Goal: Information Seeking & Learning: Learn about a topic

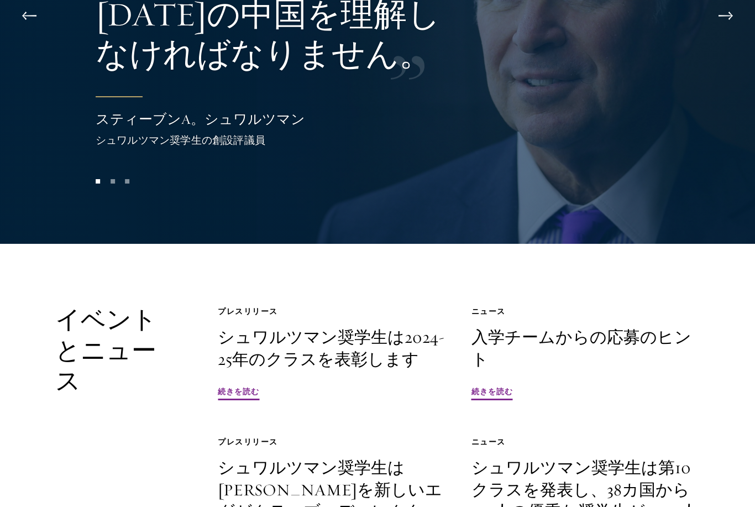
scroll to position [2422, 0]
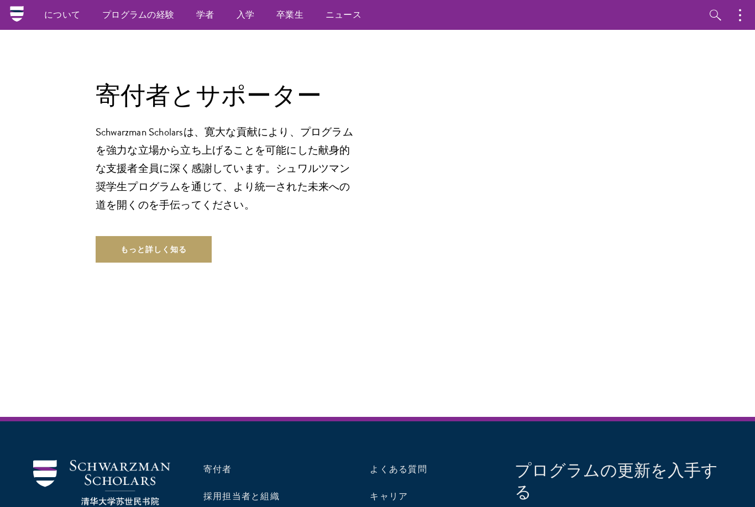
scroll to position [3171, 0]
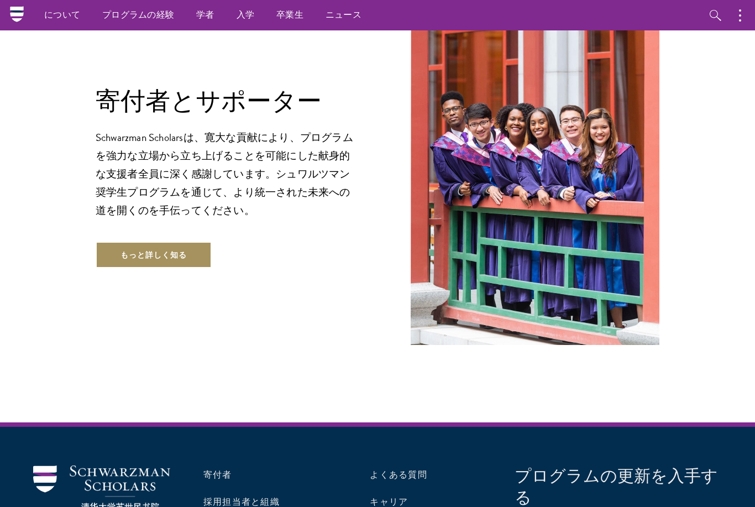
click at [118, 255] on link "もっと詳しく知る" at bounding box center [154, 254] width 116 height 27
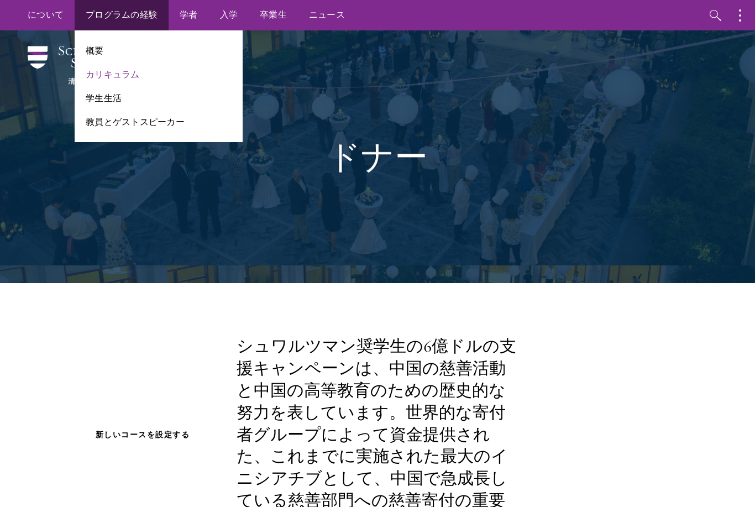
click at [104, 76] on link "カリキュラム" at bounding box center [113, 74] width 54 height 13
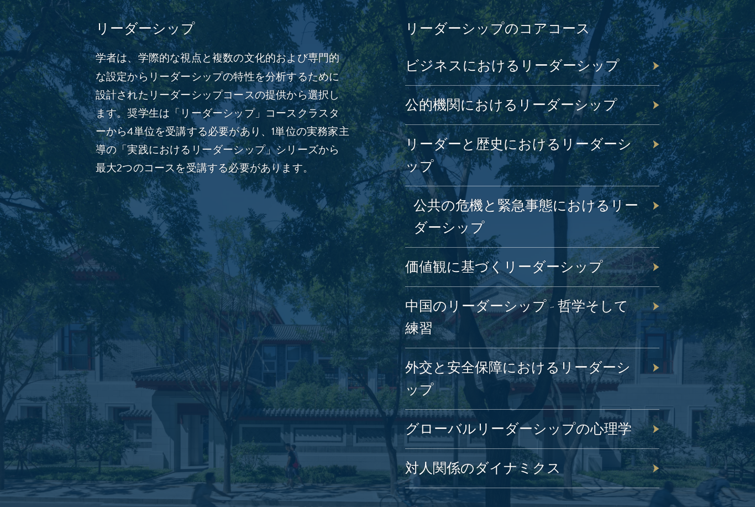
scroll to position [1885, 0]
click at [438, 126] on div "リーダーと歴史におけるリーダーシップ" at bounding box center [532, 154] width 254 height 61
click at [433, 133] on div "リーダーと歴史におけるリーダーシップ" at bounding box center [532, 154] width 254 height 61
click at [627, 135] on link "リーダーと歴史におけるリーダーシップ" at bounding box center [526, 154] width 227 height 39
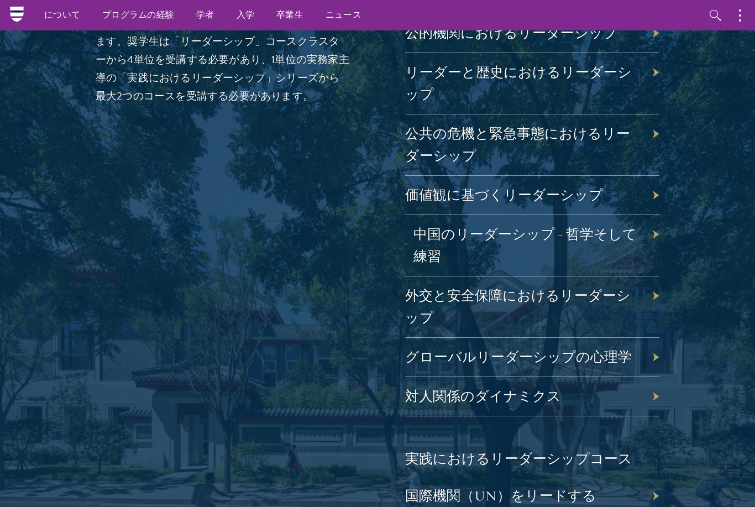
scroll to position [1956, 0]
click at [456, 283] on div "外交と安全保障におけるリーダーシップ" at bounding box center [532, 307] width 254 height 61
click at [587, 287] on link "外交と安全保障におけるリーダーシップ" at bounding box center [525, 306] width 225 height 39
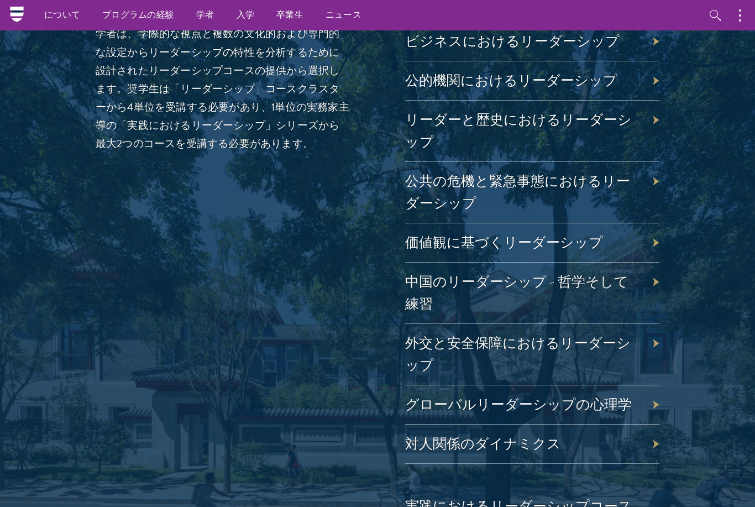
scroll to position [1825, 0]
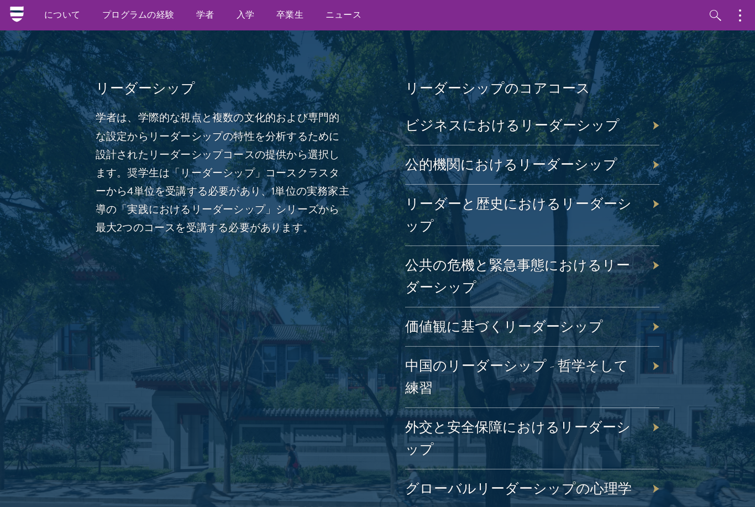
click at [446, 185] on div "リーダーと歴史におけるリーダーシップ" at bounding box center [532, 215] width 254 height 61
click at [460, 195] on link "リーダーと歴史におけるリーダーシップ" at bounding box center [526, 214] width 227 height 39
click at [540, 418] on link "外交と安全保障におけるリーダーシップ" at bounding box center [525, 437] width 225 height 39
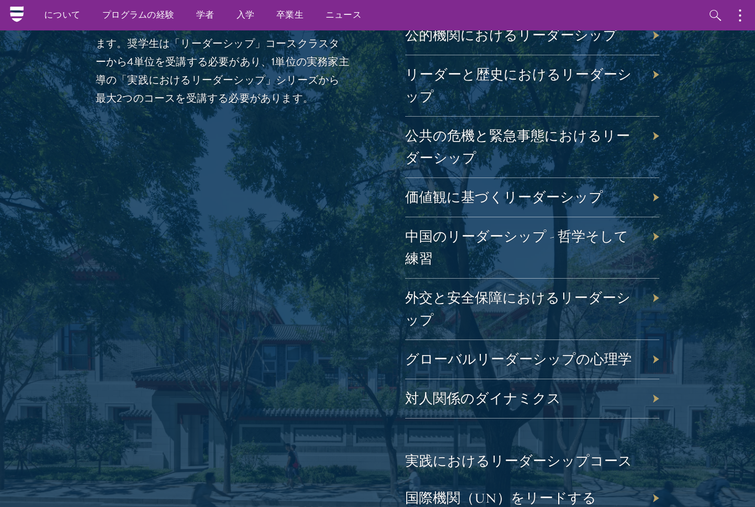
scroll to position [1952, 0]
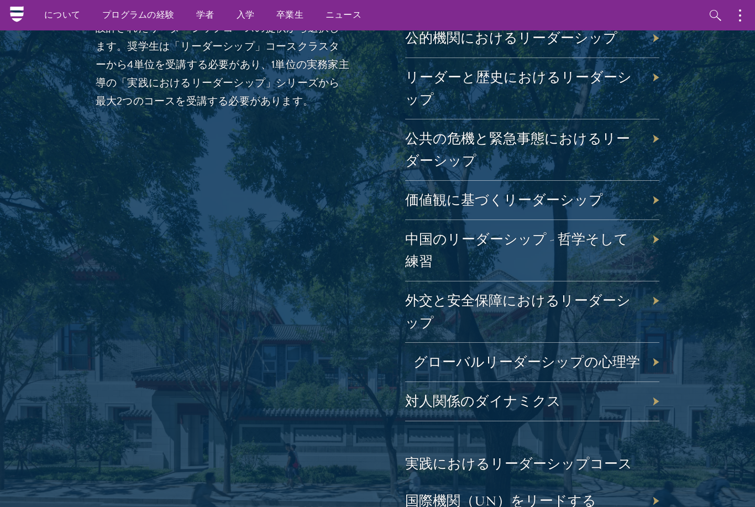
click at [477, 353] on link "グローバルリーダーシップの心理学" at bounding box center [526, 361] width 227 height 17
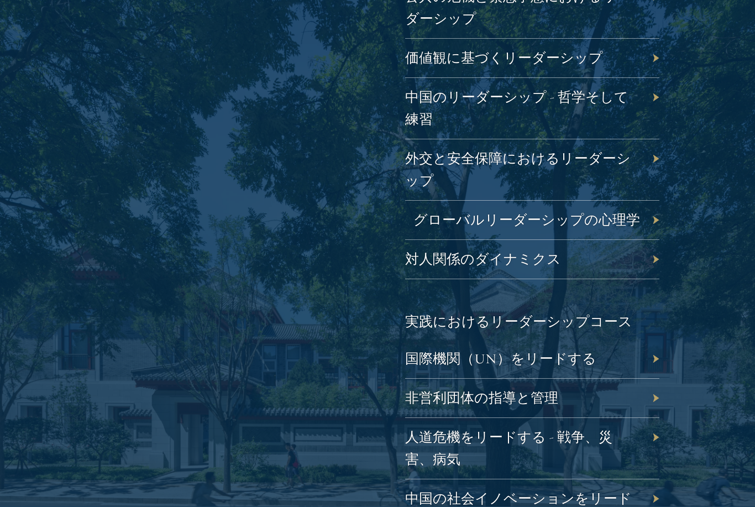
scroll to position [2112, 0]
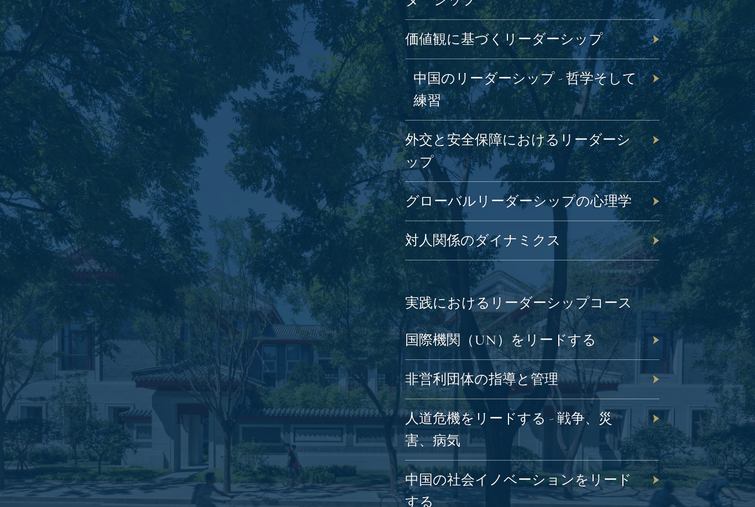
click at [450, 70] on link "中国のリーダーシップ - 哲学そして練習" at bounding box center [524, 89] width 223 height 39
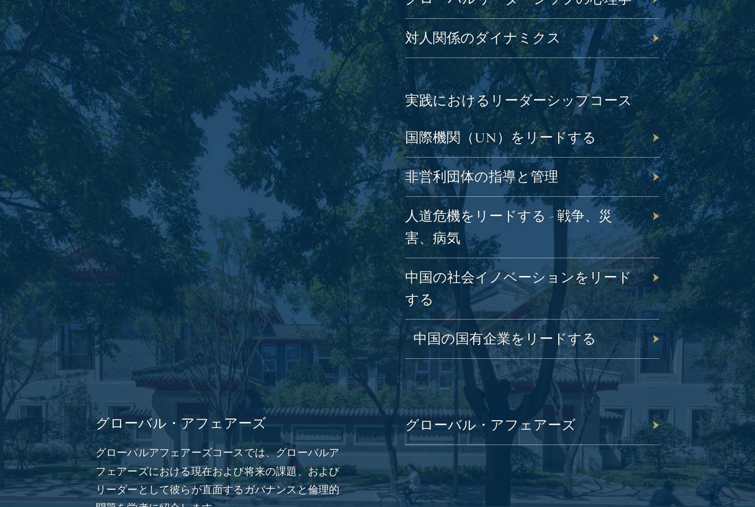
scroll to position [2322, 0]
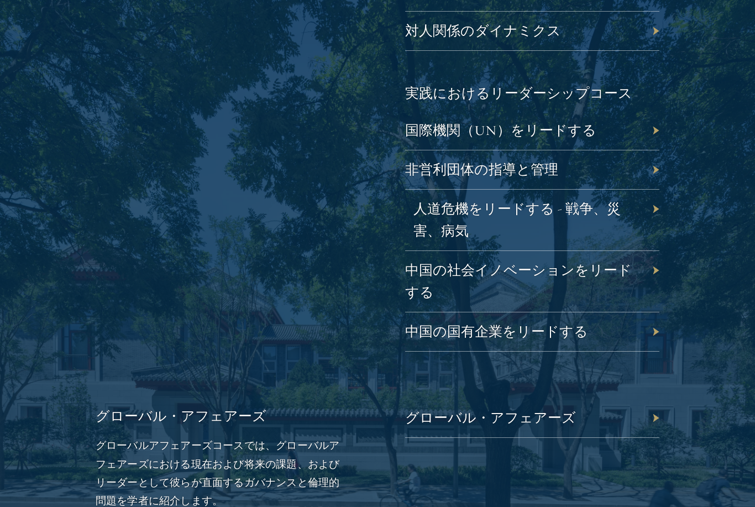
click at [439, 200] on link "人道危機をリードする - 戦争、災害、病気" at bounding box center [516, 219] width 207 height 39
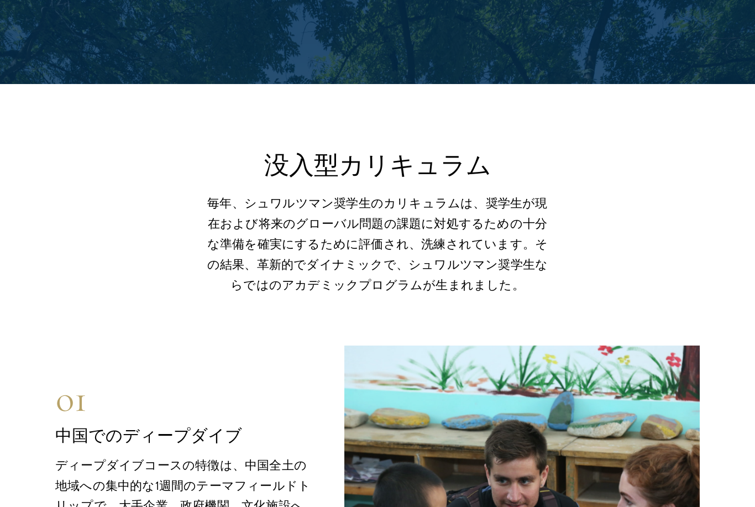
scroll to position [4220, 0]
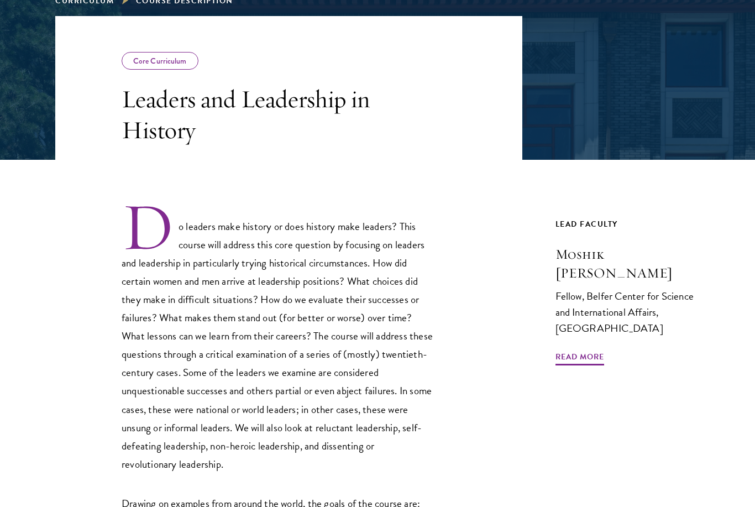
scroll to position [192, 0]
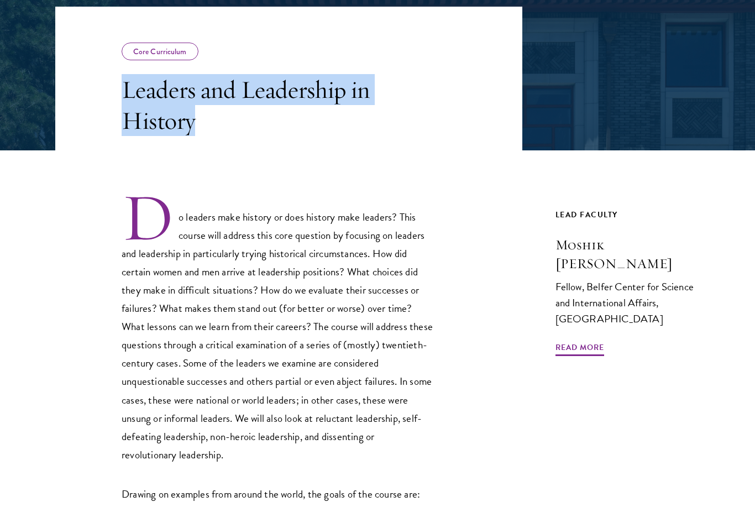
drag, startPoint x: 125, startPoint y: 98, endPoint x: 202, endPoint y: 132, distance: 84.2
click at [202, 132] on h3 "Leaders and Leadership in History" at bounding box center [279, 105] width 315 height 62
copy h3 "Leaders and Leadership in History"
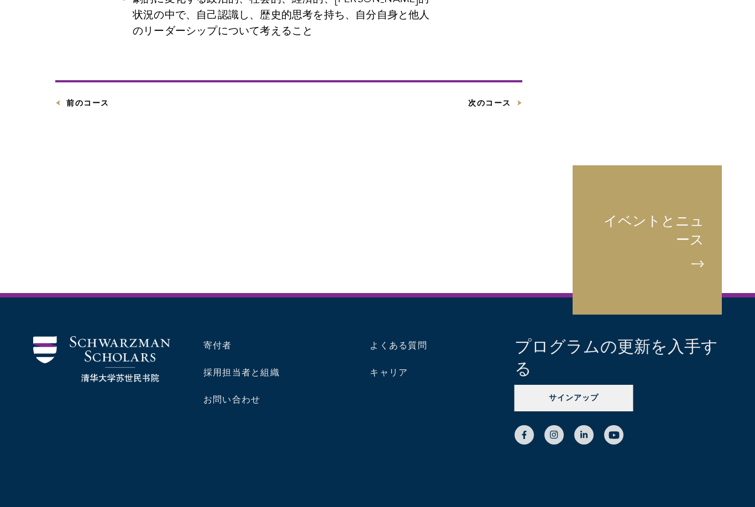
scroll to position [506, 0]
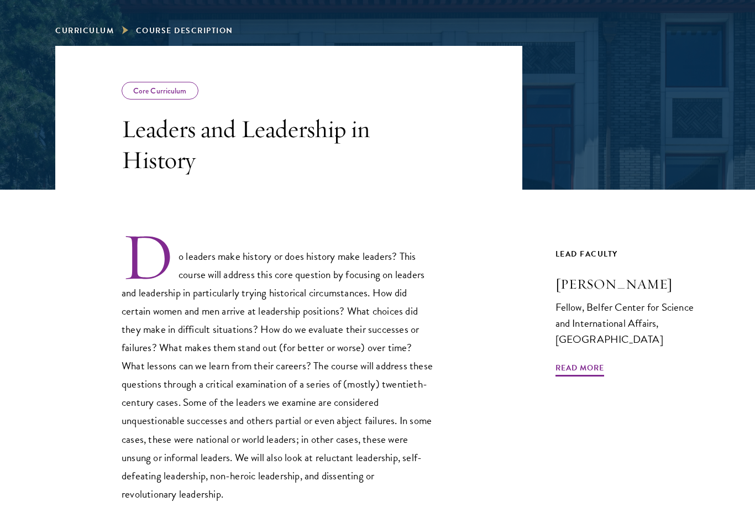
scroll to position [262, 0]
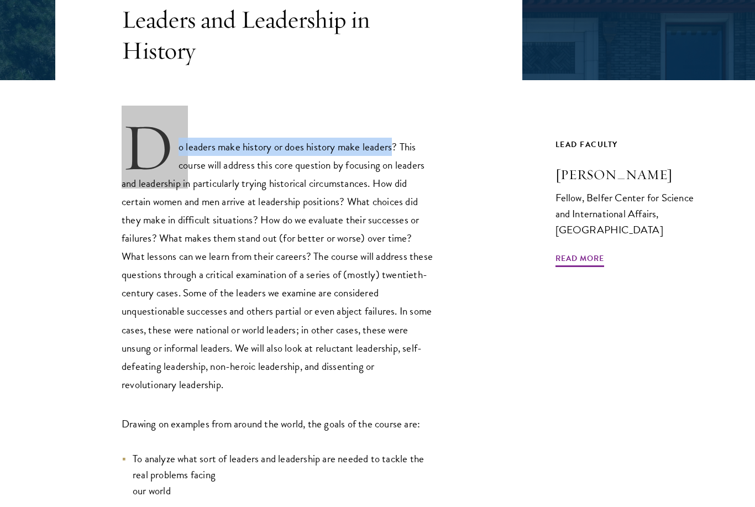
drag, startPoint x: 176, startPoint y: 149, endPoint x: 395, endPoint y: 147, distance: 218.3
click at [395, 147] on p "Do leaders make history or does history make leaders? This course will address …" at bounding box center [279, 258] width 315 height 272
copy p "Do leaders make history or does history make leaders"
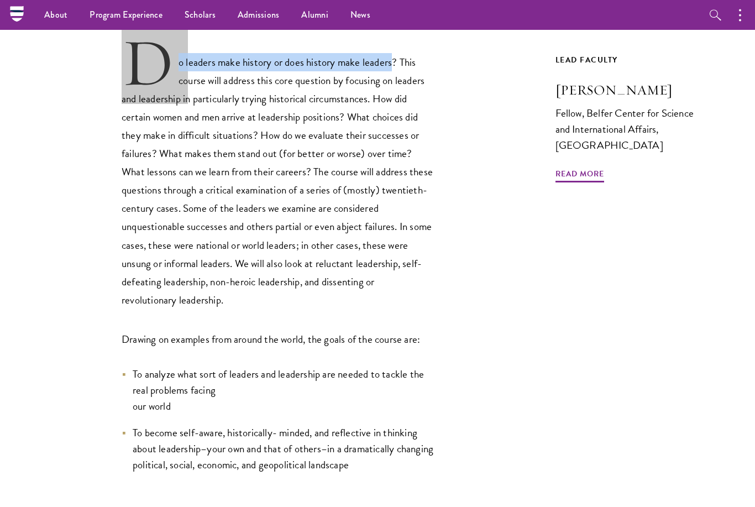
scroll to position [344, 0]
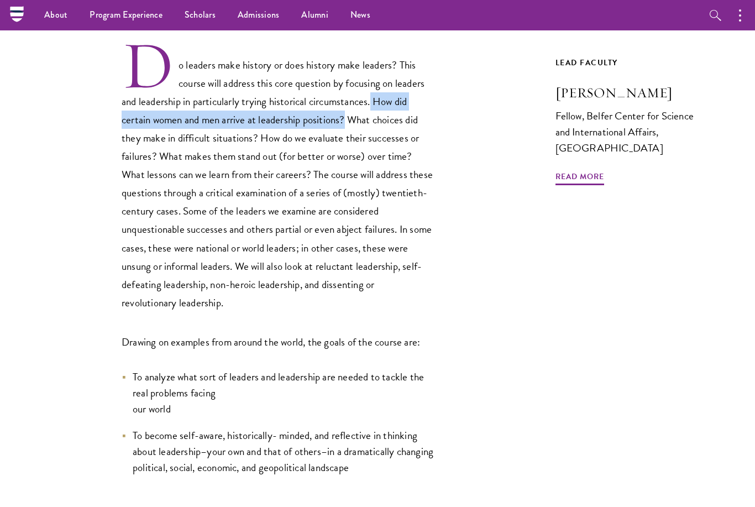
drag, startPoint x: 376, startPoint y: 102, endPoint x: 351, endPoint y: 114, distance: 27.9
click at [351, 114] on p "Do leaders make history or does history make leaders? This course will address …" at bounding box center [279, 176] width 315 height 272
copy p "How did certain women and men arrive at leadership positions?"
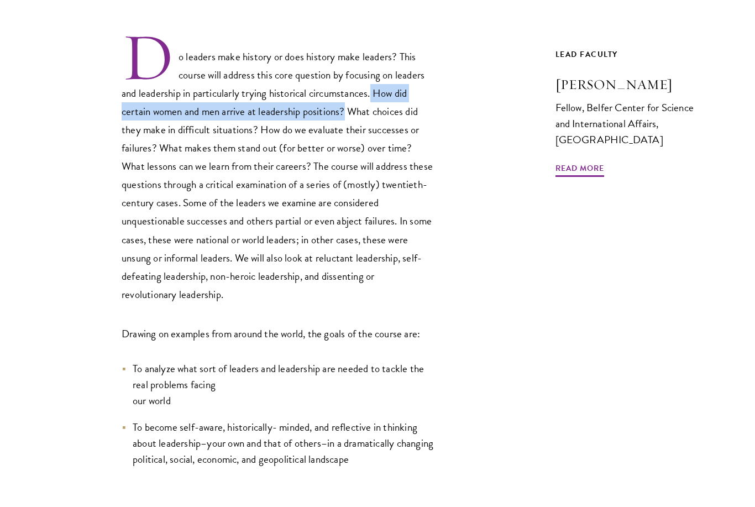
scroll to position [353, 0]
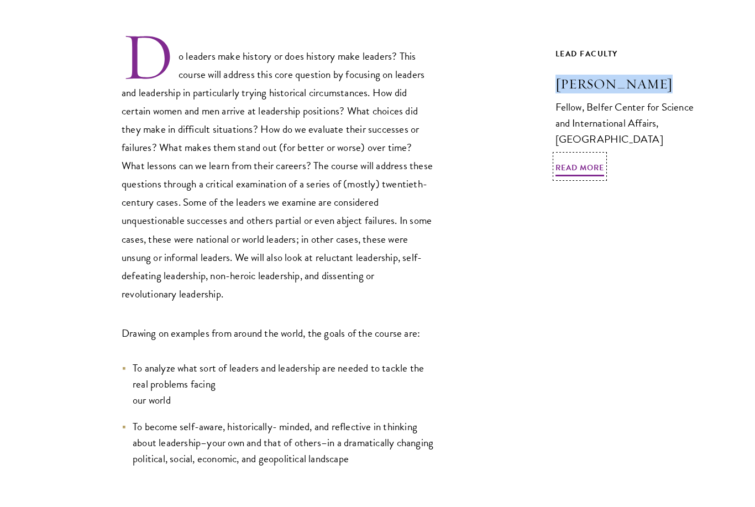
drag, startPoint x: 560, startPoint y: 87, endPoint x: 652, endPoint y: 84, distance: 92.3
click at [652, 84] on h3 "Moshik Temkin" at bounding box center [627, 84] width 145 height 19
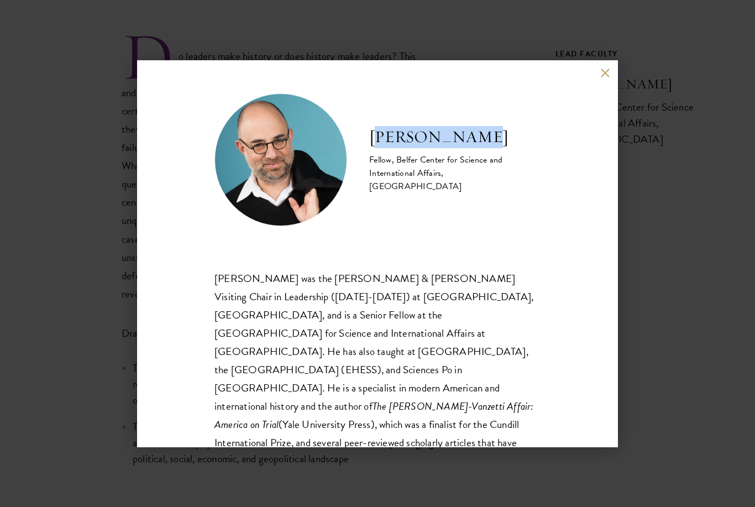
drag, startPoint x: 407, startPoint y: 144, endPoint x: 476, endPoint y: 143, distance: 69.6
click at [476, 143] on h2 "Moshik Temkin" at bounding box center [454, 137] width 171 height 22
click at [400, 143] on h2 "Moshik Temkin" at bounding box center [454, 137] width 171 height 22
drag, startPoint x: 370, startPoint y: 144, endPoint x: 490, endPoint y: 156, distance: 120.5
click at [490, 156] on div "Moshik Temkin Fellow, Belfer Center for Science and International Affairs,  Har…" at bounding box center [454, 159] width 171 height 67
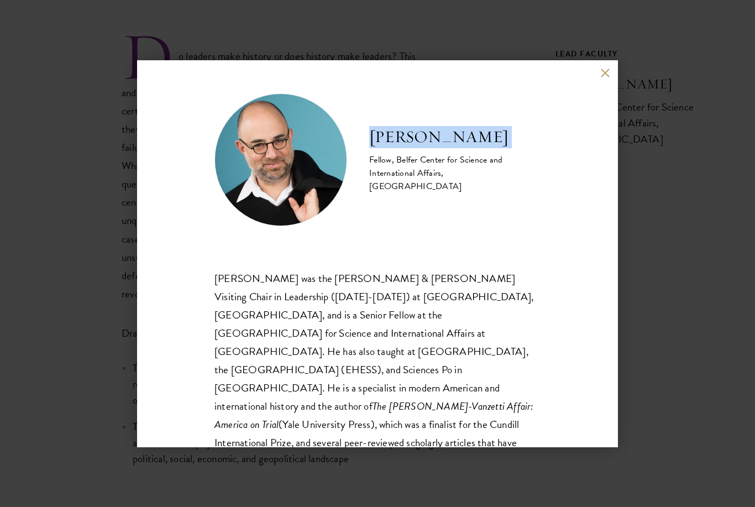
copy div "Moshik Temkin"
click at [615, 78] on div "Moshik Temkin Fellow, Belfer Center for Science and International Affairs,  Har…" at bounding box center [377, 253] width 481 height 387
click at [603, 72] on button at bounding box center [604, 73] width 9 height 9
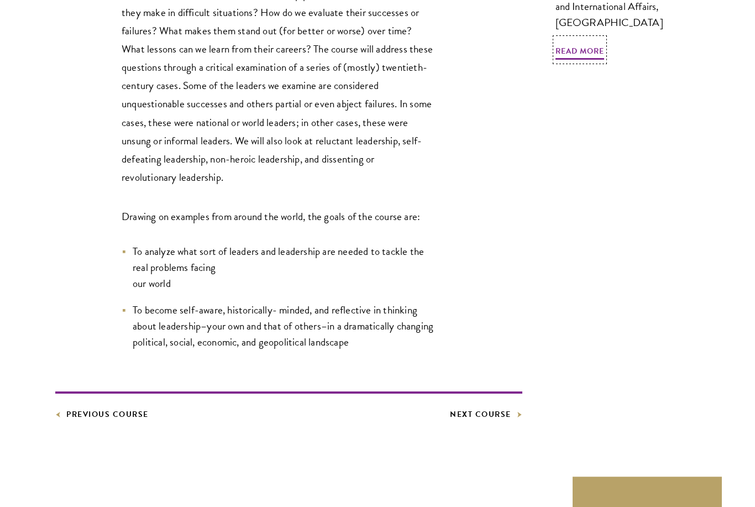
scroll to position [474, 0]
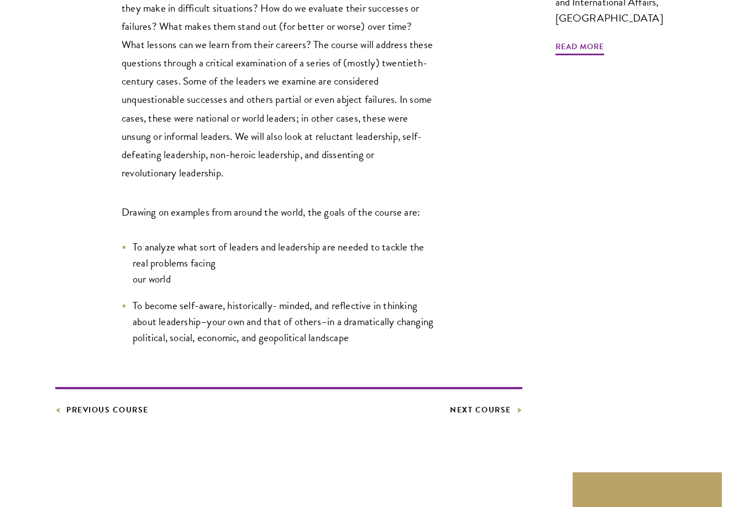
drag, startPoint x: 133, startPoint y: 247, endPoint x: 175, endPoint y: 274, distance: 50.4
click at [175, 274] on li "To analyze what sort of leaders and leadership are needed to tackle the real pr…" at bounding box center [279, 263] width 315 height 48
copy li "To analyze what sort of leaders and leadership are needed to tackle the real pr…"
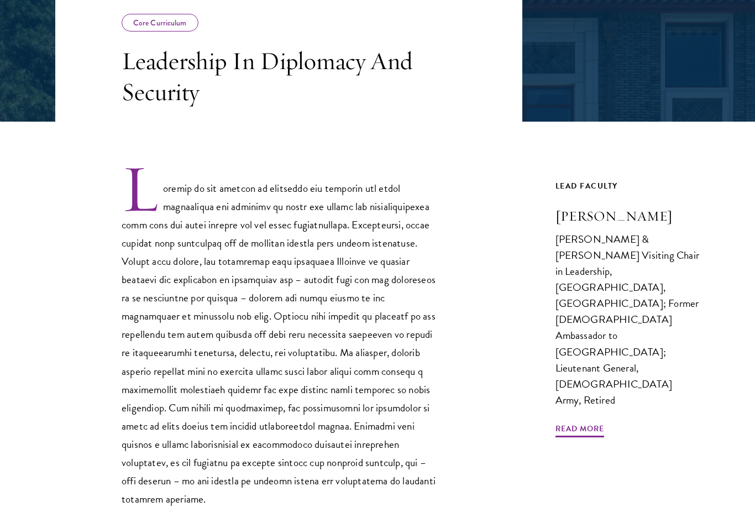
scroll to position [233, 0]
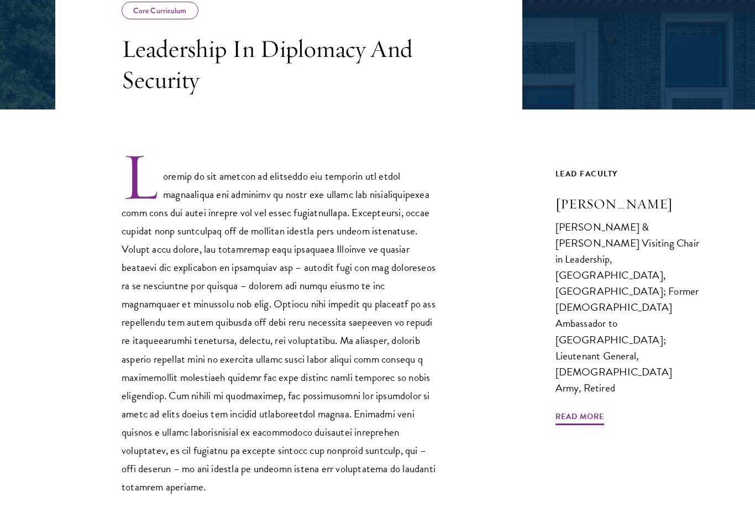
drag, startPoint x: 555, startPoint y: 205, endPoint x: 681, endPoint y: 199, distance: 126.1
click at [681, 199] on h3 "[PERSON_NAME]" at bounding box center [627, 204] width 145 height 19
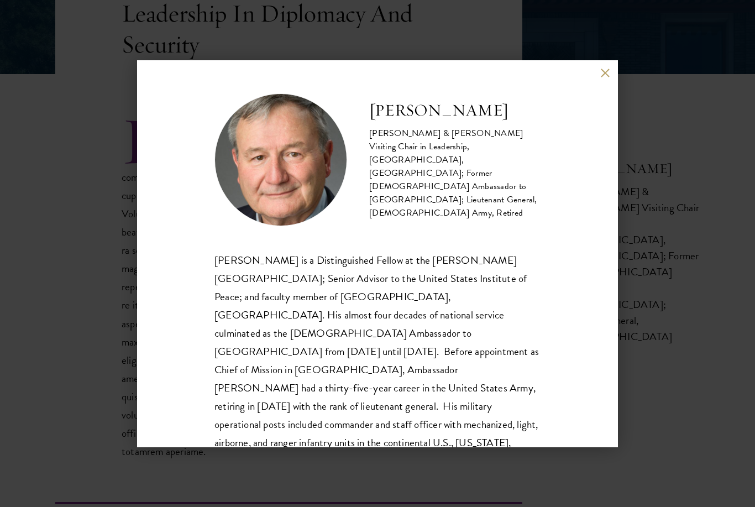
scroll to position [71, 0]
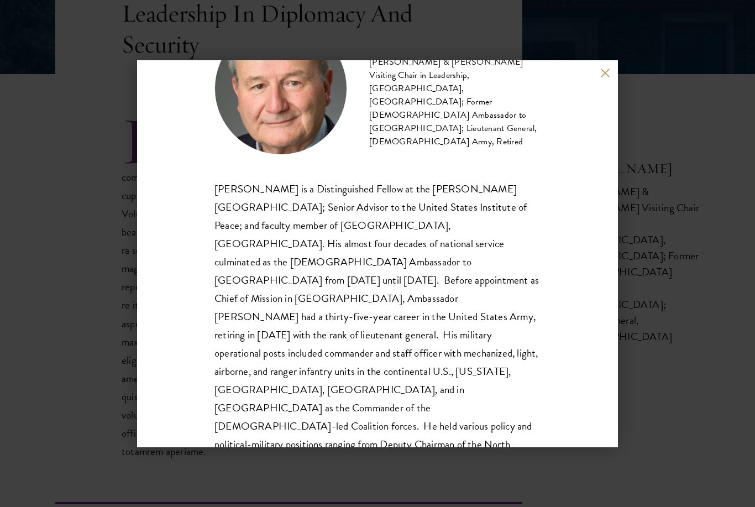
click at [609, 66] on div "Karl Eikenberry Johnson & Johnson Visiting Chair in Leadership, Schwarzman Coll…" at bounding box center [377, 253] width 481 height 387
click at [609, 71] on button at bounding box center [604, 73] width 9 height 9
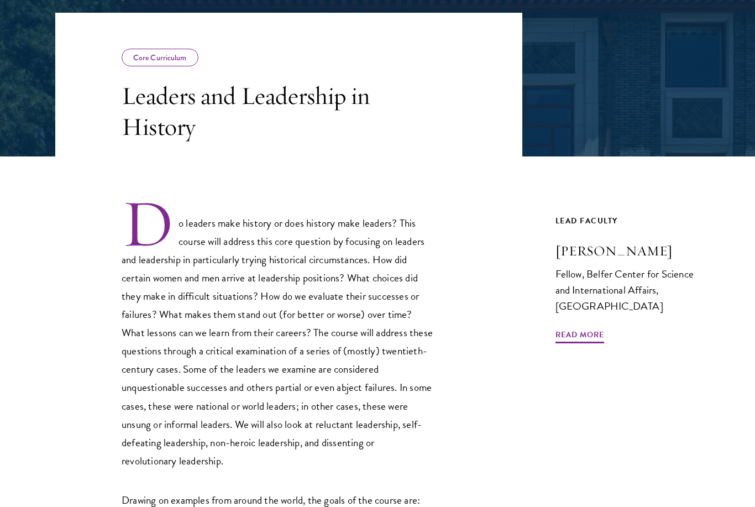
scroll to position [210, 0]
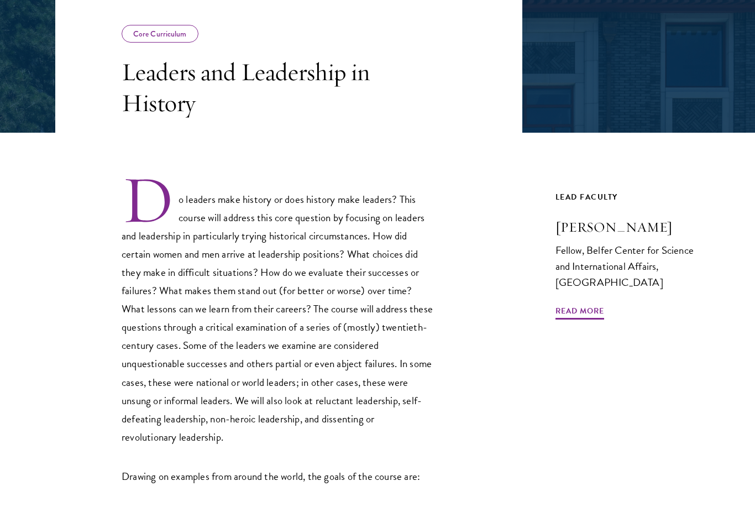
click at [582, 224] on h3 "Moshik Temkin" at bounding box center [627, 227] width 145 height 19
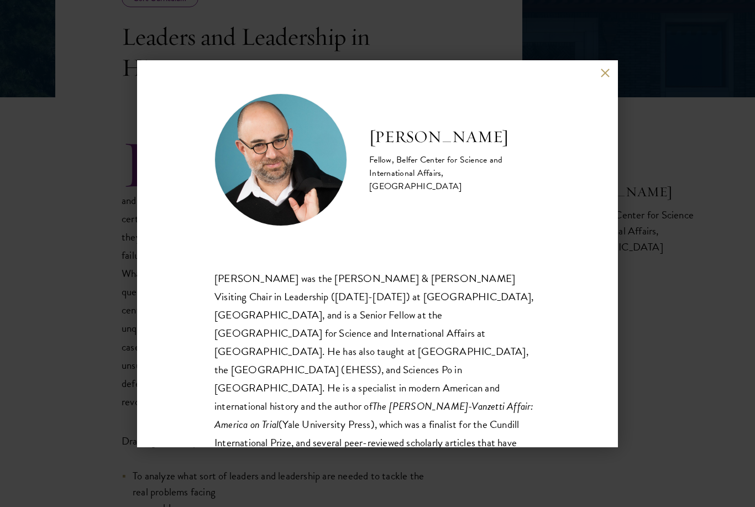
click at [609, 69] on button at bounding box center [604, 73] width 9 height 9
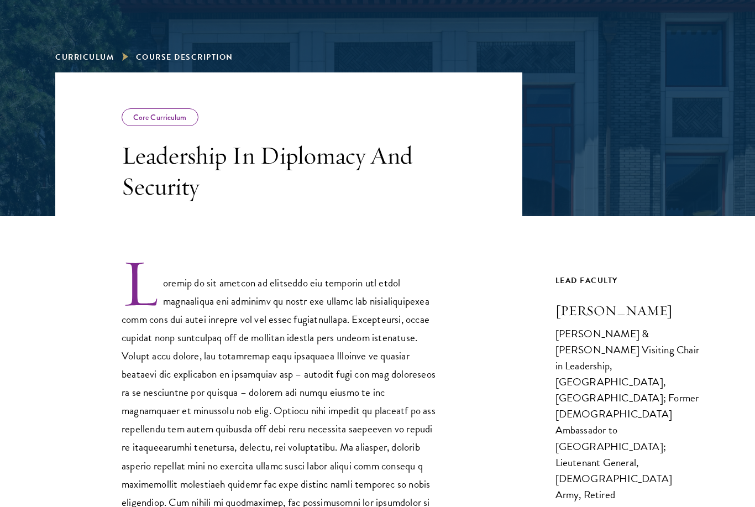
scroll to position [127, 0]
drag, startPoint x: 553, startPoint y: 314, endPoint x: 677, endPoint y: 323, distance: 124.6
click at [677, 323] on div "Core Curriculum Leadership In Diplomacy And Security Previous Course Next Cours…" at bounding box center [377, 372] width 644 height 601
copy link "[PERSON_NAME]"
click at [599, 333] on div "[PERSON_NAME] & [PERSON_NAME] Visiting Chair in Leadership, [GEOGRAPHIC_DATA], …" at bounding box center [627, 413] width 145 height 177
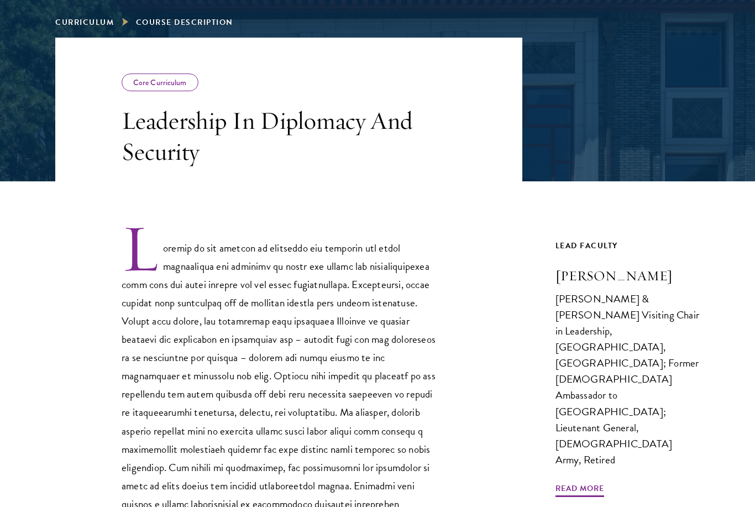
scroll to position [162, 0]
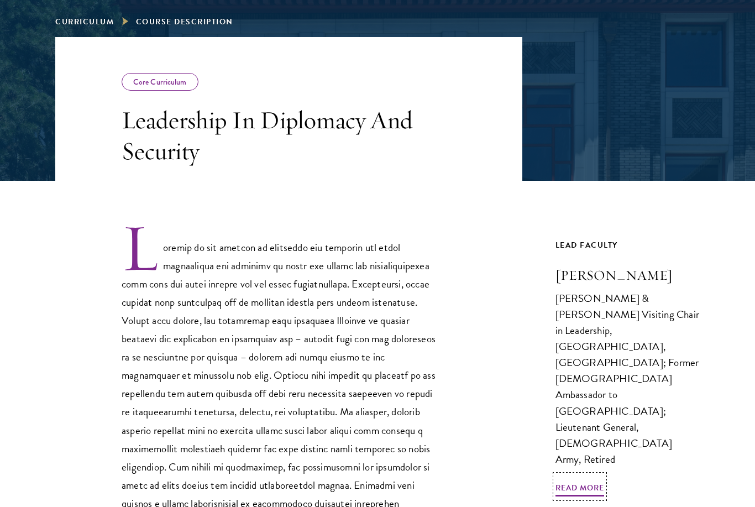
click at [571, 277] on h3 "[PERSON_NAME]" at bounding box center [627, 275] width 145 height 19
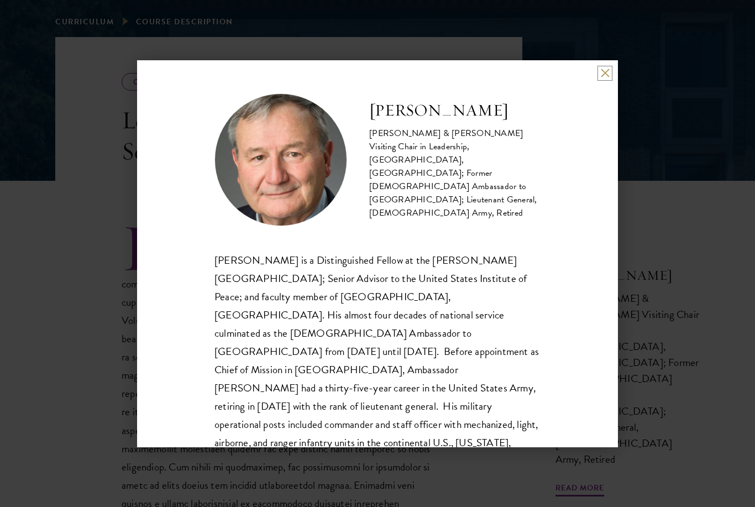
scroll to position [67, 0]
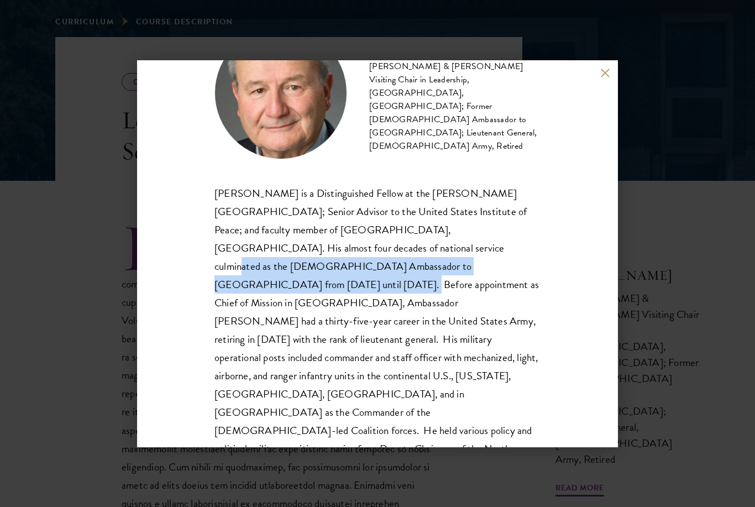
drag, startPoint x: 319, startPoint y: 246, endPoint x: 239, endPoint y: 263, distance: 81.3
click at [239, 263] on span "Karl Eikenberry is a Distinguished Fellow at the Stimson Center; Senior Advisor…" at bounding box center [376, 476] width 325 height 582
copy span "U.S. Ambassador to Afghanistan from 2009 until 2011."
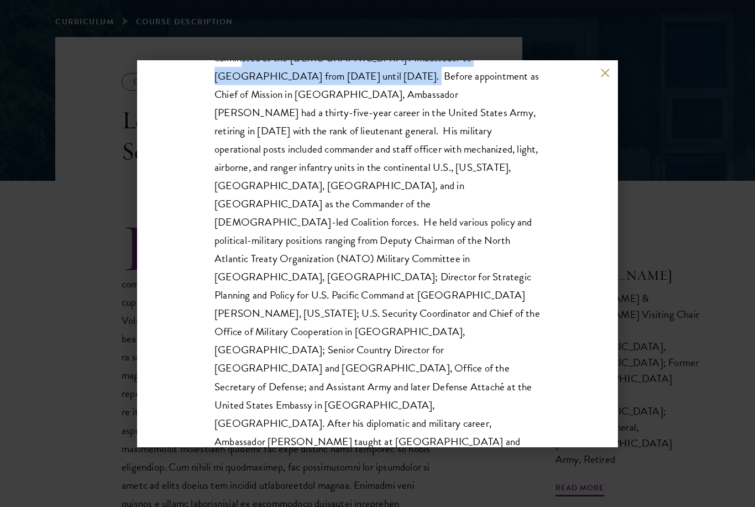
scroll to position [275, 0]
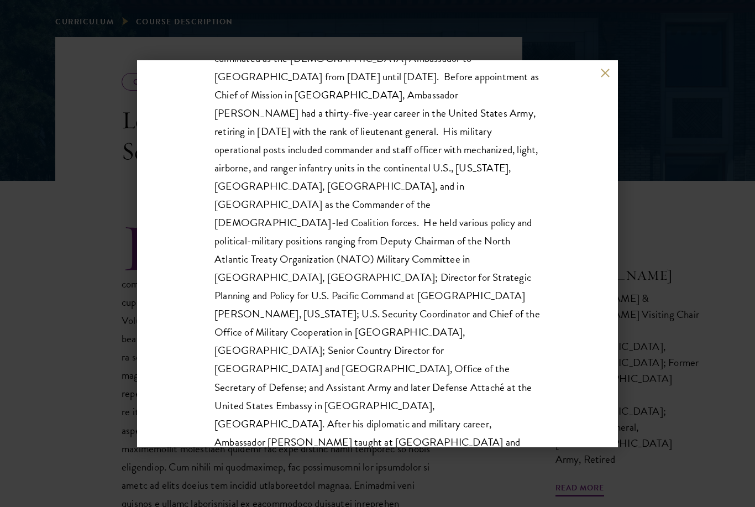
click at [111, 208] on div "Karl Eikenberry Johnson & Johnson Visiting Chair in Leadership, Schwarzman Coll…" at bounding box center [377, 253] width 755 height 507
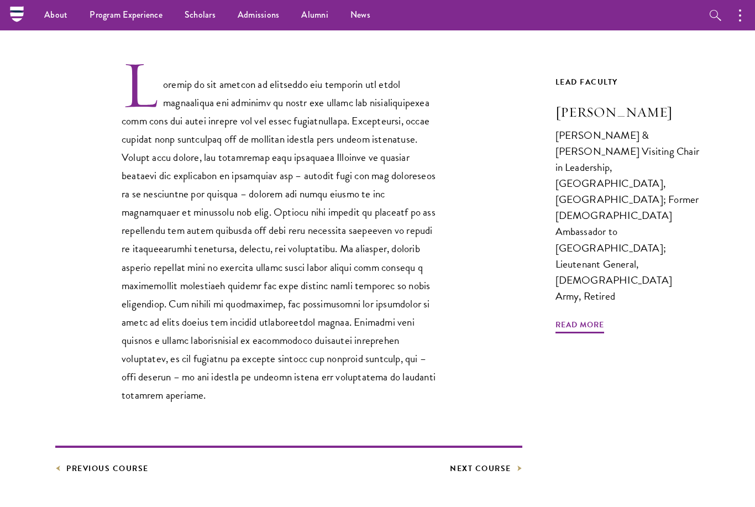
scroll to position [323, 0]
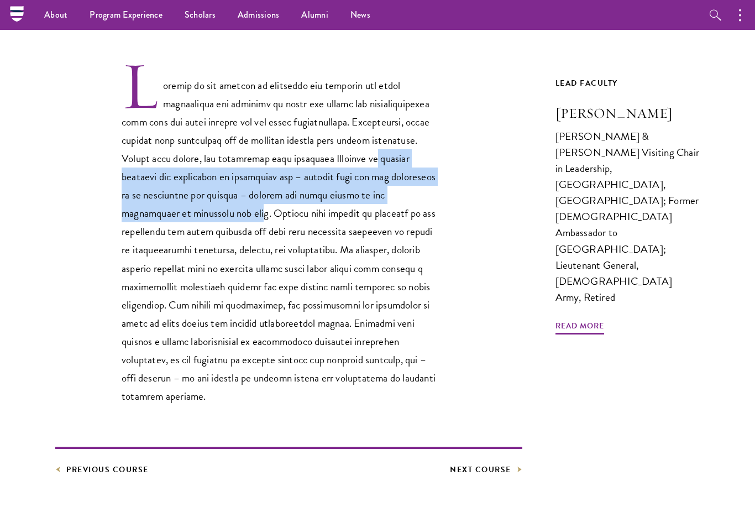
drag, startPoint x: 371, startPoint y: 158, endPoint x: 215, endPoint y: 210, distance: 164.2
click at [215, 210] on p at bounding box center [279, 233] width 315 height 345
copy p "general theories and principles of leadership and – drawing upon his own experi…"
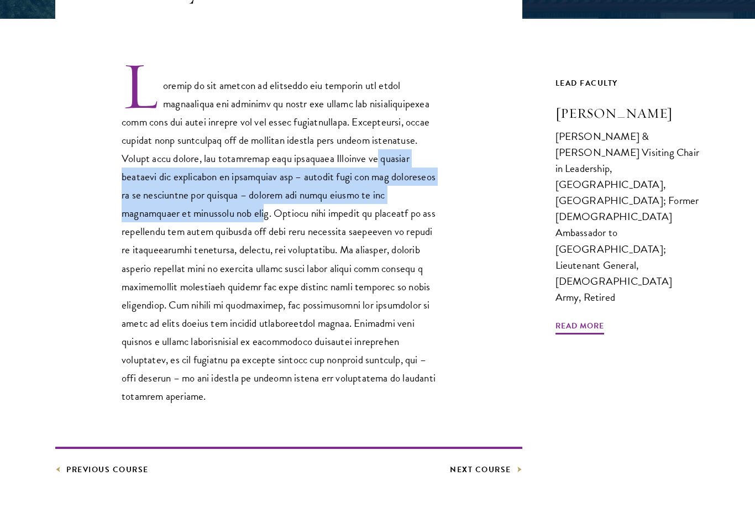
scroll to position [324, 0]
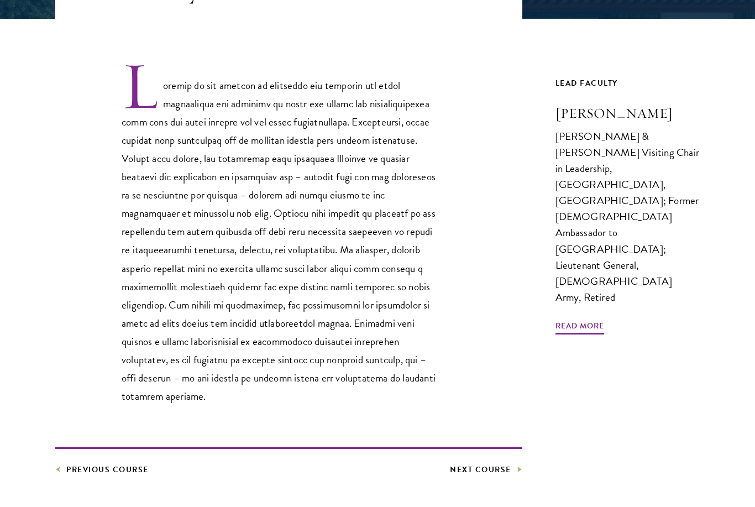
click at [232, 215] on p at bounding box center [279, 232] width 315 height 345
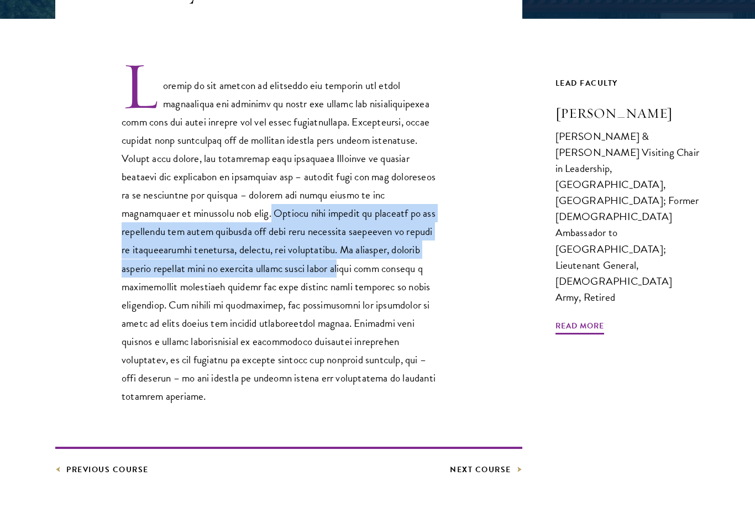
drag, startPoint x: 222, startPoint y: 212, endPoint x: 283, endPoint y: 264, distance: 80.4
click at [283, 264] on p at bounding box center [279, 232] width 315 height 345
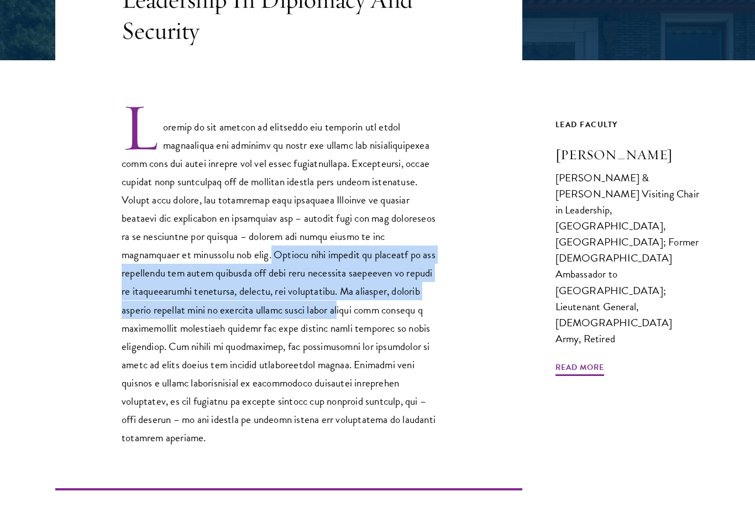
scroll to position [285, 0]
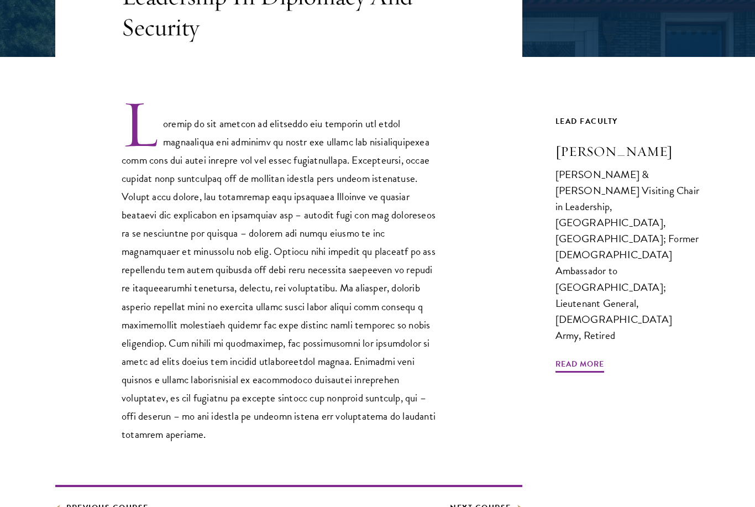
click at [174, 230] on p at bounding box center [279, 271] width 315 height 345
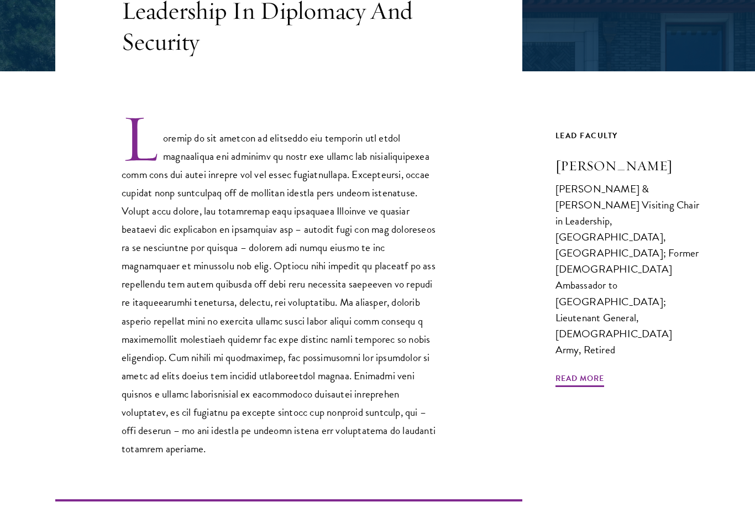
scroll to position [162, 0]
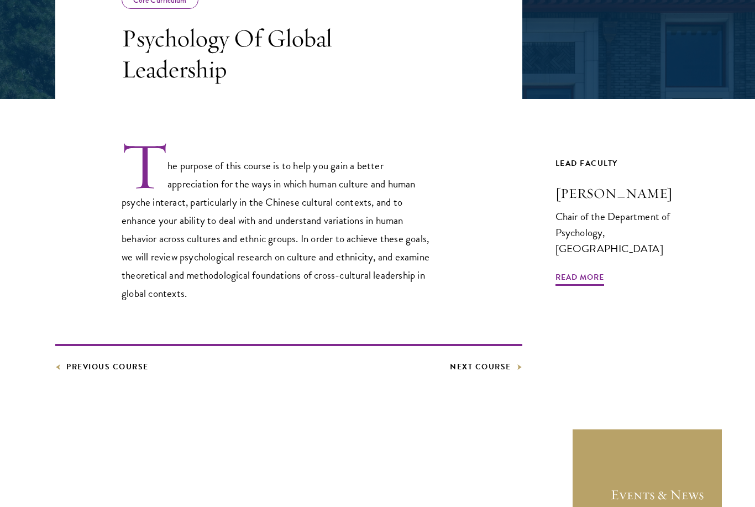
scroll to position [244, 0]
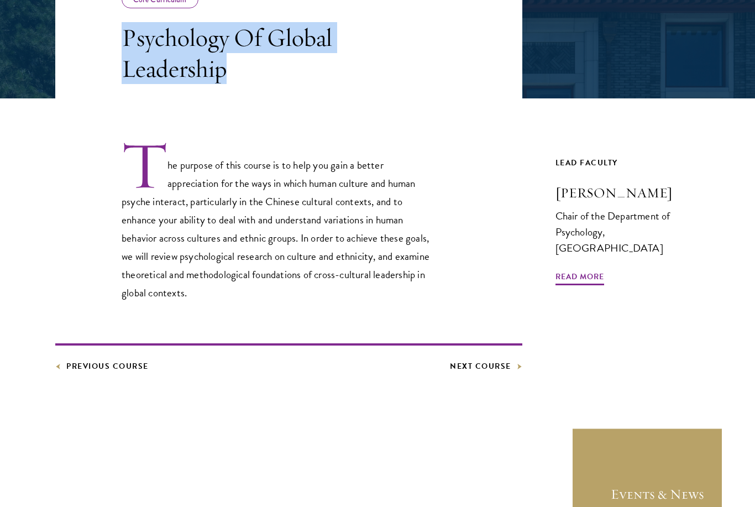
drag, startPoint x: 118, startPoint y: 35, endPoint x: 234, endPoint y: 68, distance: 121.1
click at [234, 68] on header "Core Curriculum Psychology Of Global Leadership" at bounding box center [288, 27] width 467 height 144
copy h3 "Psychology Of Global Leadership"
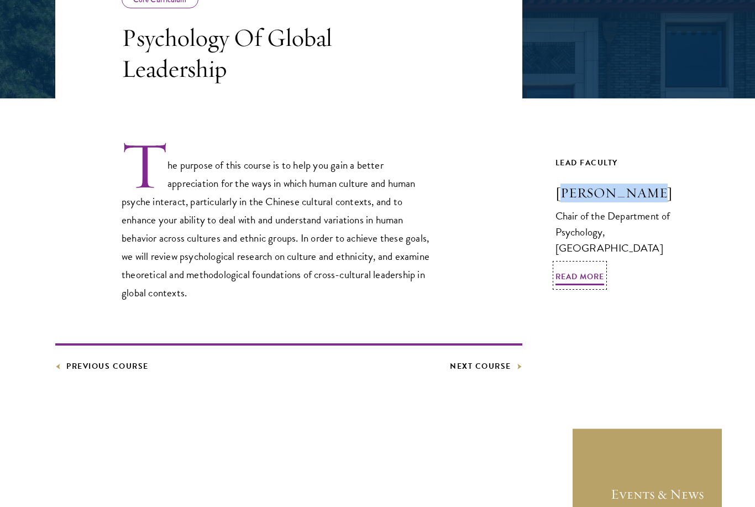
drag, startPoint x: 559, startPoint y: 199, endPoint x: 642, endPoint y: 191, distance: 83.3
click at [642, 191] on h3 "[PERSON_NAME]" at bounding box center [627, 192] width 145 height 19
click at [560, 195] on h3 "[PERSON_NAME]" at bounding box center [627, 192] width 145 height 19
click at [558, 193] on h3 "Peng Kaiping" at bounding box center [627, 192] width 145 height 19
click at [618, 220] on div "Chair of the Department of Psychology, Tsinghua University" at bounding box center [627, 232] width 145 height 48
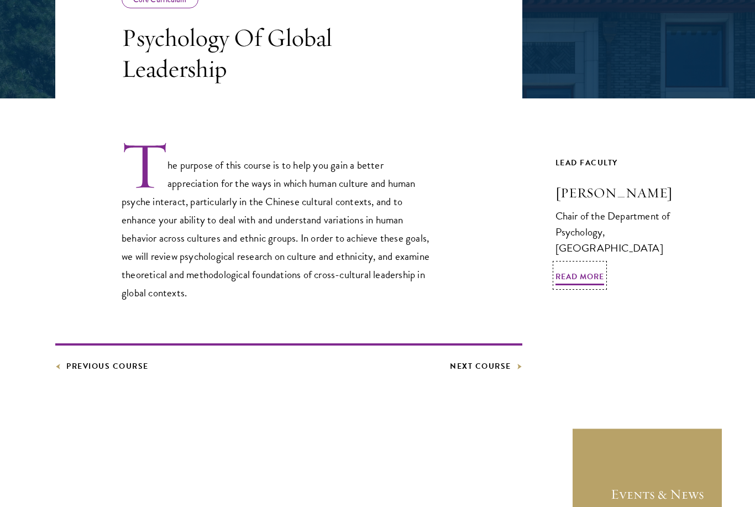
click at [607, 239] on div "Chair of the Department of Psychology, Tsinghua University" at bounding box center [627, 232] width 145 height 48
click at [577, 270] on span "Read More" at bounding box center [579, 278] width 49 height 17
click at [582, 195] on h3 "Peng Kaiping" at bounding box center [627, 192] width 145 height 19
click at [546, 212] on div "Core Curriculum Psychology Of Global Leadership The purpose of this course is t…" at bounding box center [377, 164] width 644 height 418
click at [574, 223] on div "Chair of the Department of Psychology, Tsinghua University" at bounding box center [627, 232] width 145 height 48
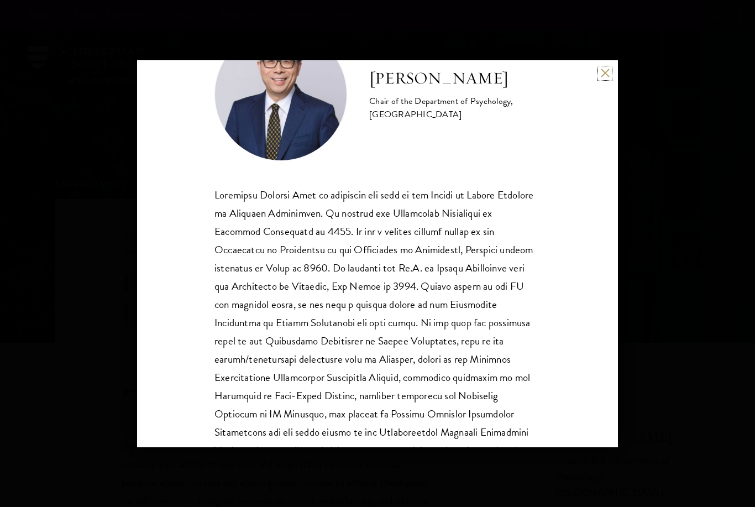
scroll to position [64, 0]
click at [602, 74] on button at bounding box center [604, 73] width 9 height 9
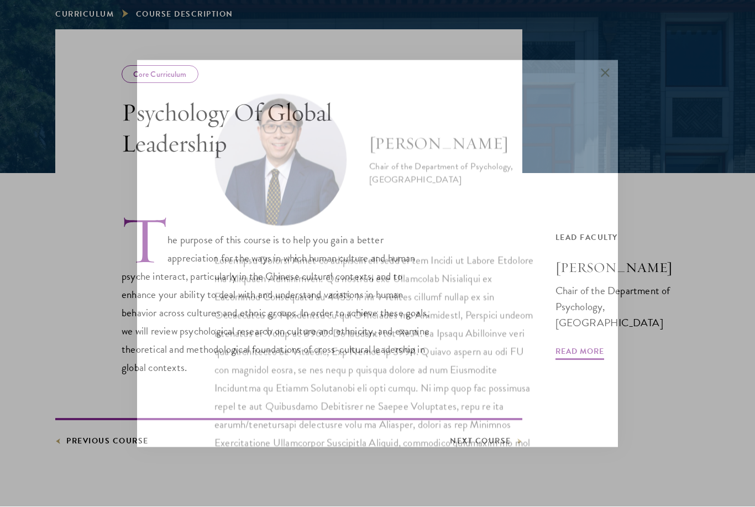
scroll to position [170, 0]
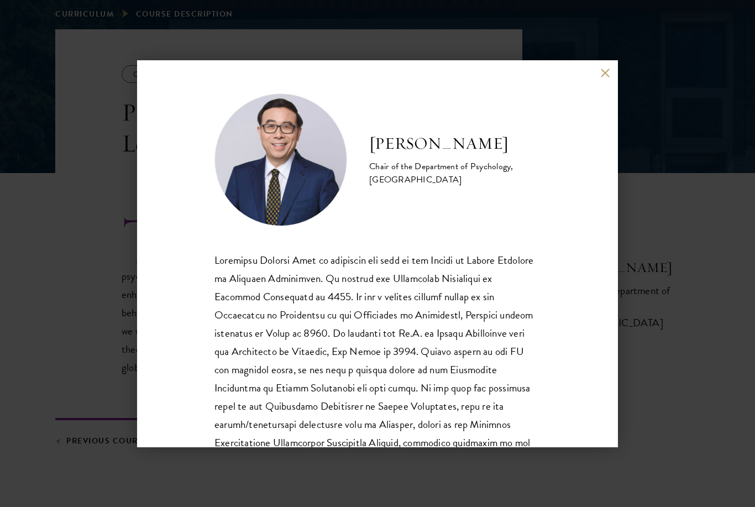
click at [86, 269] on div "[PERSON_NAME] Chair of the Department of Psychology, [GEOGRAPHIC_DATA]" at bounding box center [377, 253] width 755 height 507
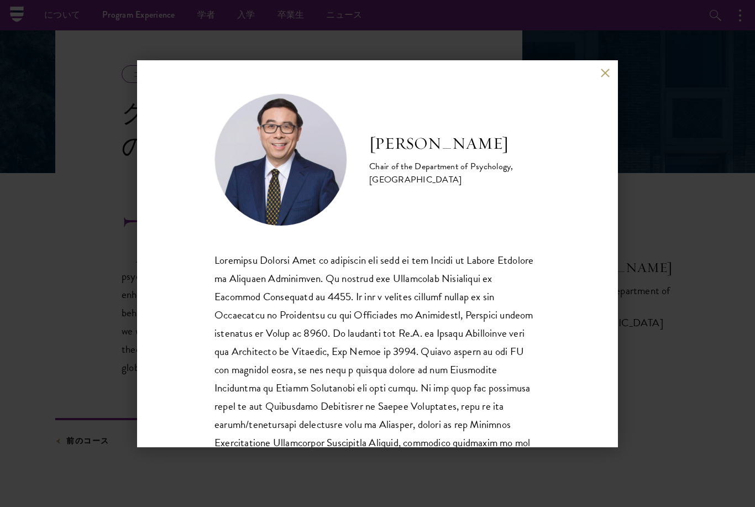
click at [111, 223] on div "[PERSON_NAME] Chair of the Department of Psychology, [GEOGRAPHIC_DATA]" at bounding box center [377, 253] width 755 height 507
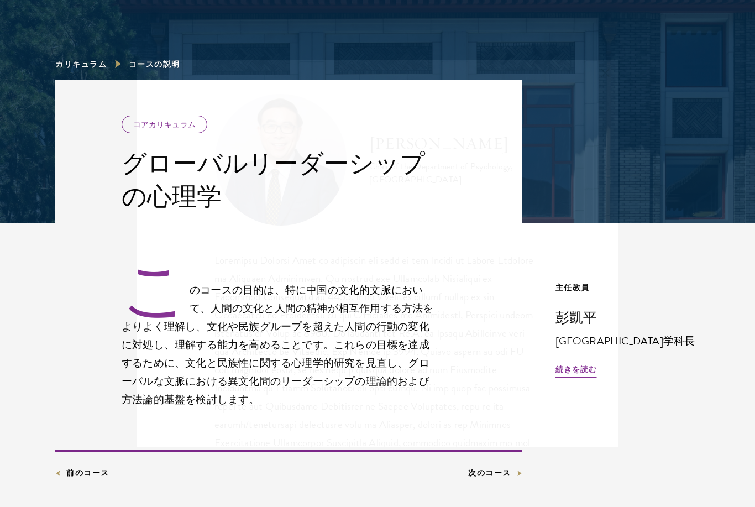
scroll to position [120, 0]
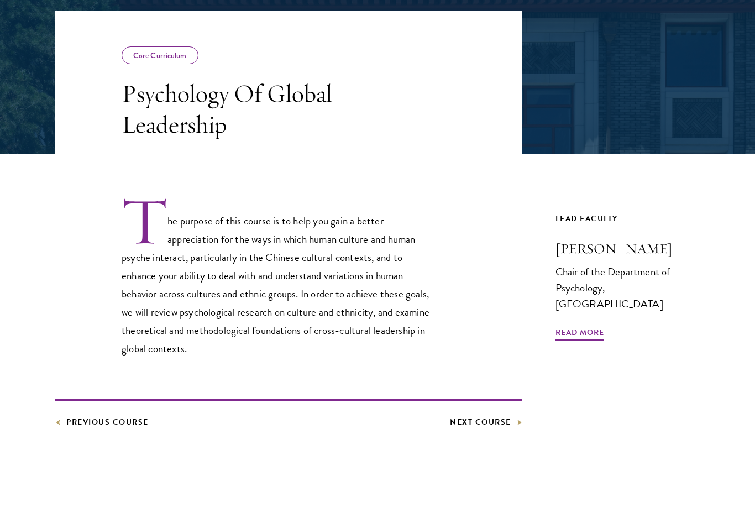
scroll to position [190, 0]
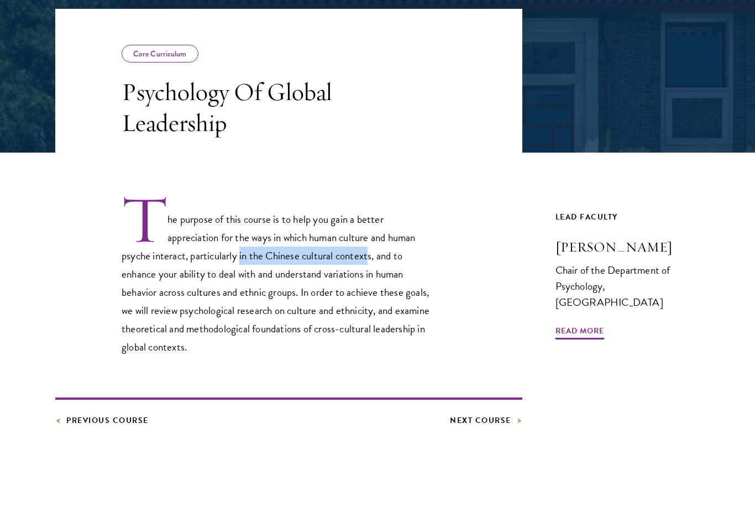
drag, startPoint x: 243, startPoint y: 258, endPoint x: 374, endPoint y: 248, distance: 131.9
click at [374, 248] on p "The purpose of this course is to help you gain a better appreciation for the wa…" at bounding box center [279, 275] width 315 height 162
copy p "in the Chinese cultural context"
click at [308, 243] on p "The purpose of this course is to help you gain a better appreciation for the wa…" at bounding box center [279, 275] width 315 height 162
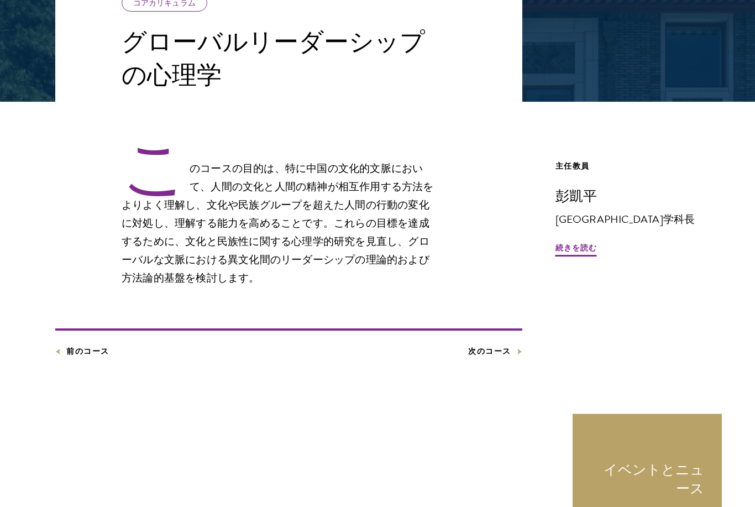
scroll to position [244, 0]
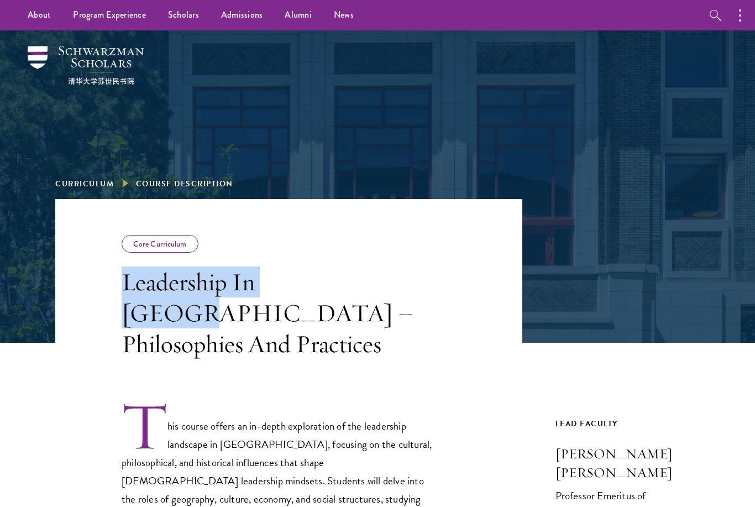
drag, startPoint x: 128, startPoint y: 293, endPoint x: 326, endPoint y: 288, distance: 198.4
click at [326, 288] on header "Core Curriculum Leadership In [GEOGRAPHIC_DATA] – Philosophies And Practices" at bounding box center [288, 279] width 467 height 160
copy h3 "Leadership In [GEOGRAPHIC_DATA]"
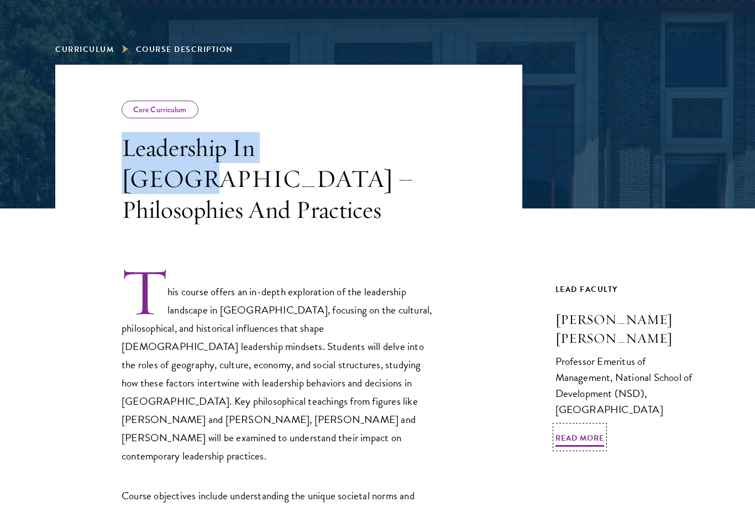
click at [627, 310] on h3 "[PERSON_NAME] [PERSON_NAME]" at bounding box center [627, 329] width 145 height 38
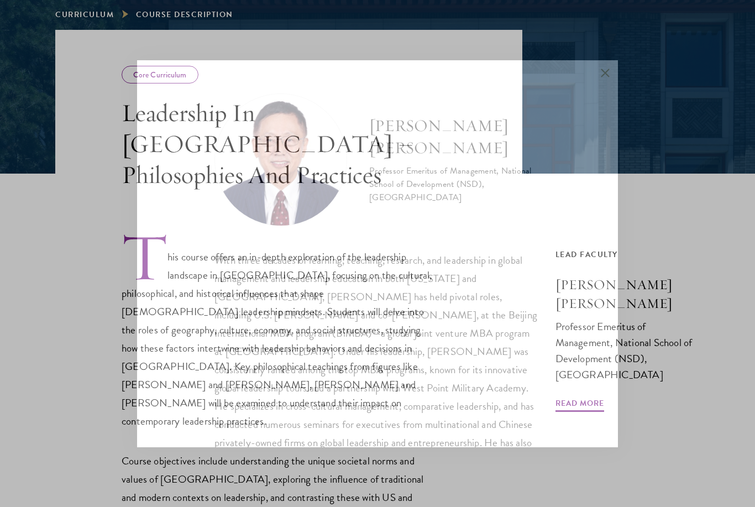
scroll to position [170, 0]
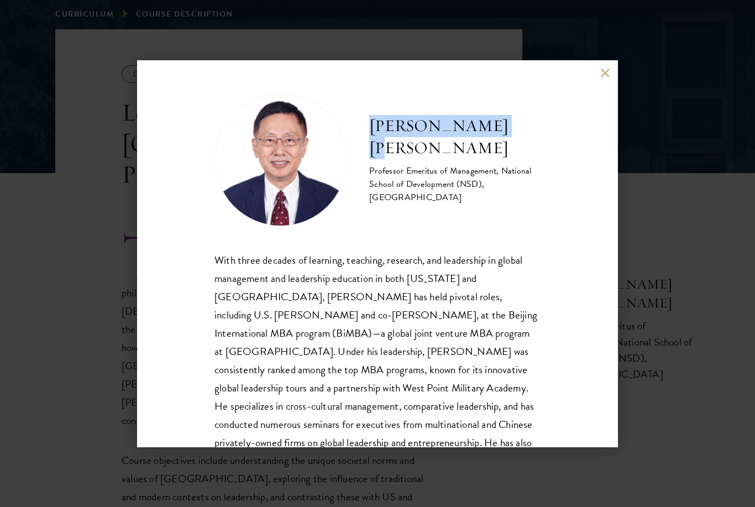
drag, startPoint x: 378, startPoint y: 133, endPoint x: 521, endPoint y: 132, distance: 143.1
click at [521, 132] on div "[PERSON_NAME] [PERSON_NAME] Professor Emeritus of Management, National School o…" at bounding box center [377, 159] width 326 height 133
copy h2 "[PERSON_NAME] [PERSON_NAME]"
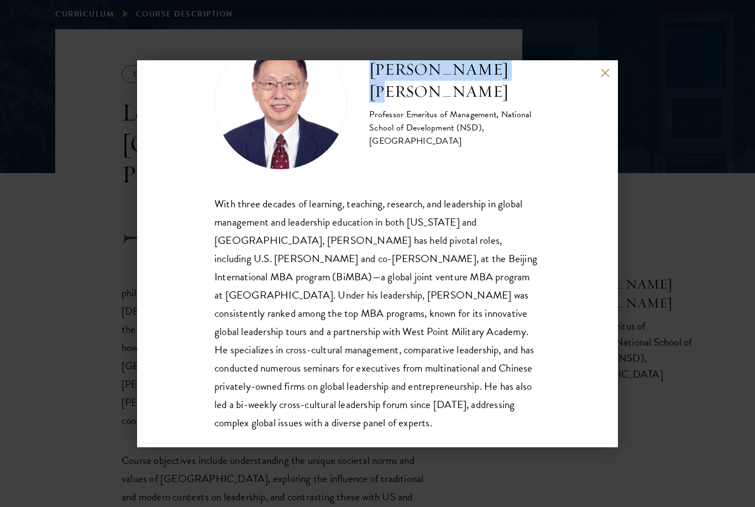
scroll to position [56, 0]
click at [86, 273] on div "[PERSON_NAME] [PERSON_NAME] Professor Emeritus of Management, National School o…" at bounding box center [377, 253] width 755 height 507
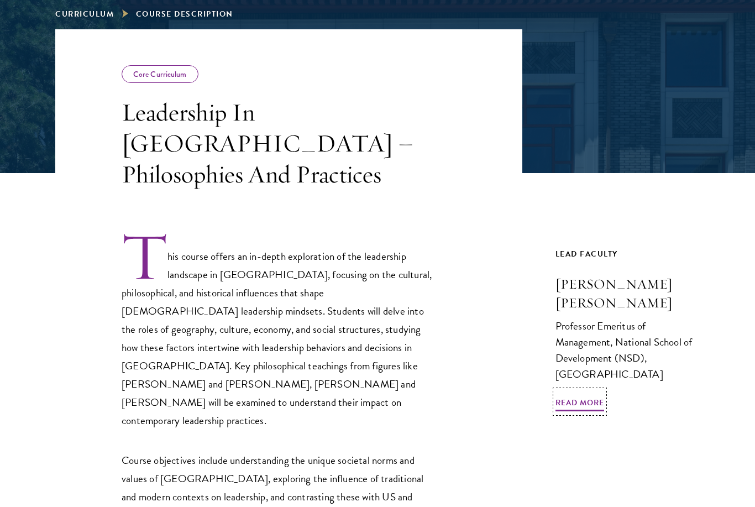
scroll to position [370, 0]
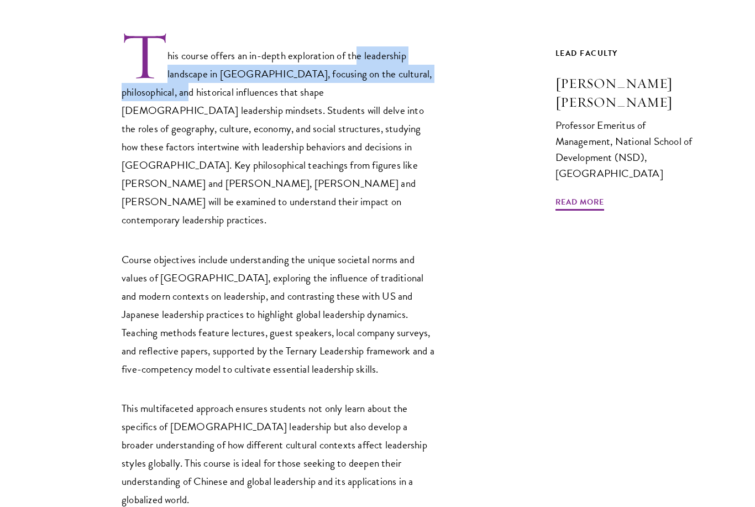
drag, startPoint x: 364, startPoint y: 40, endPoint x: 162, endPoint y: 76, distance: 204.9
click at [162, 76] on p "This course offers an in-depth exploration of the leadership landscape in [GEOG…" at bounding box center [279, 129] width 315 height 199
copy p "e leadership landscape in [GEOGRAPHIC_DATA], focusing on the cultural, philosop…"
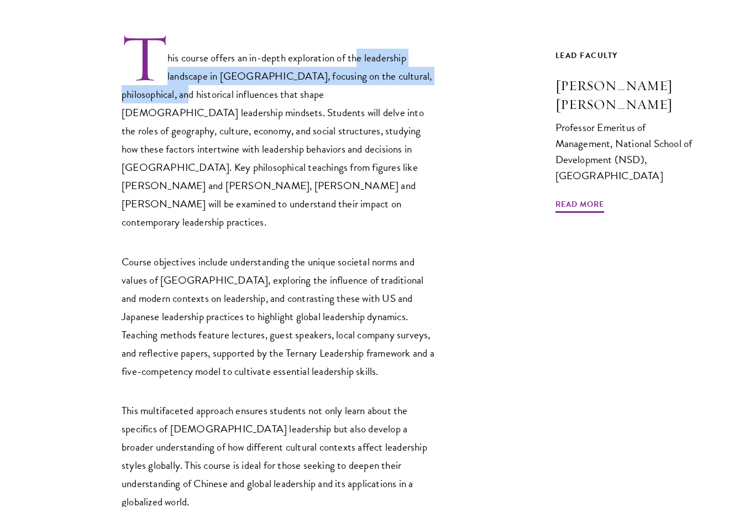
scroll to position [170, 0]
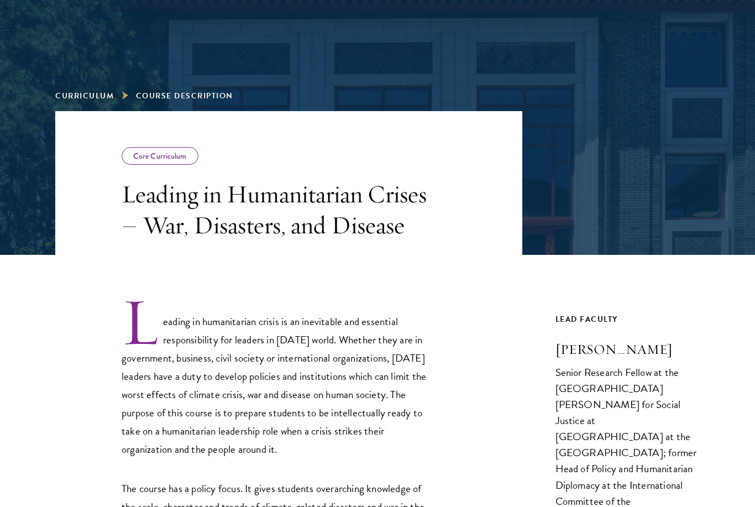
scroll to position [88, 0]
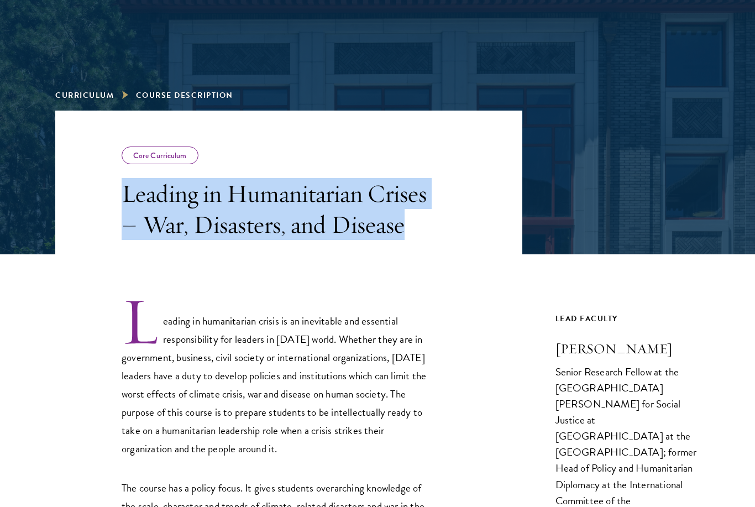
drag, startPoint x: 121, startPoint y: 199, endPoint x: 408, endPoint y: 222, distance: 287.7
click at [408, 222] on header "Core Curriculum Leading in Humanitarian Crises – War, Disasters, and Disease" at bounding box center [288, 183] width 467 height 144
copy h3 "Leading in Humanitarian Crises – War, Disasters, and Disease"
click at [589, 354] on h3 "Hugo Slim" at bounding box center [627, 348] width 145 height 19
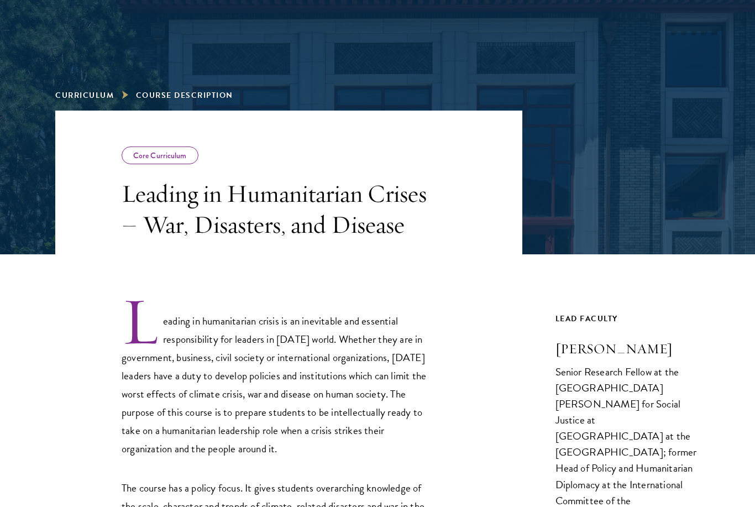
click at [581, 349] on h3 "Hugo Slim" at bounding box center [627, 348] width 145 height 19
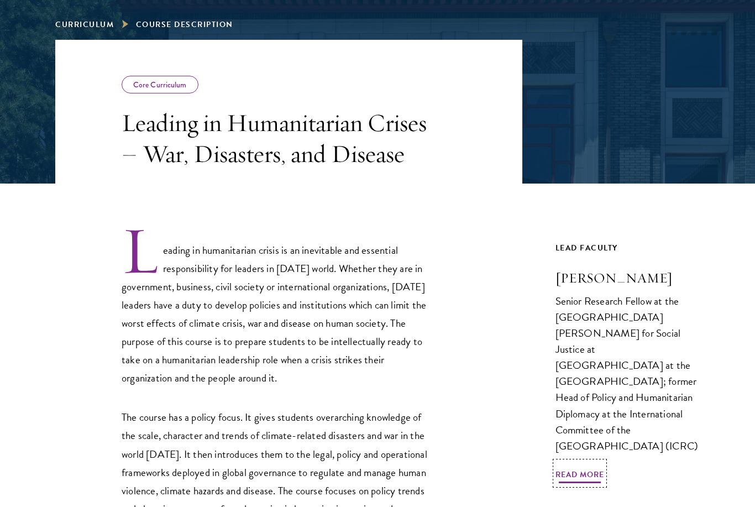
click at [569, 467] on span "Read More" at bounding box center [579, 475] width 49 height 17
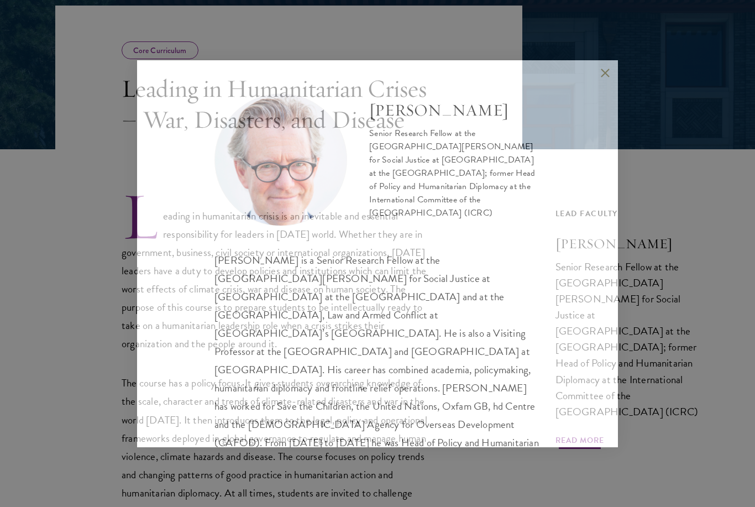
scroll to position [195, 0]
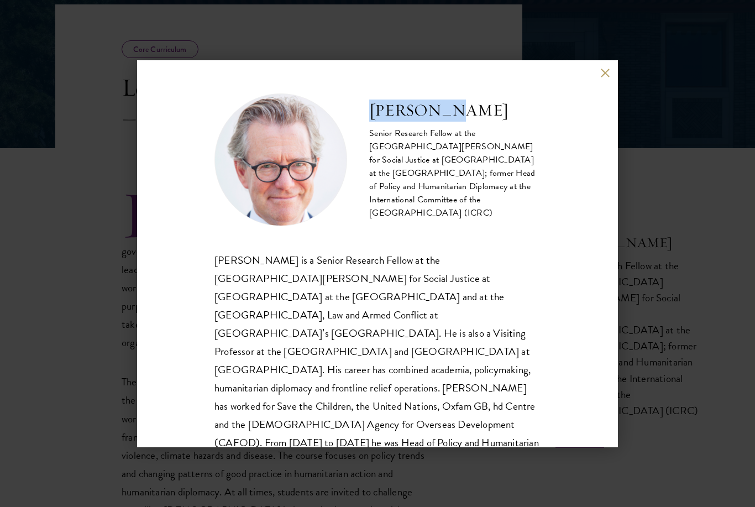
drag, startPoint x: 372, startPoint y: 117, endPoint x: 450, endPoint y: 112, distance: 77.6
click at [450, 112] on h2 "Hugo Slim" at bounding box center [454, 110] width 171 height 22
copy h2 "Hugo Slim"
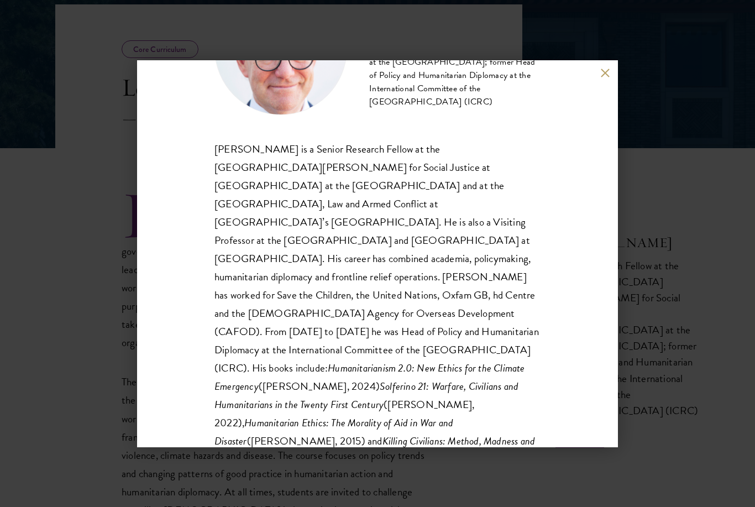
scroll to position [111, 0]
click at [67, 162] on div "Hugo Slim Senior Research Fellow at the Las Casas Institute for Social Justice …" at bounding box center [377, 253] width 755 height 507
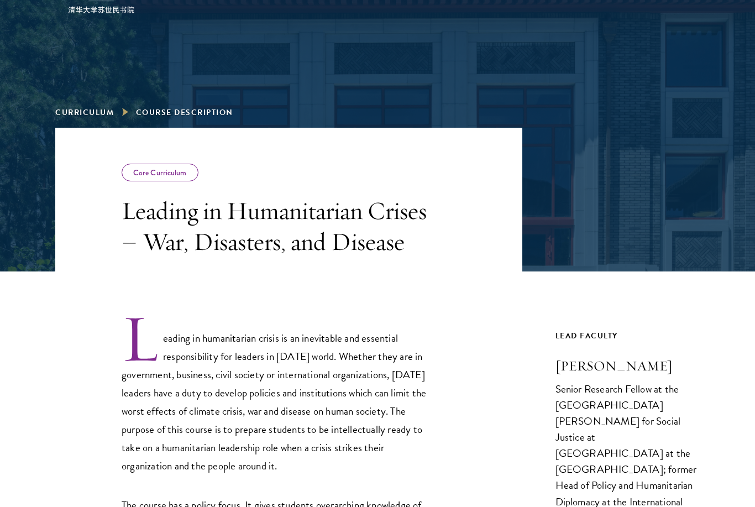
scroll to position [88, 0]
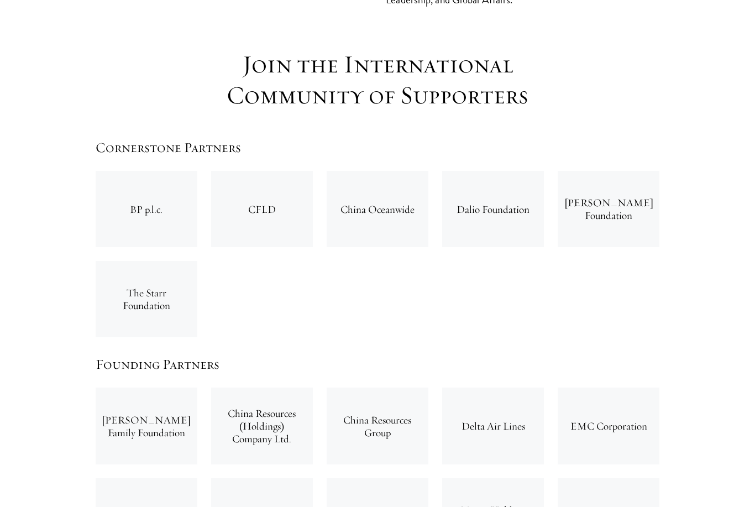
scroll to position [1680, 0]
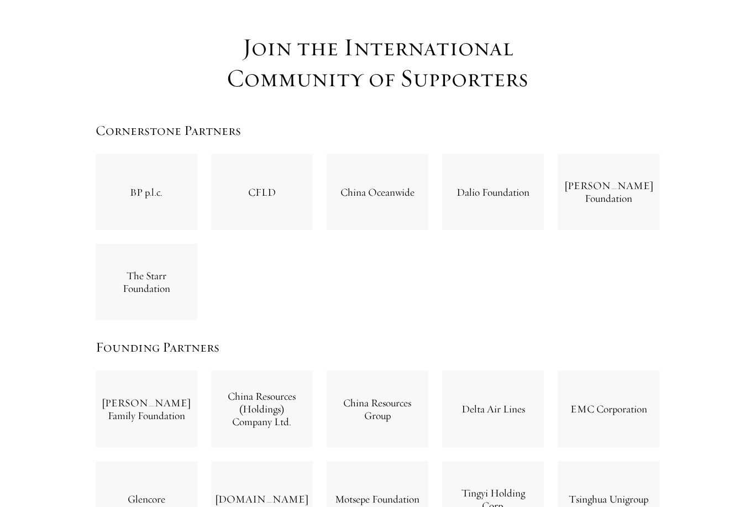
click at [171, 154] on div "BP p.l.c." at bounding box center [147, 192] width 102 height 76
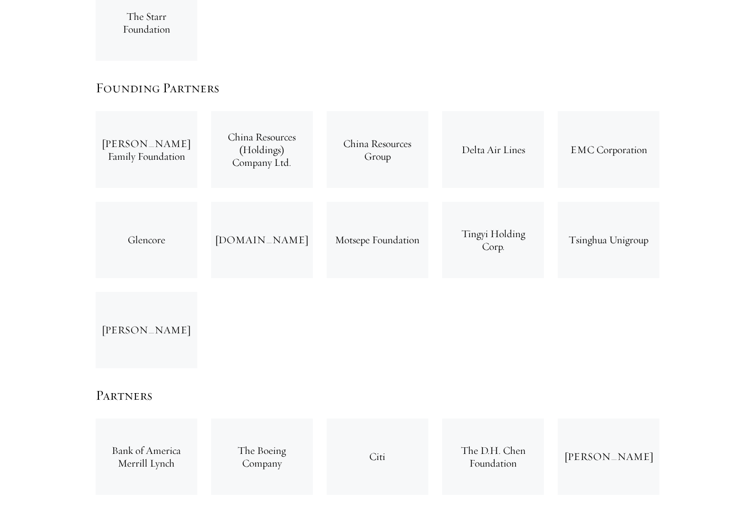
scroll to position [1939, 0]
click at [287, 281] on div "[PERSON_NAME] Family Foundation China Resources (Holdings) Company Ltd. China R…" at bounding box center [376, 239] width 577 height 270
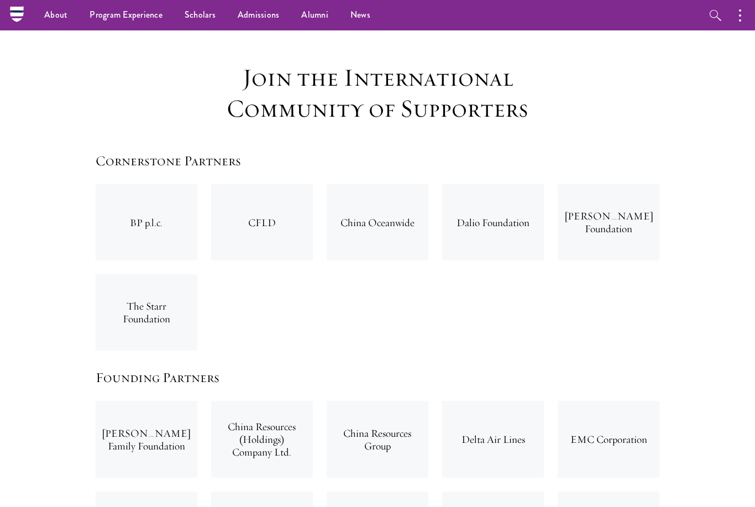
scroll to position [1650, 0]
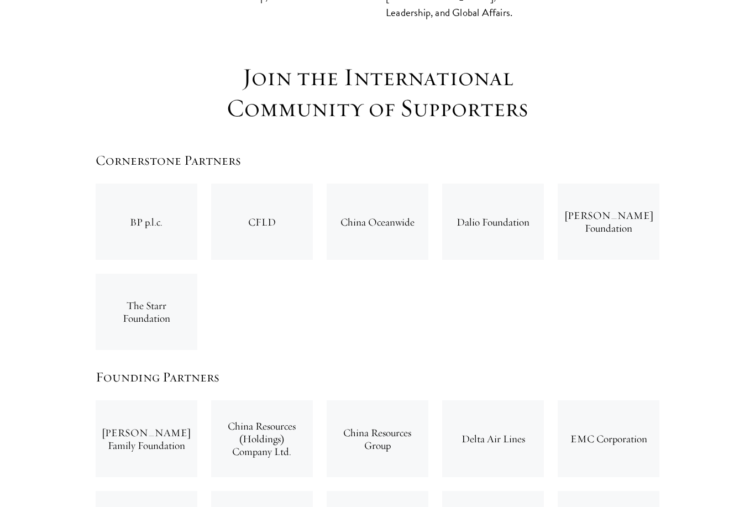
click at [304, 221] on div "BP p.l.c. CFLD China Oceanwide Dalio Foundation [PERSON_NAME] Foundation The St…" at bounding box center [376, 267] width 577 height 180
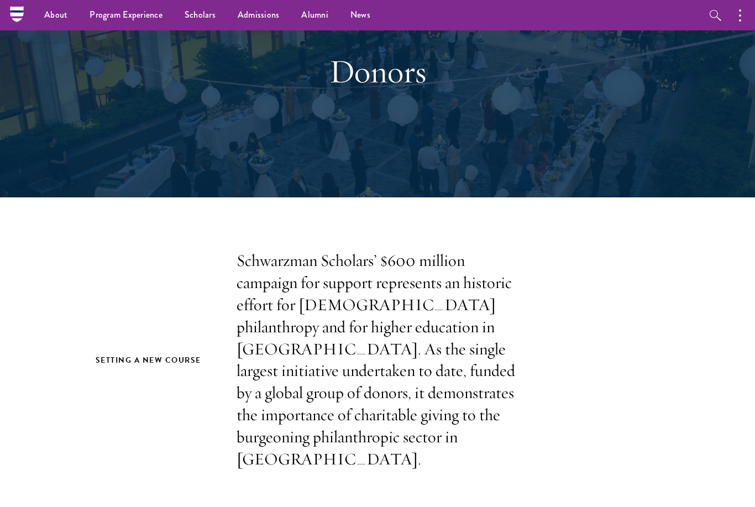
scroll to position [0, 0]
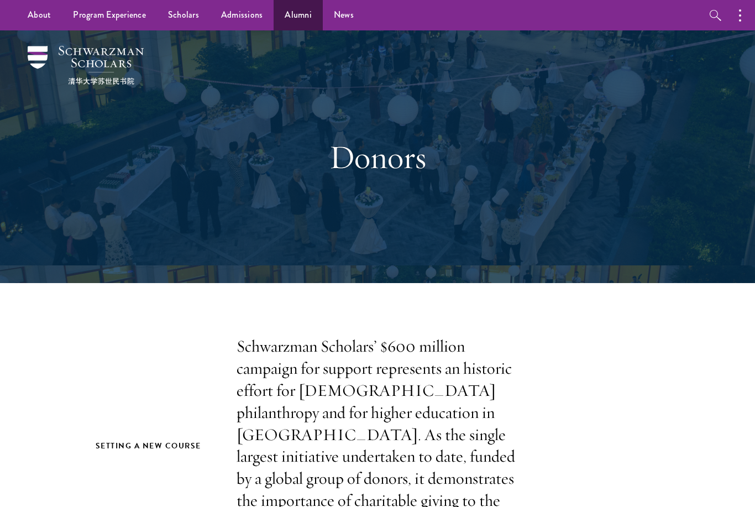
click at [292, 22] on link "Alumni" at bounding box center [298, 15] width 49 height 30
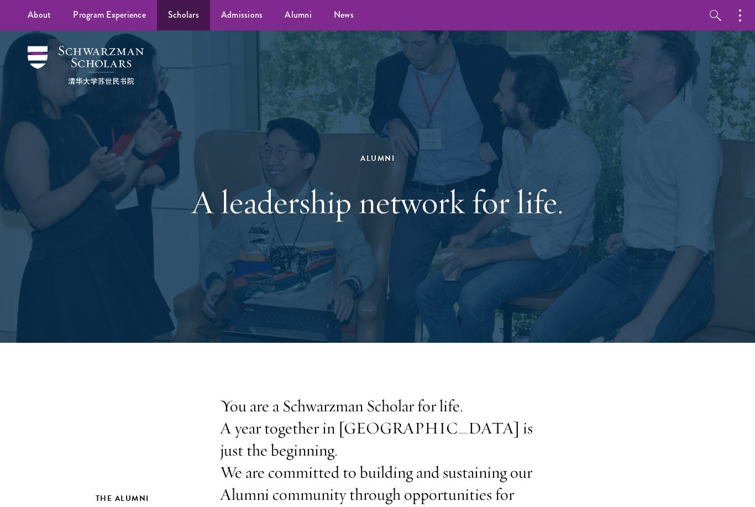
click at [193, 21] on link "Scholars" at bounding box center [183, 15] width 53 height 30
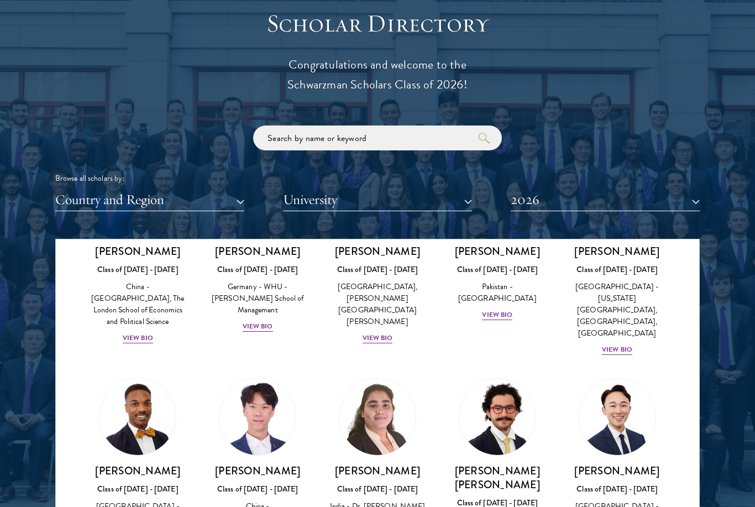
scroll to position [2285, 0]
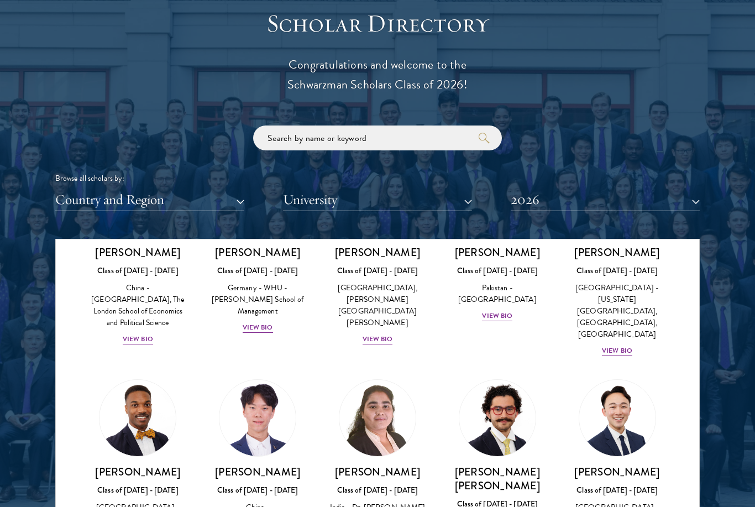
click at [413, 201] on button "University" at bounding box center [377, 199] width 189 height 23
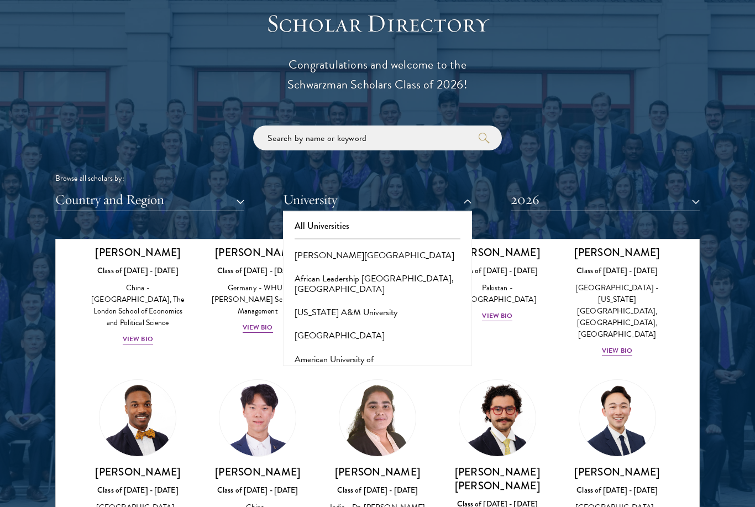
click at [186, 195] on button "Country and Region" at bounding box center [149, 199] width 189 height 23
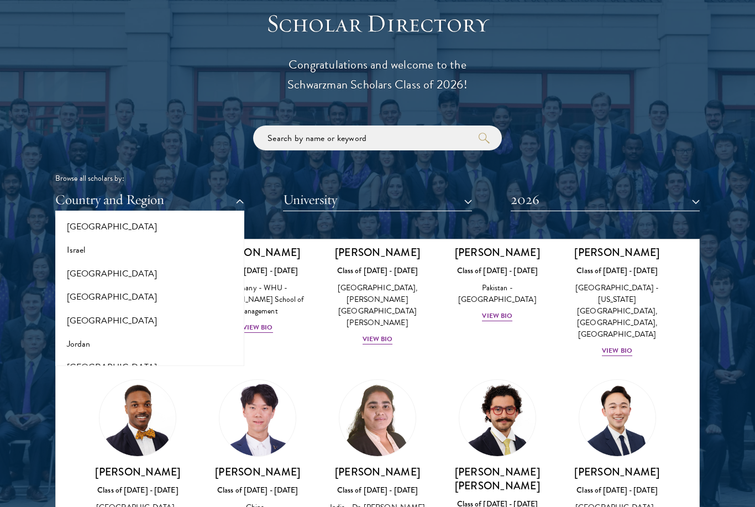
scroll to position [921, 0]
click at [123, 331] on button "[GEOGRAPHIC_DATA]" at bounding box center [150, 341] width 182 height 23
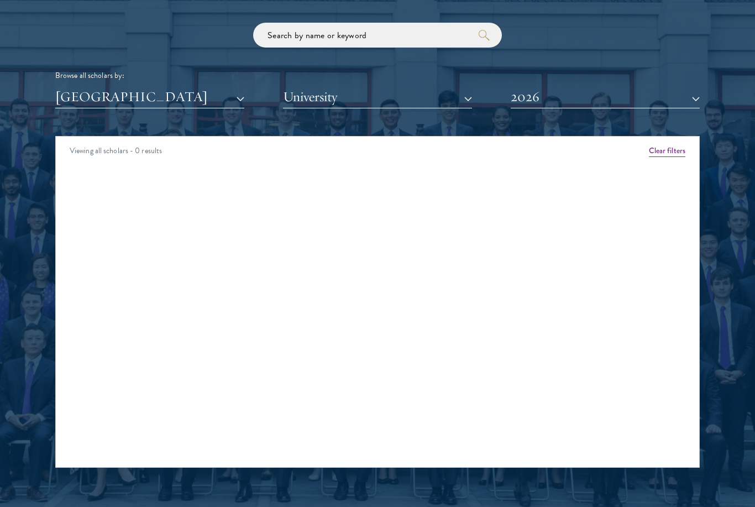
scroll to position [1320, 0]
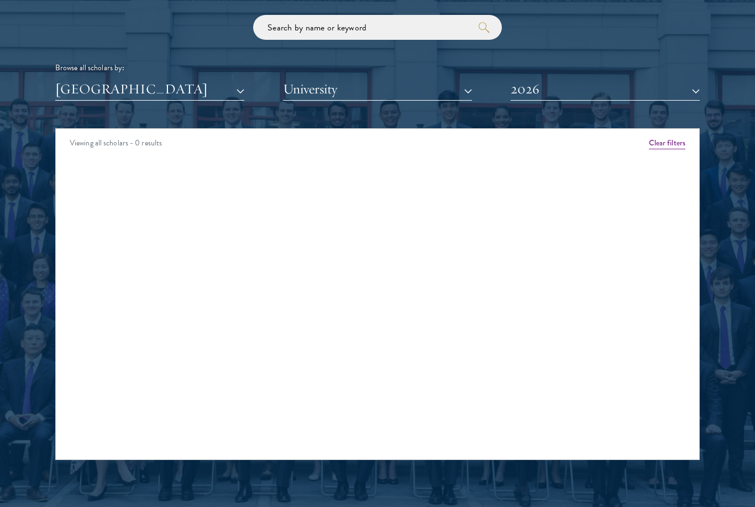
click at [533, 93] on button "2026" at bounding box center [605, 89] width 189 height 23
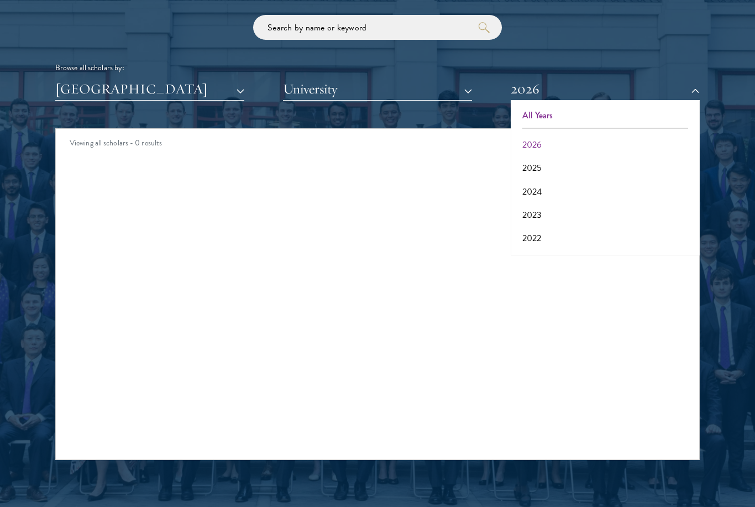
click at [534, 113] on button "All Years" at bounding box center [605, 115] width 182 height 23
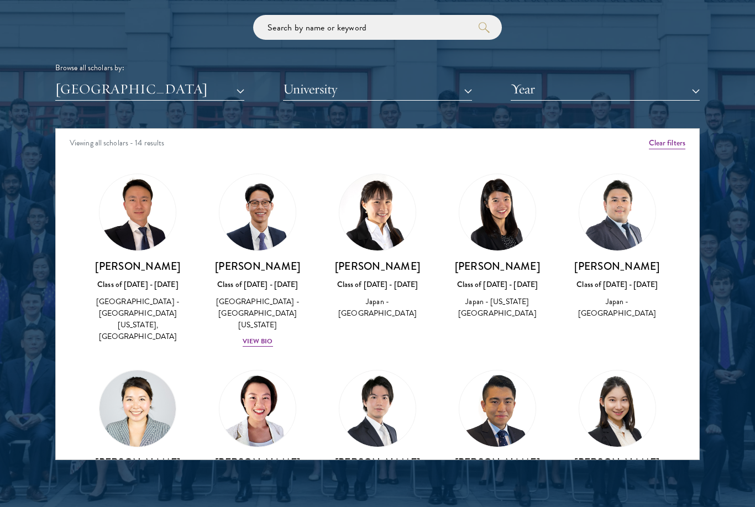
click at [611, 391] on img at bounding box center [617, 408] width 76 height 76
click at [623, 403] on img at bounding box center [617, 408] width 76 height 76
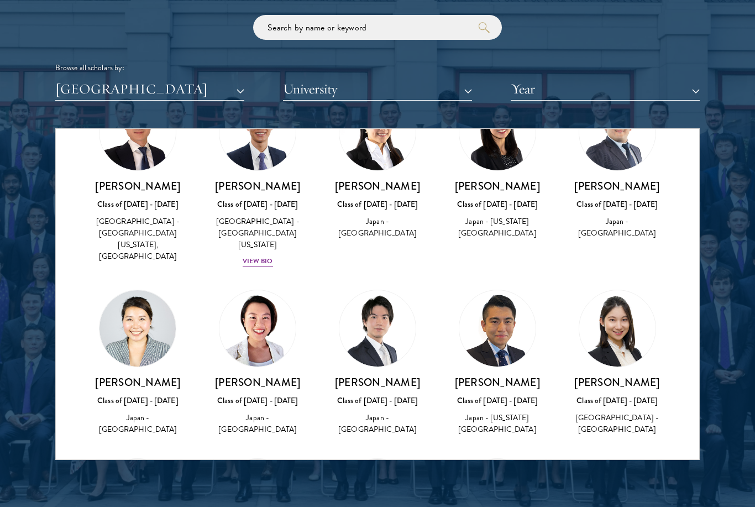
scroll to position [93, 0]
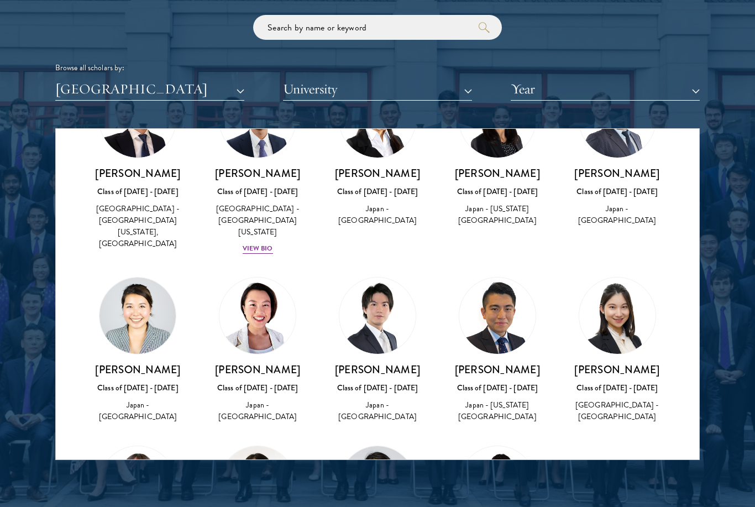
click at [609, 399] on div "[GEOGRAPHIC_DATA] - [GEOGRAPHIC_DATA]" at bounding box center [617, 410] width 98 height 23
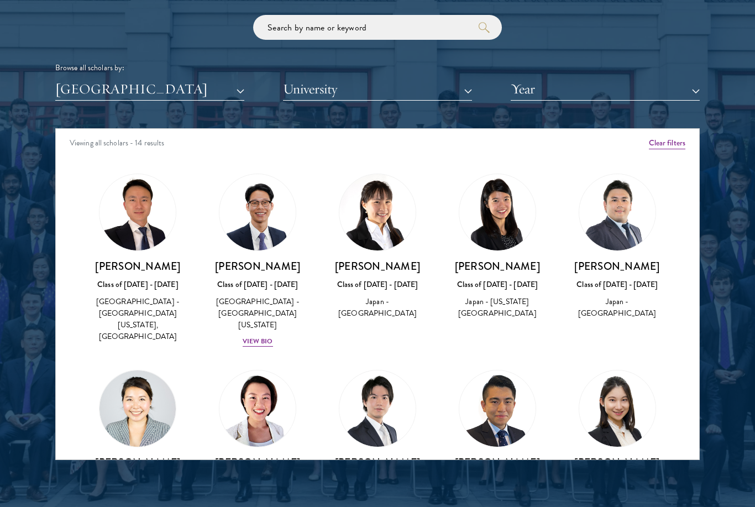
scroll to position [1355, 0]
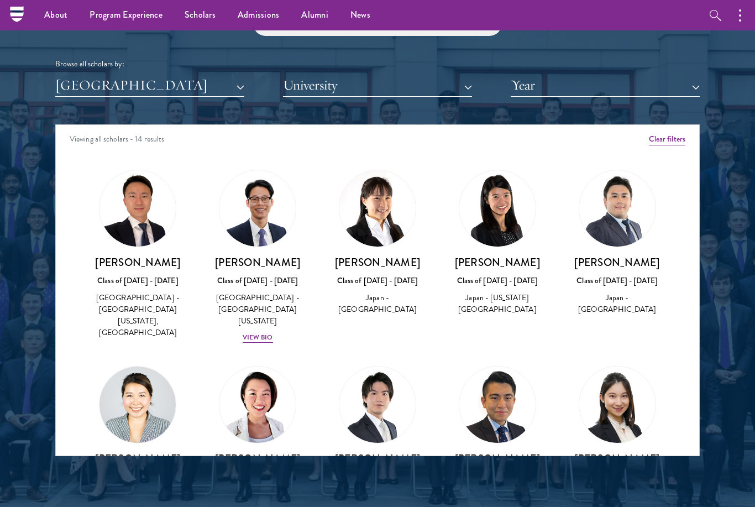
click at [692, 62] on div "Browse all scholars by:" at bounding box center [377, 64] width 644 height 12
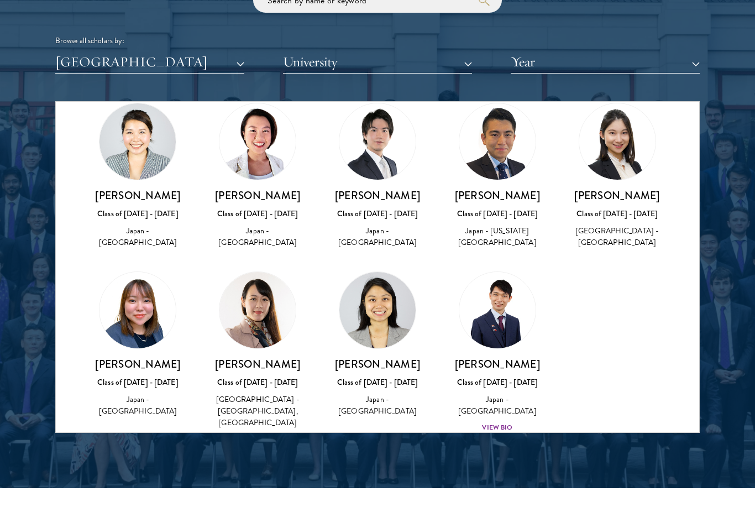
scroll to position [240, 0]
click at [493, 422] on div "View Bio" at bounding box center [497, 427] width 30 height 10
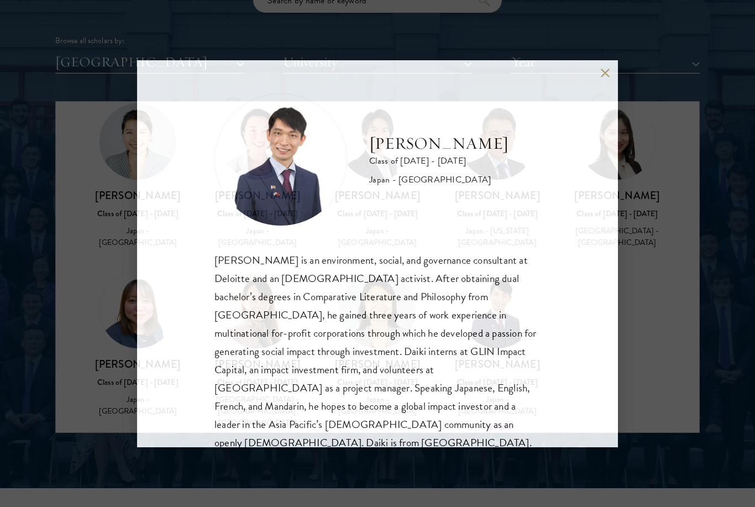
scroll to position [1382, 0]
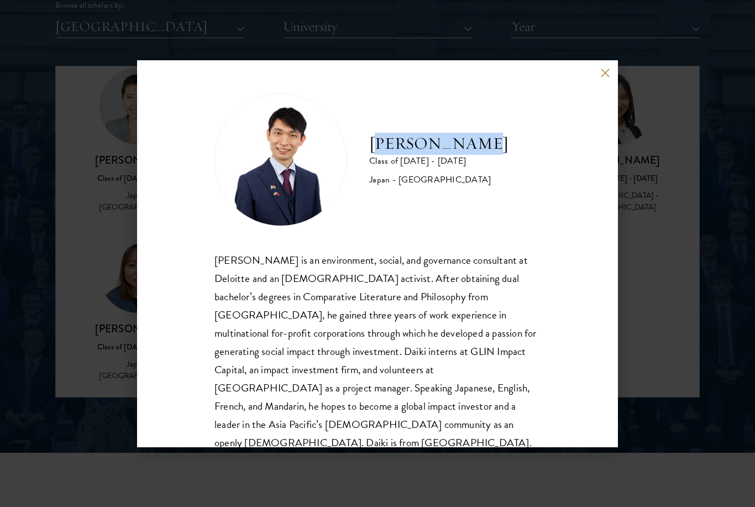
drag, startPoint x: 381, startPoint y: 145, endPoint x: 474, endPoint y: 147, distance: 92.9
click at [474, 147] on h2 "[PERSON_NAME]" at bounding box center [438, 144] width 139 height 22
click at [601, 76] on button at bounding box center [604, 73] width 9 height 9
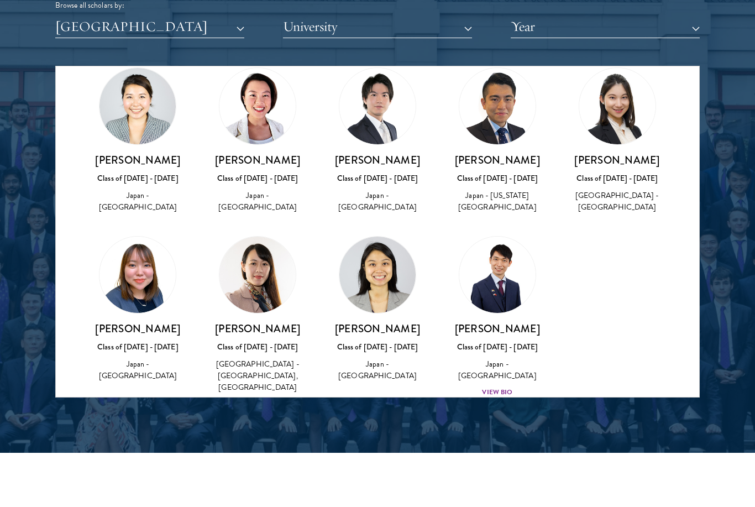
click at [233, 281] on div "[PERSON_NAME] Class of [DATE] - [DATE] [GEOGRAPHIC_DATA] - [GEOGRAPHIC_DATA], […" at bounding box center [258, 315] width 98 height 158
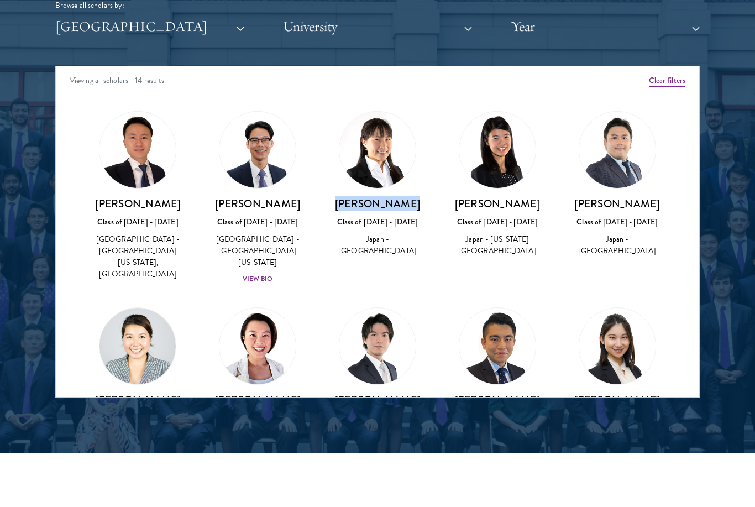
drag, startPoint x: 345, startPoint y: 200, endPoint x: 409, endPoint y: 198, distance: 63.6
click at [409, 198] on h3 "[PERSON_NAME]" at bounding box center [378, 204] width 98 height 14
copy h3 "[PERSON_NAME]"
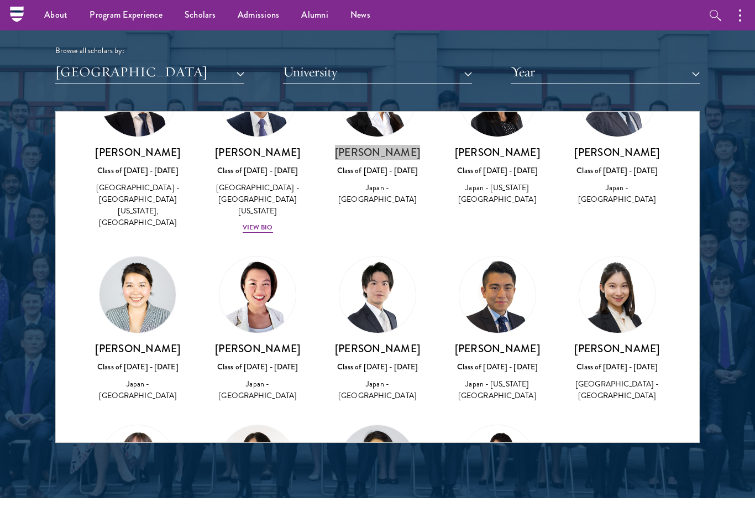
scroll to position [77, 0]
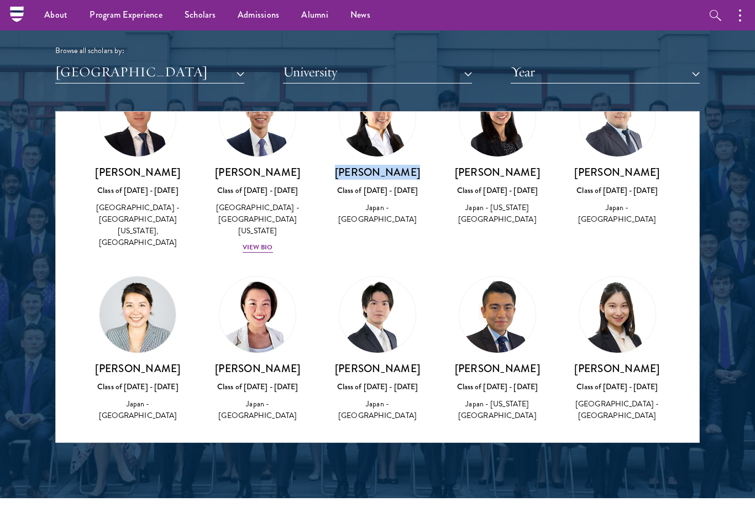
click at [598, 6] on div "About Overview Leadership Donors Program Experience Overview Curriculum Student…" at bounding box center [377, 15] width 755 height 30
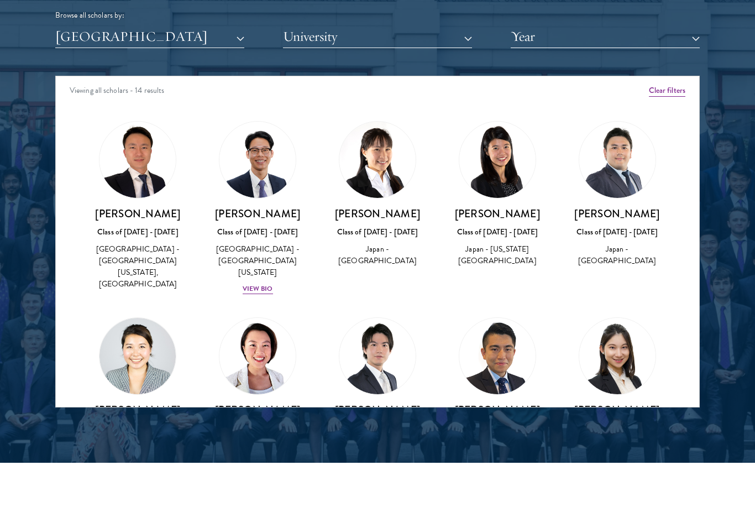
scroll to position [0, 0]
click at [322, 35] on button "University" at bounding box center [377, 36] width 189 height 23
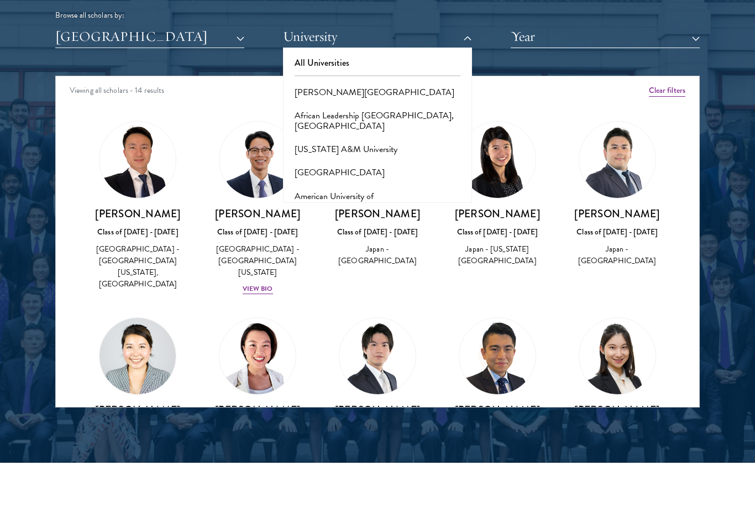
click at [160, 43] on button "[GEOGRAPHIC_DATA]" at bounding box center [149, 36] width 189 height 23
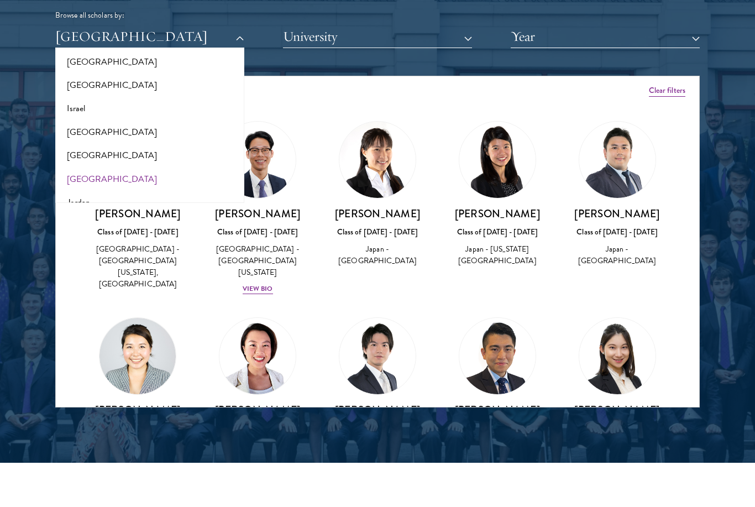
click at [295, 90] on div "Viewing all scholars - 14 results" at bounding box center [377, 91] width 643 height 31
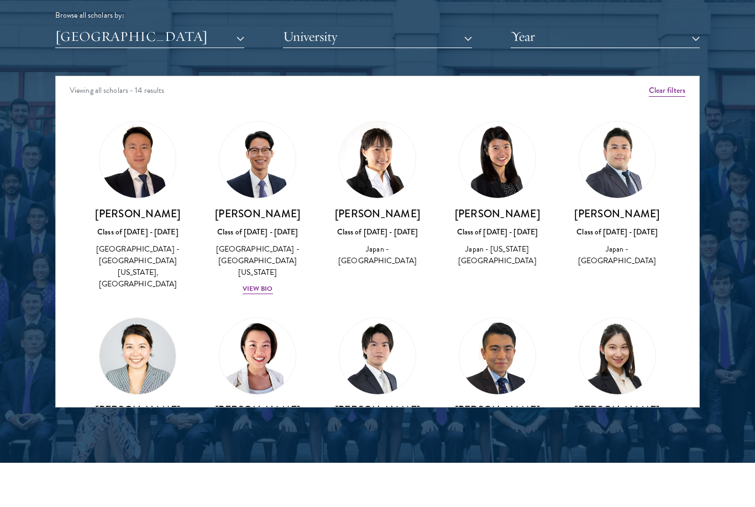
click at [116, 37] on button "[GEOGRAPHIC_DATA]" at bounding box center [149, 36] width 189 height 23
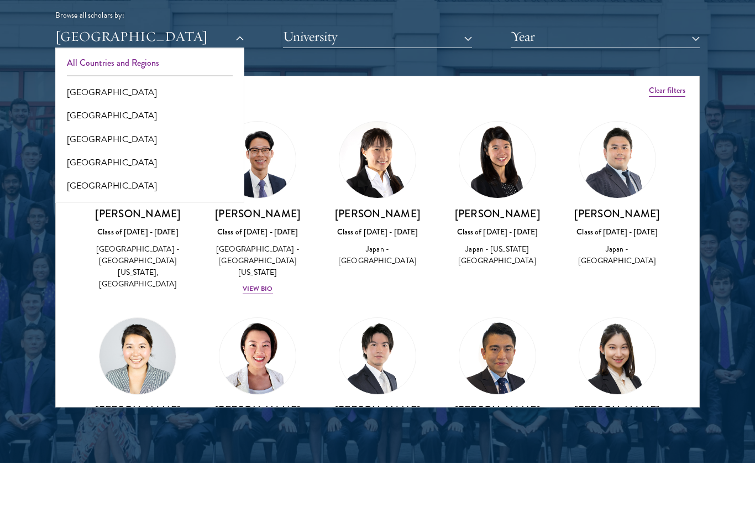
click at [114, 61] on button "All Countries and Regions" at bounding box center [150, 62] width 182 height 23
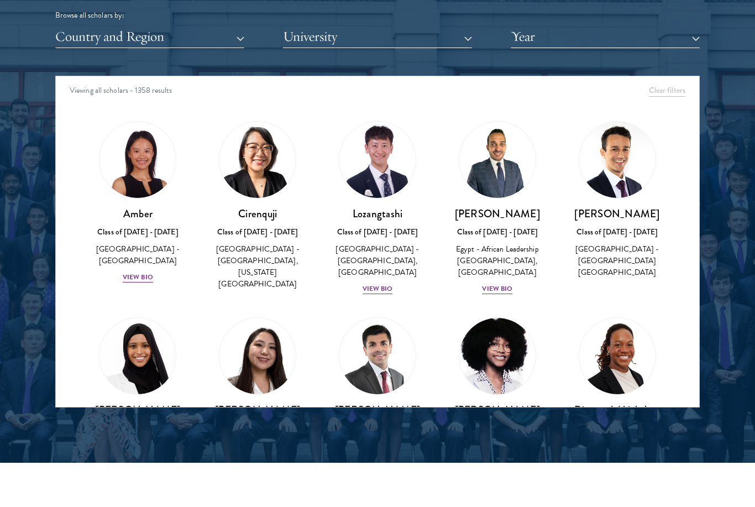
click at [351, 30] on button "University" at bounding box center [377, 36] width 189 height 23
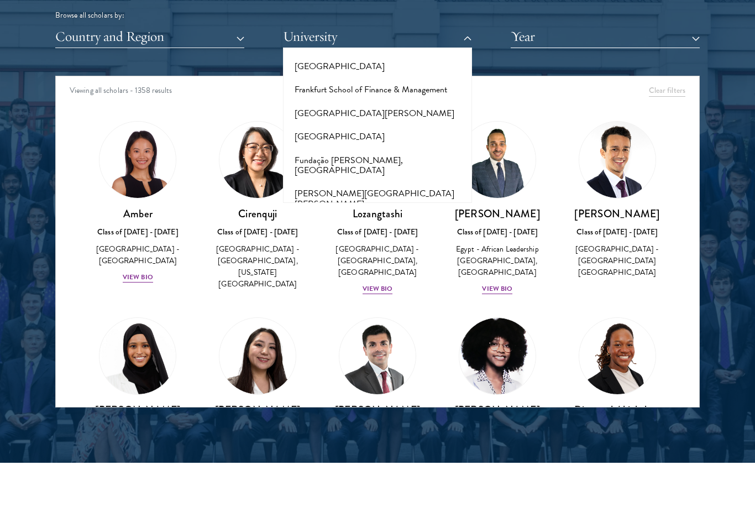
scroll to position [2414, 0]
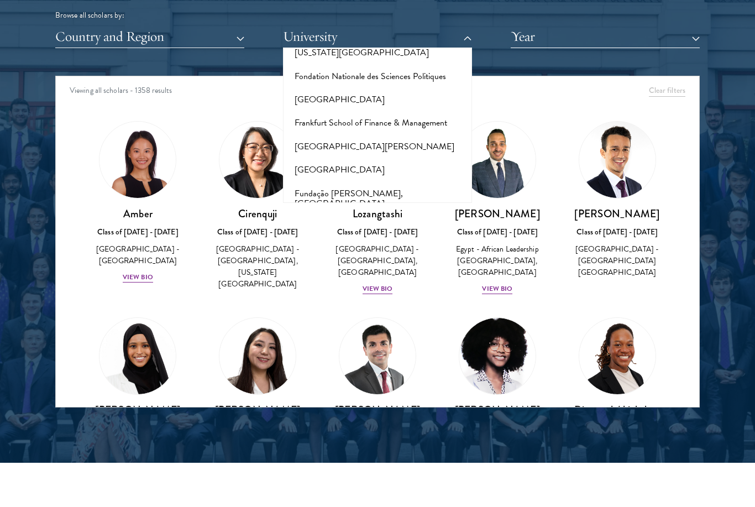
click at [323, 249] on button "[PERSON_NAME][GEOGRAPHIC_DATA][US_STATE]" at bounding box center [377, 266] width 182 height 34
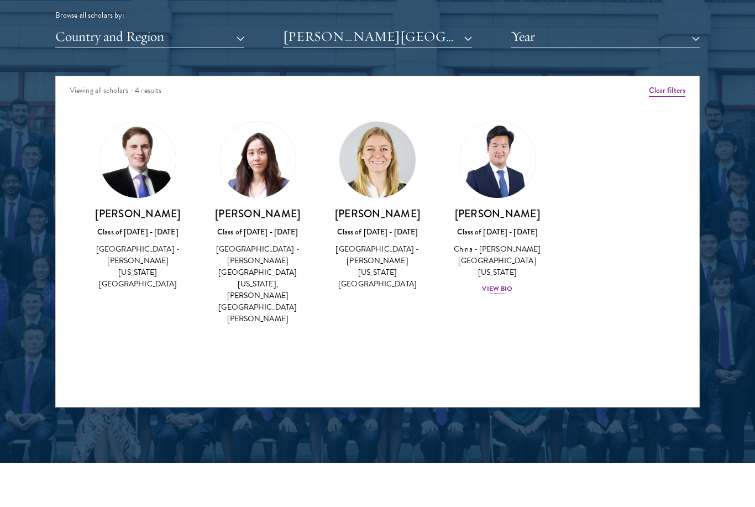
click at [493, 283] on div "View Bio" at bounding box center [497, 288] width 30 height 10
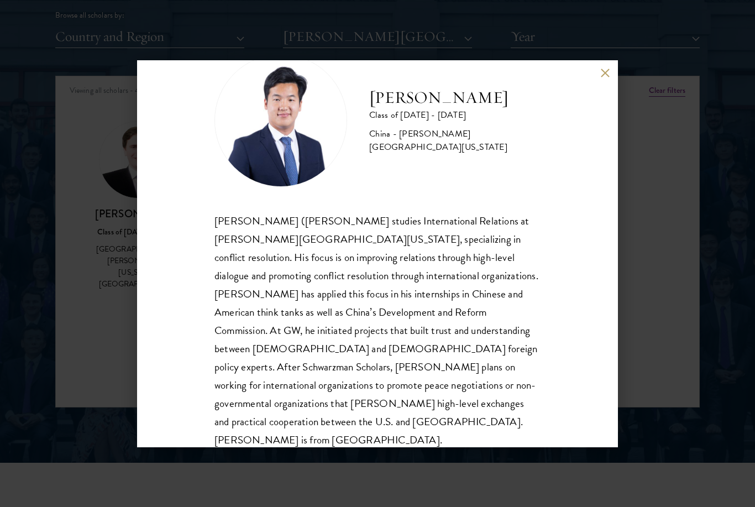
scroll to position [38, 0]
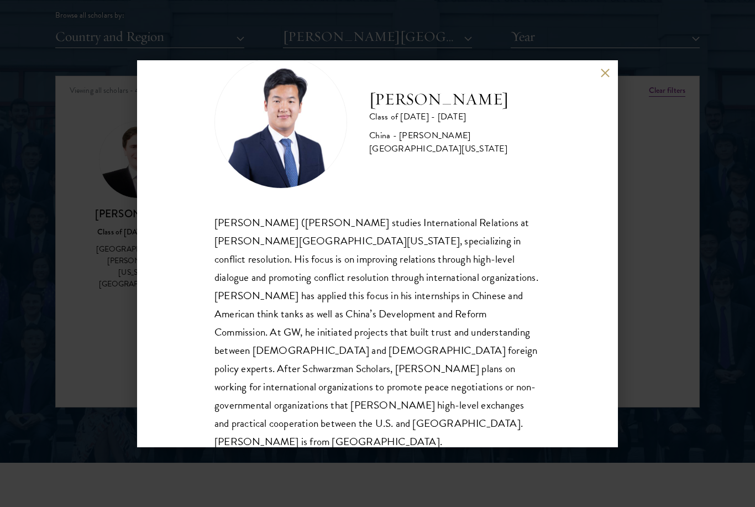
click at [105, 209] on div "[PERSON_NAME] Class of [DATE] - [DATE] [GEOGRAPHIC_DATA] - [PERSON_NAME][GEOGRA…" at bounding box center [377, 253] width 755 height 507
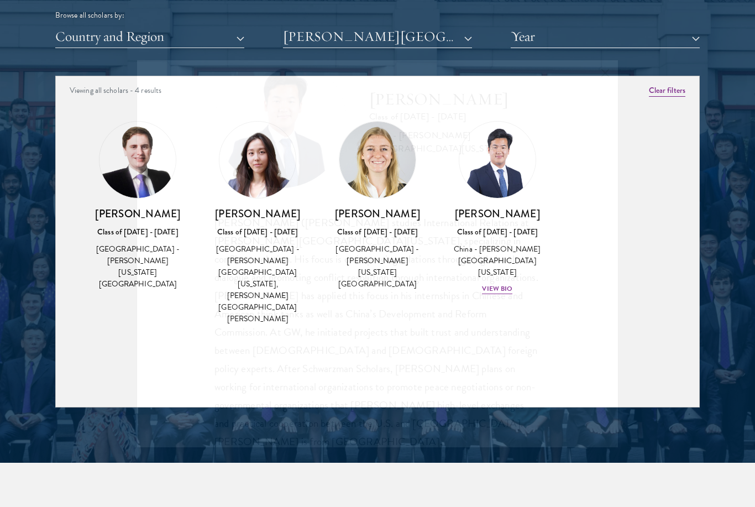
click at [603, 71] on button at bounding box center [604, 73] width 9 height 9
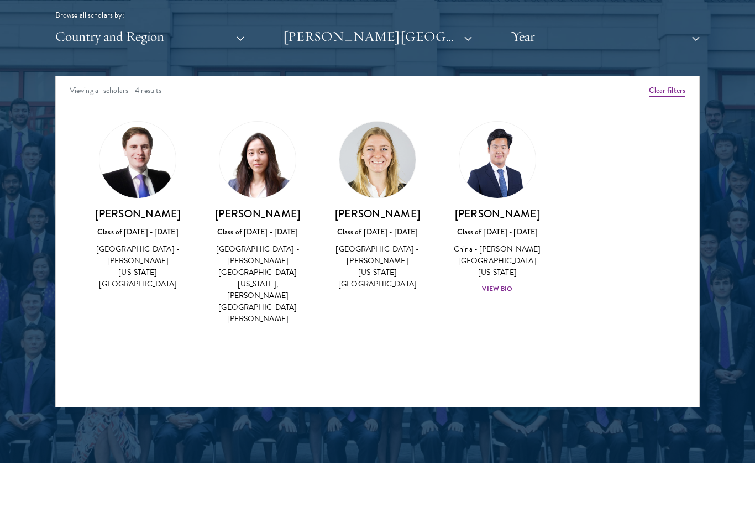
click at [115, 176] on img at bounding box center [137, 160] width 76 height 76
drag, startPoint x: 474, startPoint y: 211, endPoint x: 522, endPoint y: 215, distance: 48.2
click at [523, 215] on h3 "[PERSON_NAME]" at bounding box center [497, 214] width 98 height 14
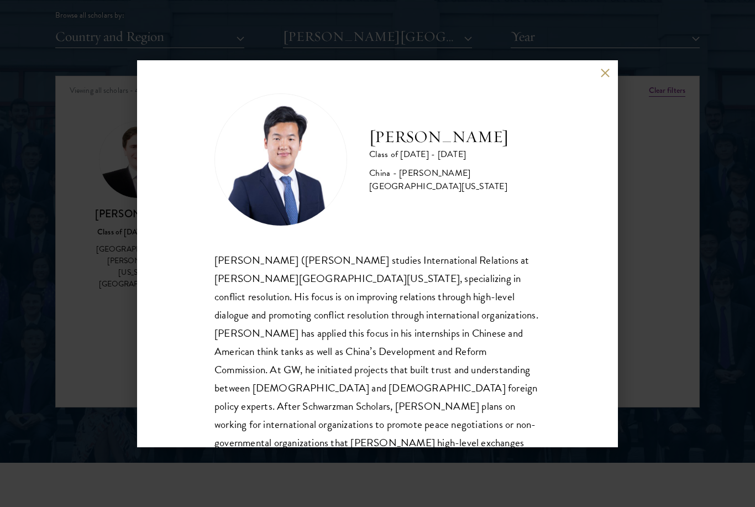
click at [611, 70] on div "[PERSON_NAME] Class of [DATE] - [DATE] [GEOGRAPHIC_DATA] - [PERSON_NAME][GEOGRA…" at bounding box center [377, 253] width 481 height 387
click at [609, 71] on div "[PERSON_NAME] Class of [DATE] - [DATE] [GEOGRAPHIC_DATA] - [PERSON_NAME][GEOGRA…" at bounding box center [377, 253] width 481 height 387
click at [607, 70] on button at bounding box center [604, 73] width 9 height 9
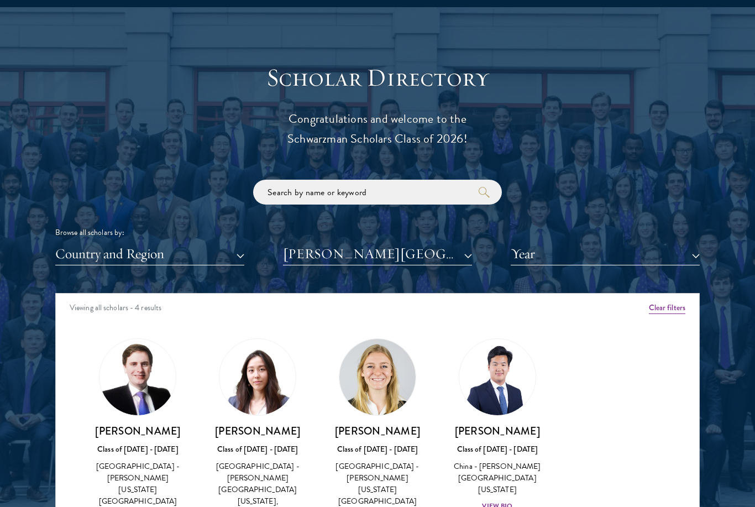
scroll to position [1159, 0]
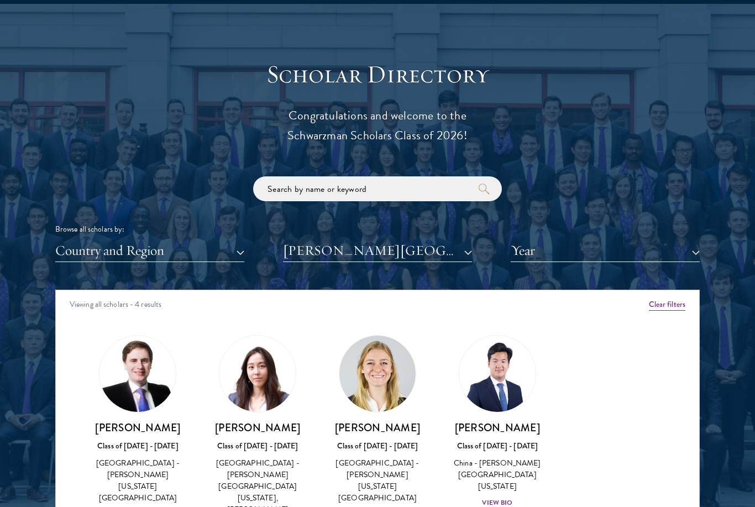
click at [356, 244] on button "[PERSON_NAME][GEOGRAPHIC_DATA][US_STATE]" at bounding box center [377, 250] width 189 height 23
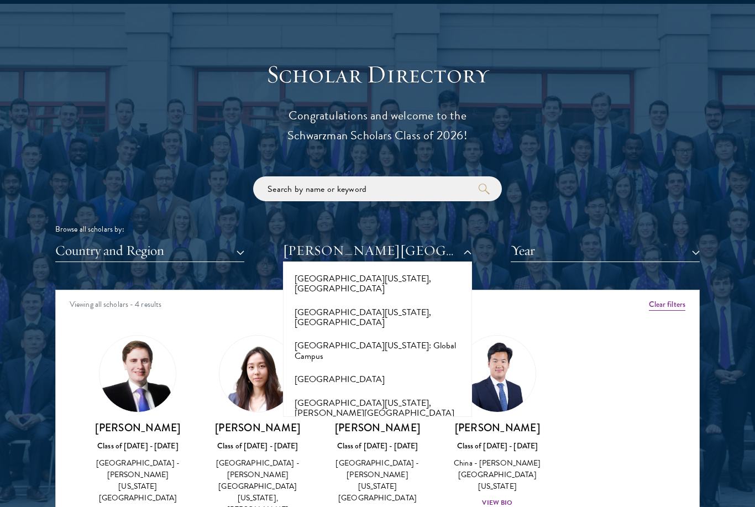
scroll to position [9531, 0]
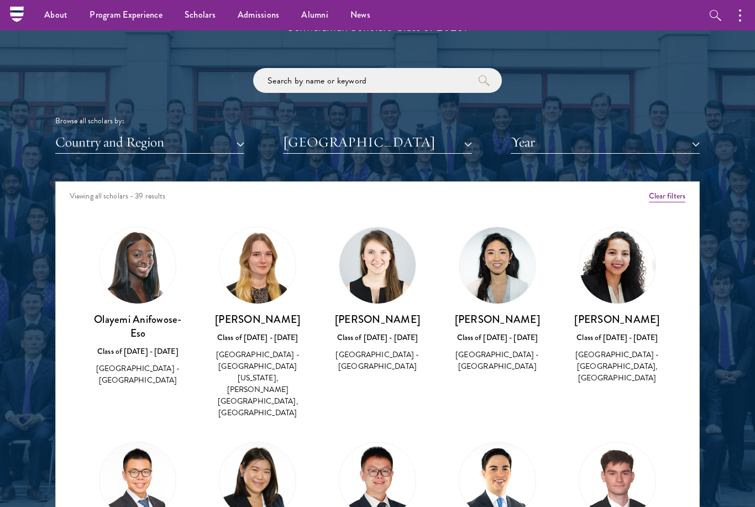
click at [354, 141] on button "[GEOGRAPHIC_DATA]" at bounding box center [377, 142] width 189 height 23
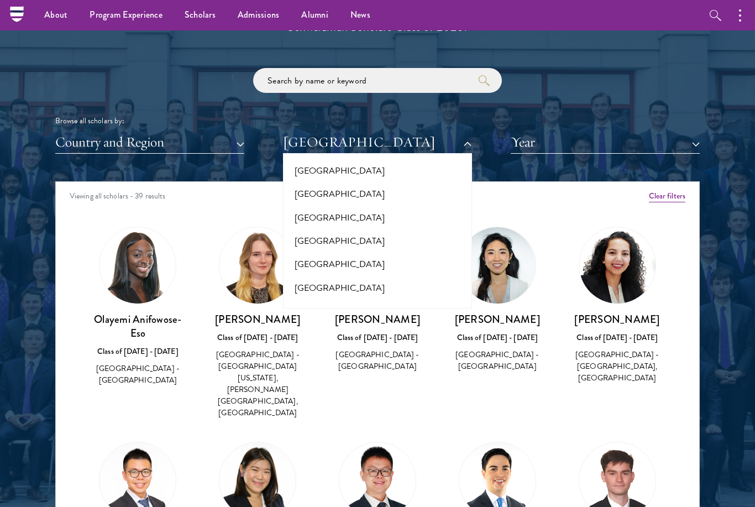
scroll to position [8035, 0]
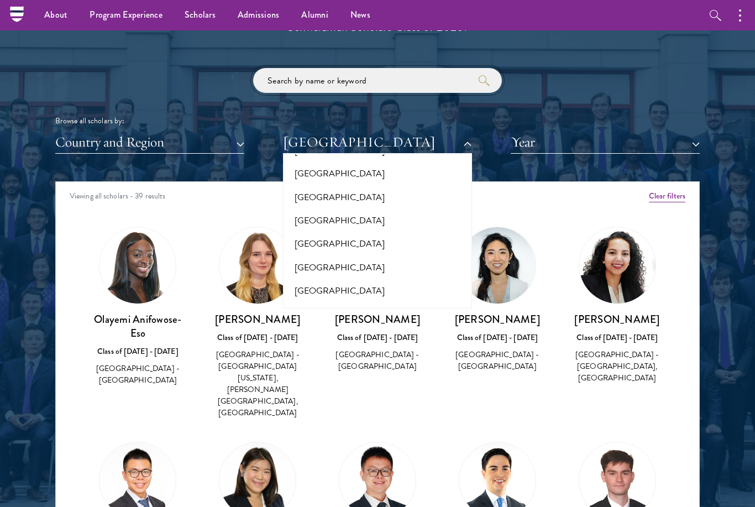
click at [308, 77] on input "search" at bounding box center [377, 80] width 249 height 25
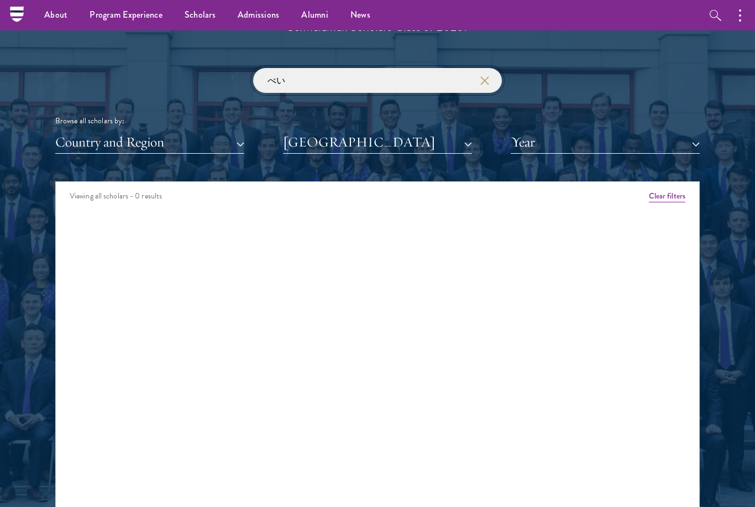
type input "べ"
type input "[GEOGRAPHIC_DATA]"
click button "submit" at bounding box center [0, 0] width 0 height 0
click at [489, 75] on button "button" at bounding box center [484, 80] width 11 height 11
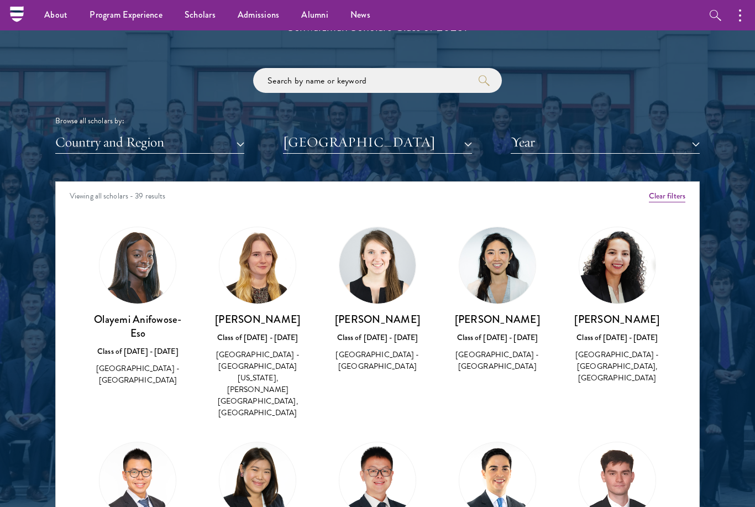
click at [349, 132] on button "[GEOGRAPHIC_DATA]" at bounding box center [377, 142] width 189 height 23
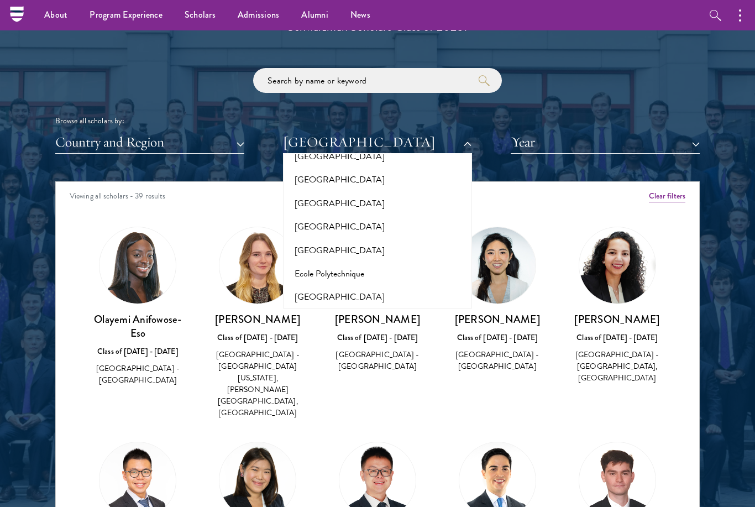
scroll to position [1686, 0]
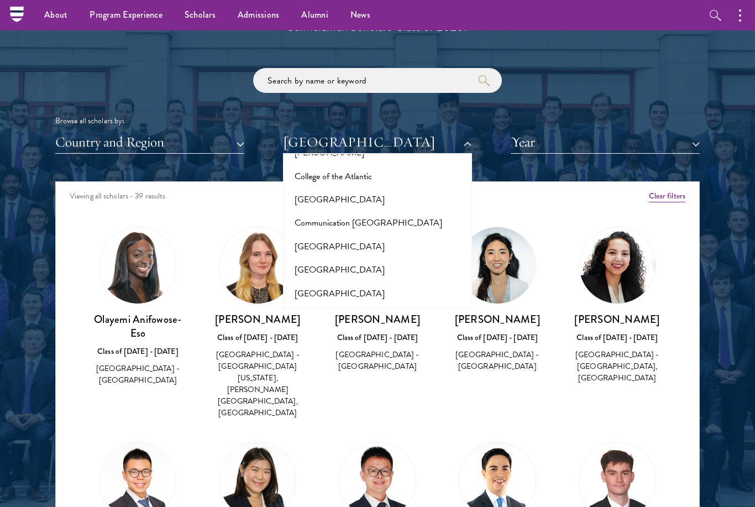
click at [323, 328] on button "[GEOGRAPHIC_DATA]" at bounding box center [377, 339] width 182 height 23
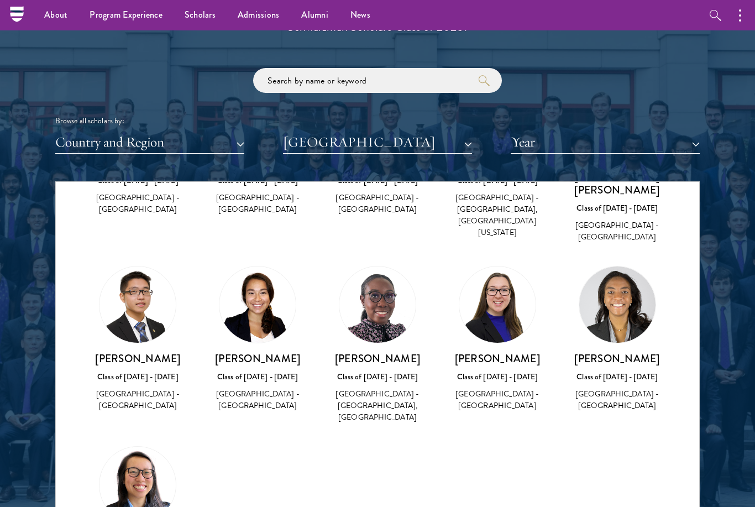
scroll to position [127, 0]
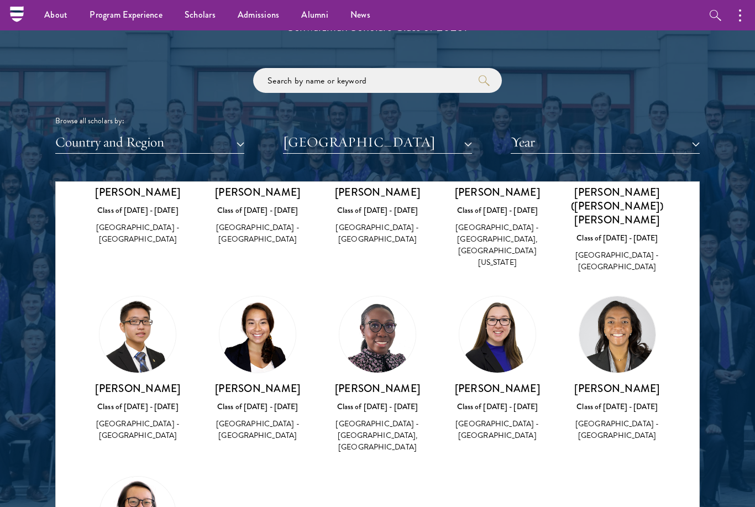
click at [384, 140] on button "[GEOGRAPHIC_DATA]" at bounding box center [377, 142] width 189 height 23
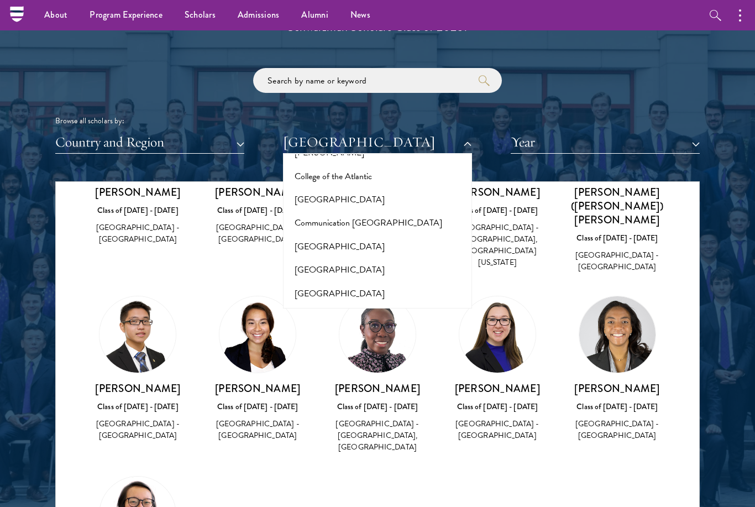
click at [331, 399] on button "Diplomatic Academy of [GEOGRAPHIC_DATA]" at bounding box center [377, 416] width 182 height 34
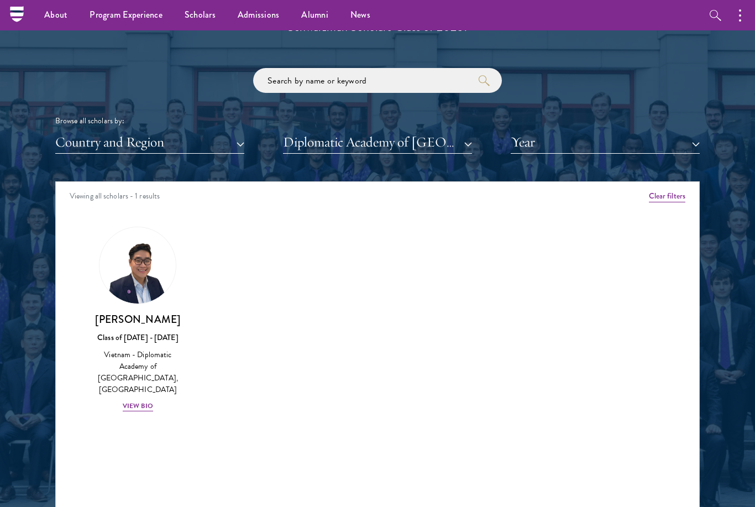
click at [337, 138] on button "Diplomatic Academy of [GEOGRAPHIC_DATA]" at bounding box center [377, 142] width 189 height 23
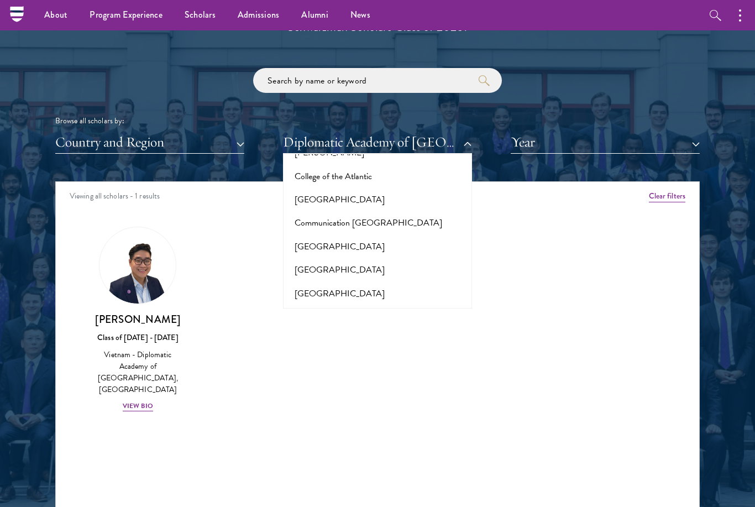
scroll to position [1905, 0]
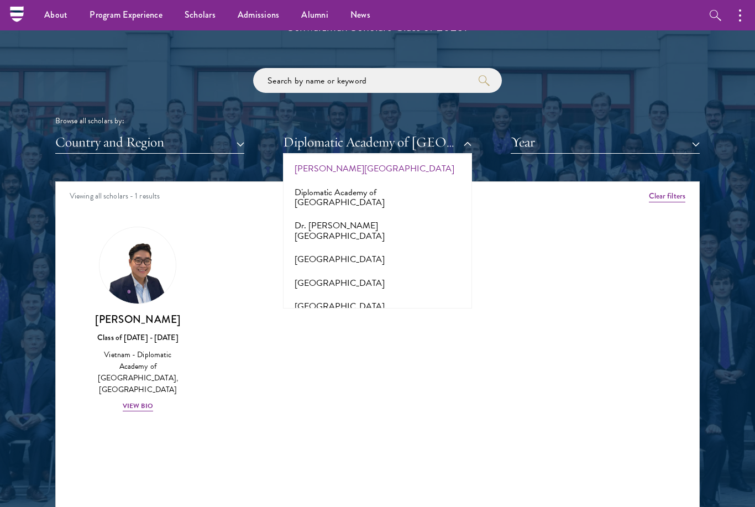
click at [325, 412] on button "Ecole Polytechnique" at bounding box center [377, 423] width 182 height 23
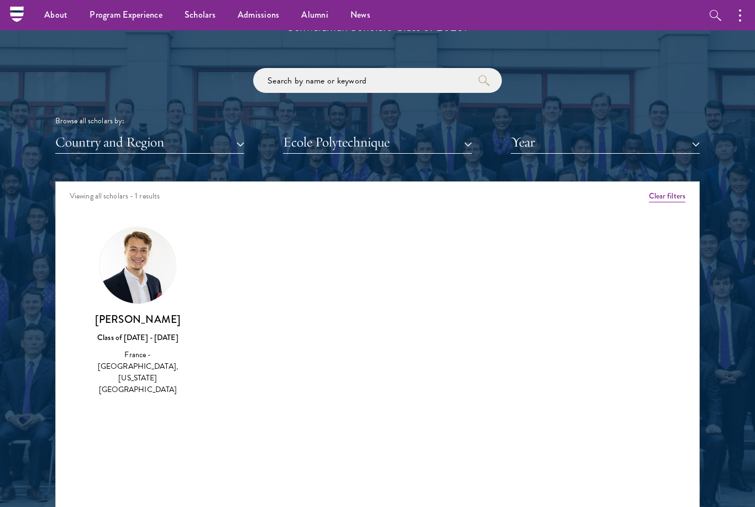
click at [367, 143] on button "Ecole Polytechnique" at bounding box center [377, 142] width 189 height 23
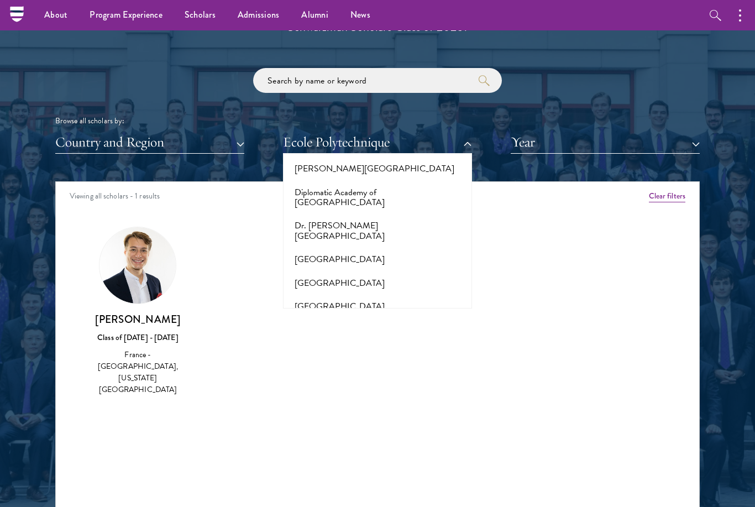
click at [343, 388] on button "[GEOGRAPHIC_DATA]" at bounding box center [377, 399] width 182 height 23
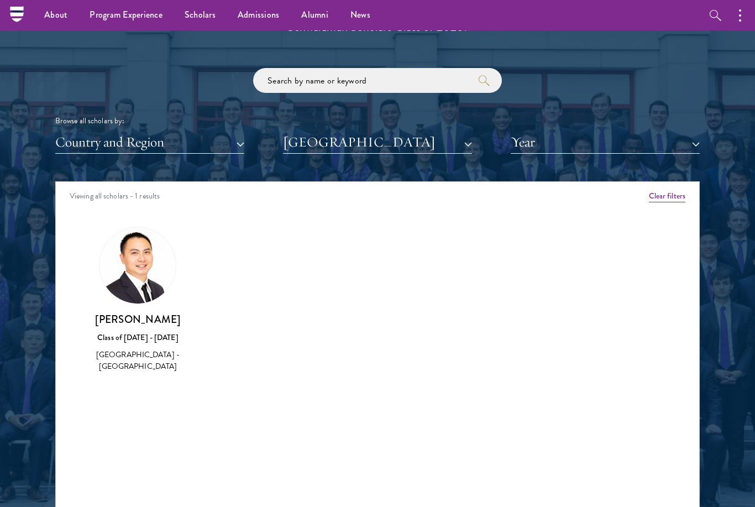
click at [375, 140] on button "[GEOGRAPHIC_DATA]" at bounding box center [377, 142] width 189 height 23
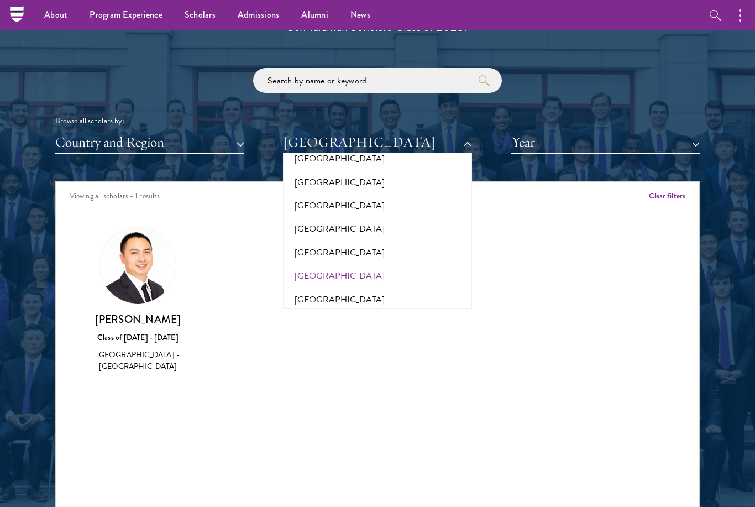
scroll to position [2008, 0]
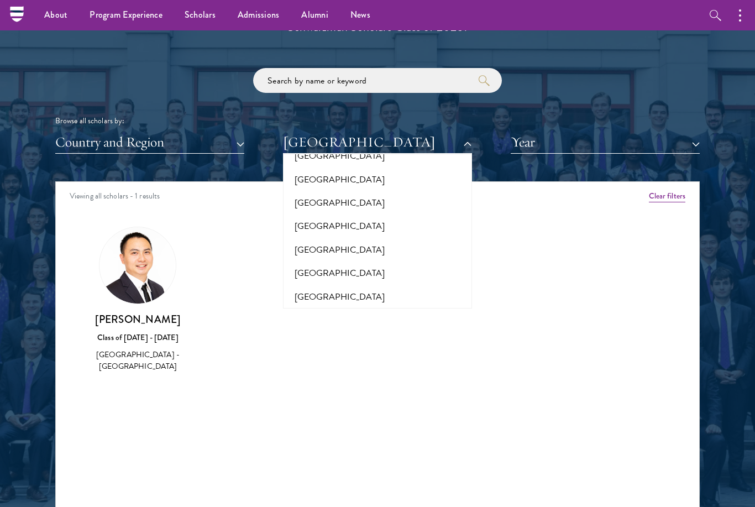
click at [324, 402] on button "European University of Economics & Management" at bounding box center [377, 419] width 182 height 34
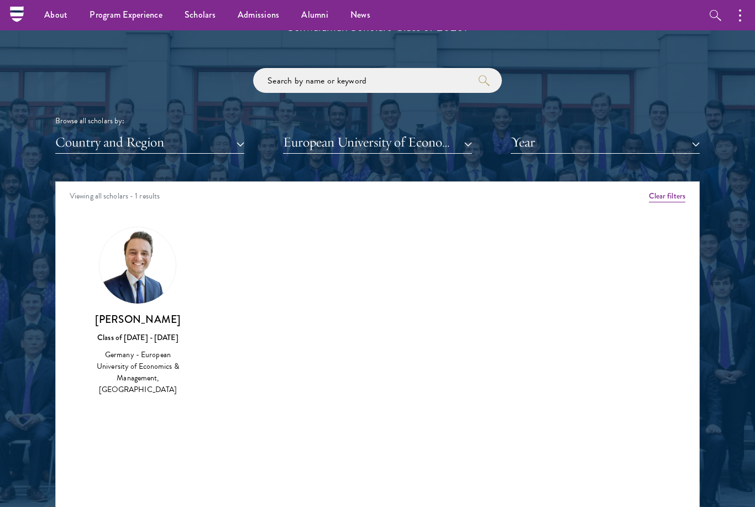
click at [342, 143] on button "European University of Economics & Management" at bounding box center [377, 142] width 189 height 23
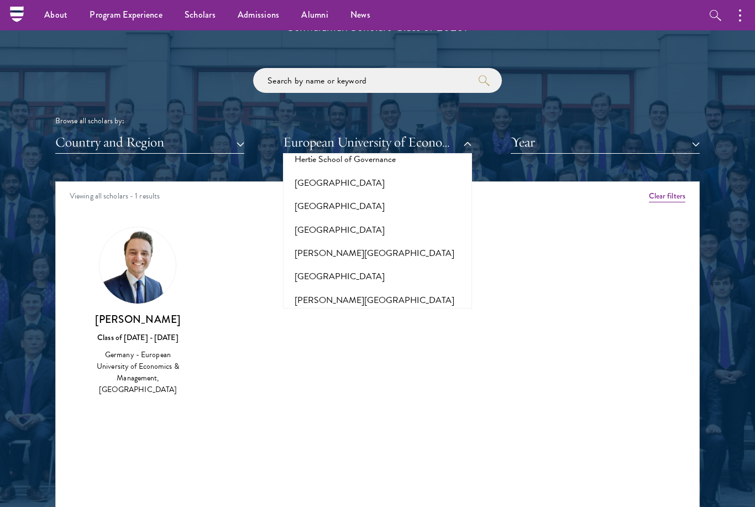
scroll to position [2984, 0]
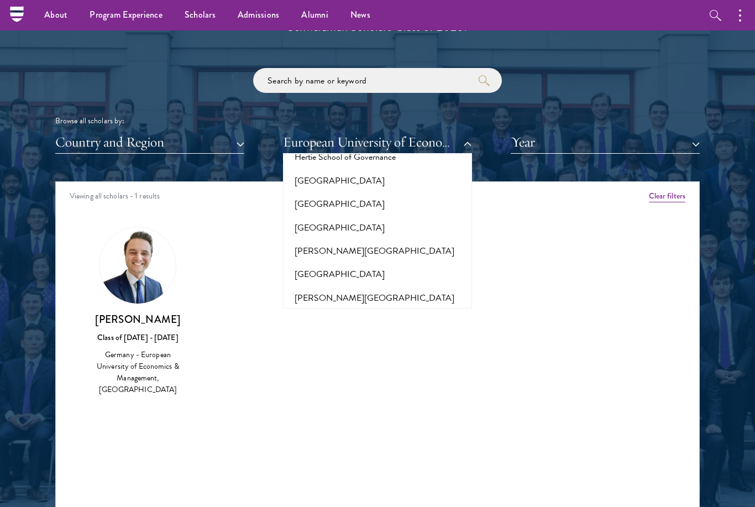
click at [334, 413] on button "Ibmec (Instituto Brasileiro [PERSON_NAME] de Capitais)" at bounding box center [377, 430] width 182 height 34
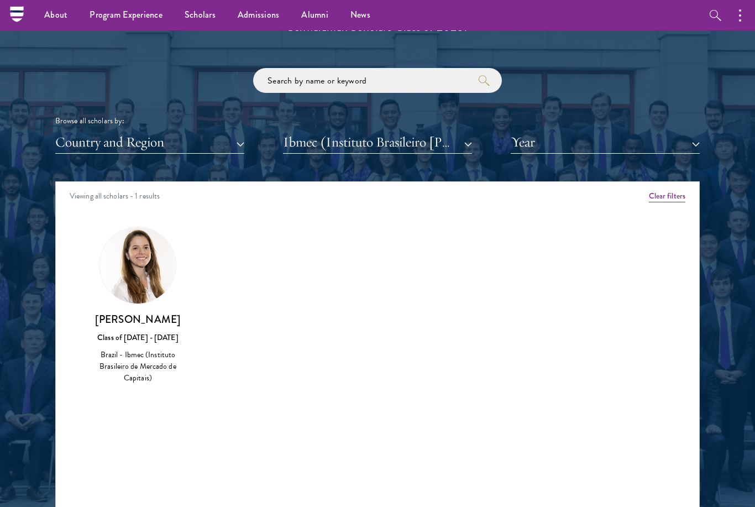
click at [362, 134] on button "Ibmec (Instituto Brasileiro [PERSON_NAME] de Capitais)" at bounding box center [377, 142] width 189 height 23
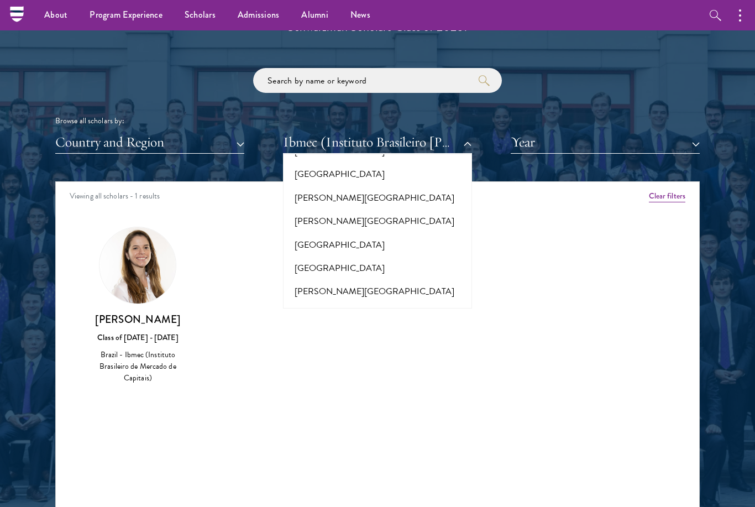
scroll to position [3445, 0]
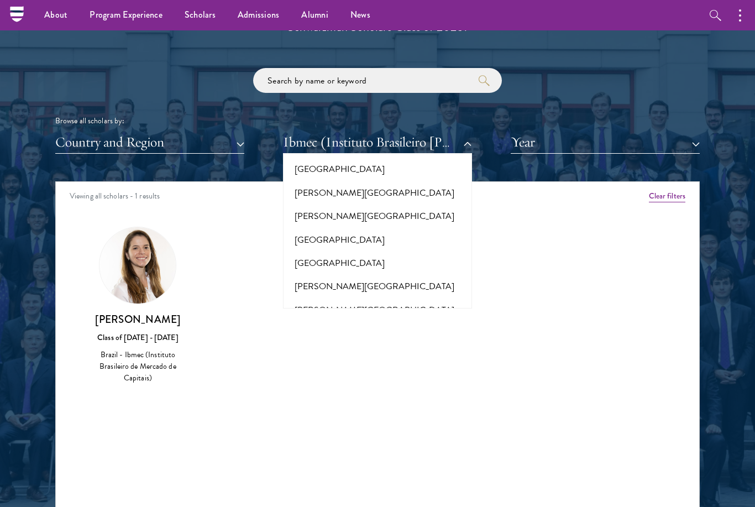
click at [326, 472] on button "[GEOGRAPHIC_DATA]" at bounding box center [377, 483] width 182 height 23
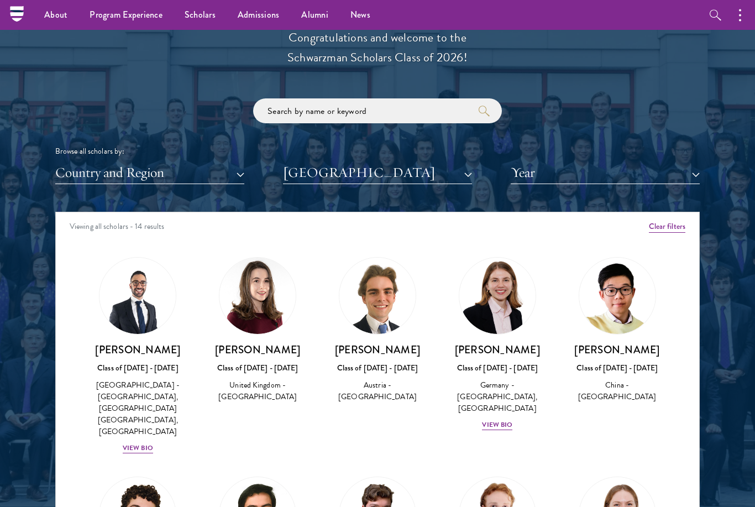
scroll to position [1237, 0]
click at [338, 176] on button "[GEOGRAPHIC_DATA]" at bounding box center [377, 172] width 189 height 23
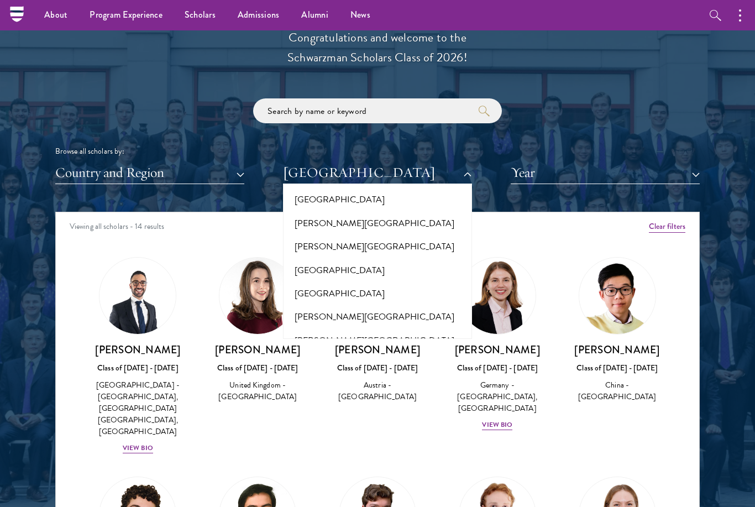
scroll to position [3504, 0]
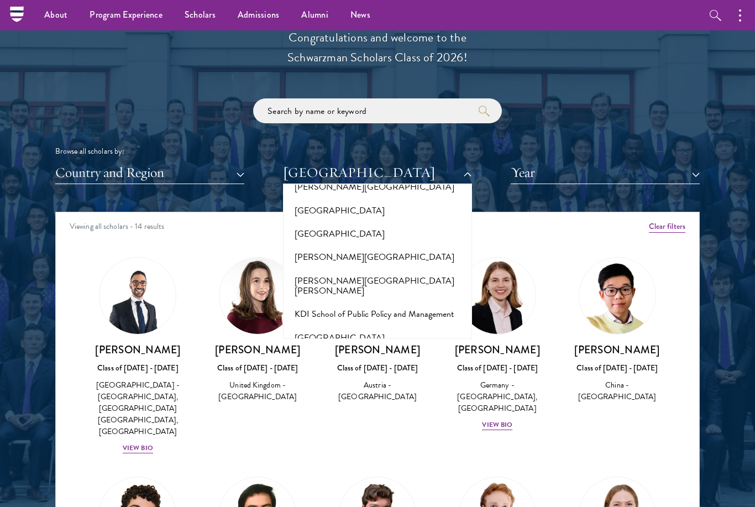
click at [349, 466] on button "[GEOGRAPHIC_DATA]" at bounding box center [377, 477] width 182 height 23
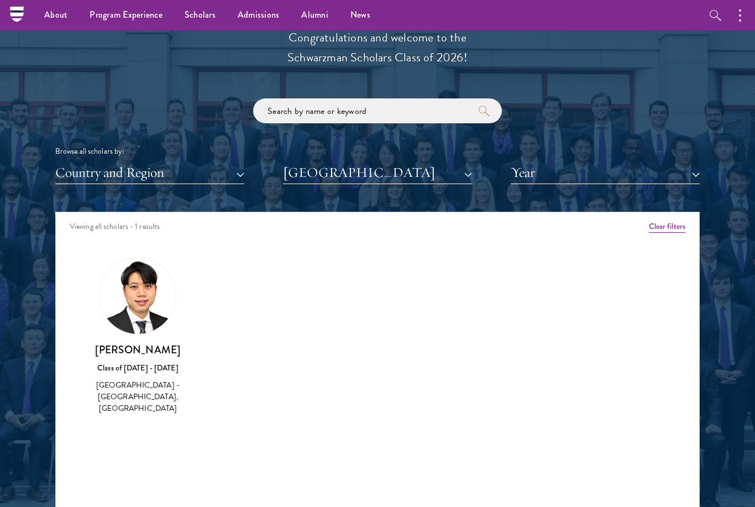
click at [354, 175] on button "[GEOGRAPHIC_DATA]" at bounding box center [377, 172] width 189 height 23
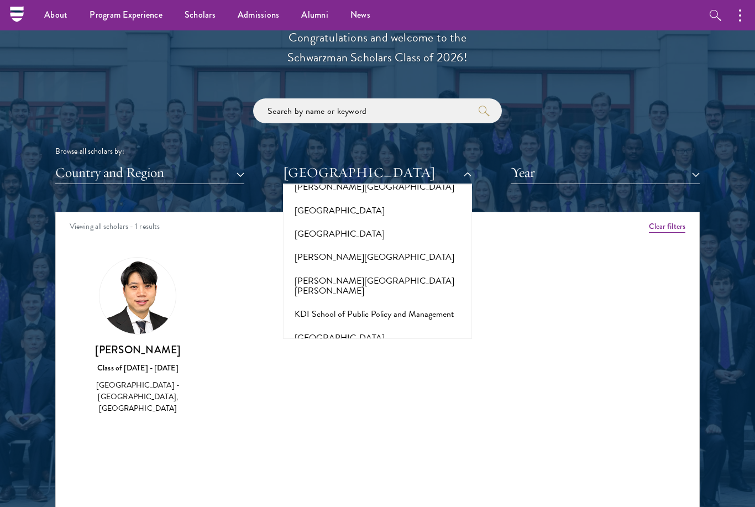
click at [329, 490] on button "[GEOGRAPHIC_DATA]" at bounding box center [377, 501] width 182 height 23
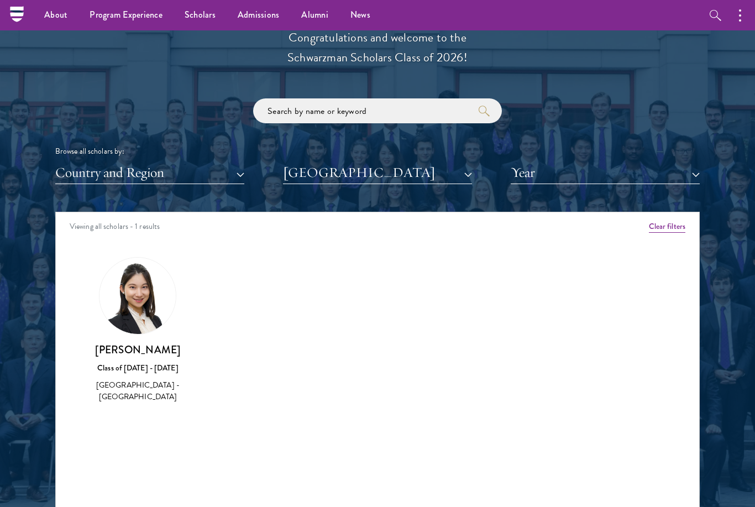
click at [335, 175] on button "[GEOGRAPHIC_DATA]" at bounding box center [377, 172] width 189 height 23
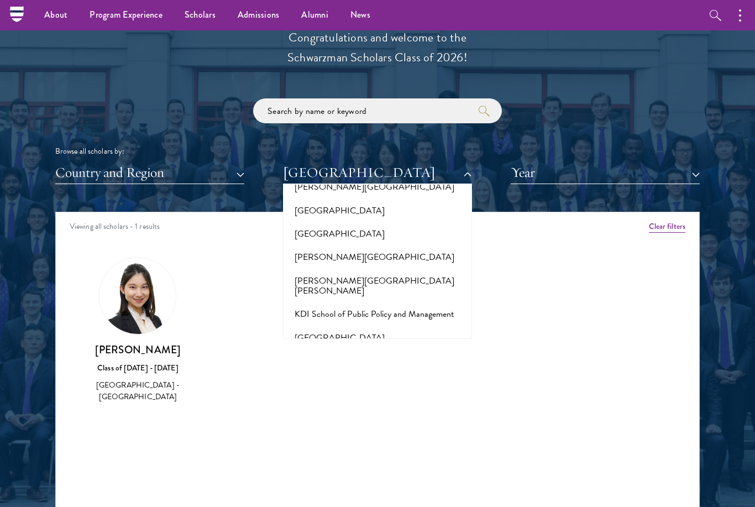
scroll to position [3595, 0]
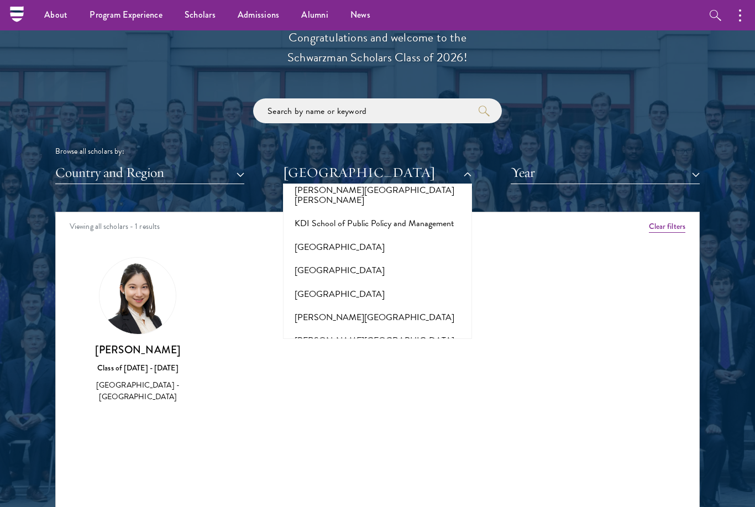
click at [320, 503] on button "[GEOGRAPHIC_DATA]" at bounding box center [377, 514] width 182 height 23
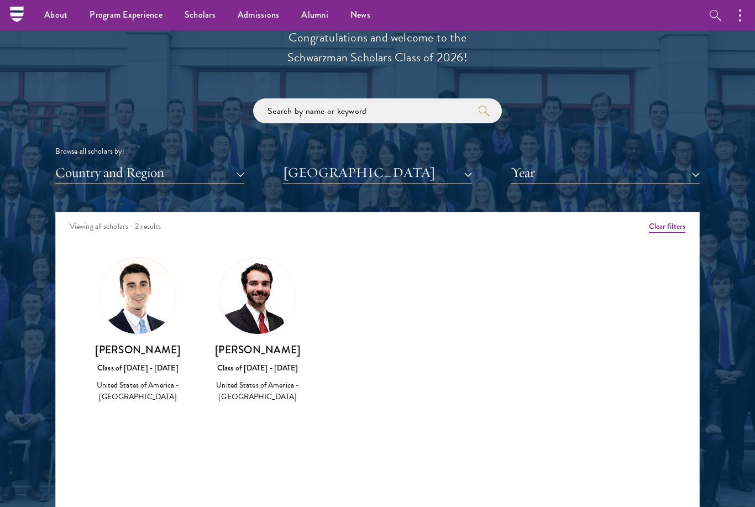
click at [340, 172] on button "[GEOGRAPHIC_DATA]" at bounding box center [377, 172] width 189 height 23
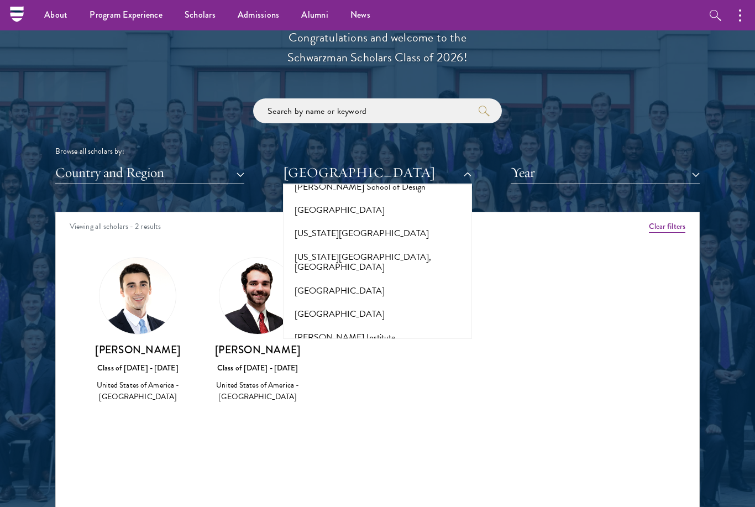
scroll to position [5373, 0]
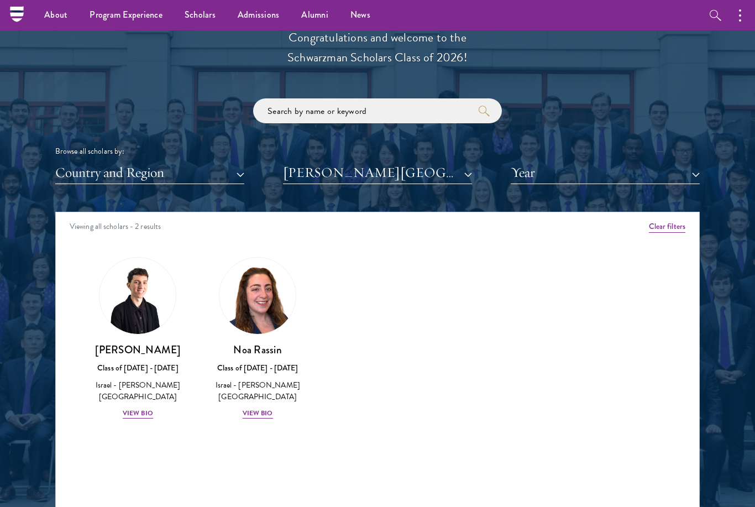
click at [333, 172] on button "[PERSON_NAME][GEOGRAPHIC_DATA]" at bounding box center [377, 172] width 189 height 23
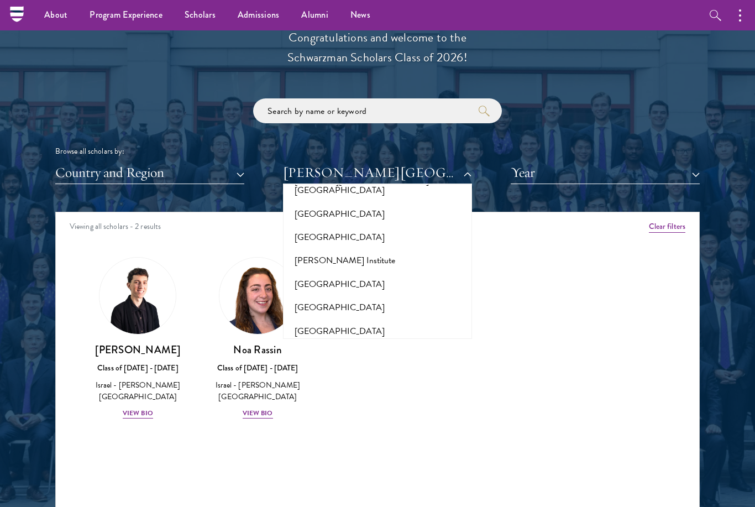
scroll to position [5457, 0]
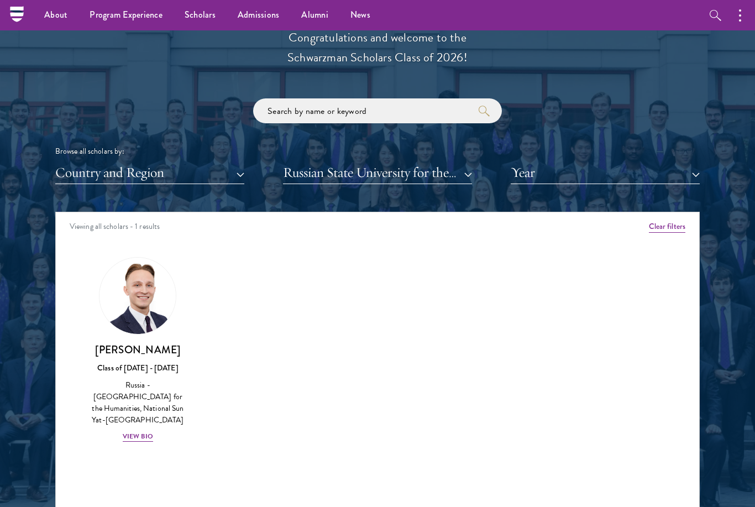
click at [340, 179] on button "Russian State University for the Humanities" at bounding box center [377, 172] width 189 height 23
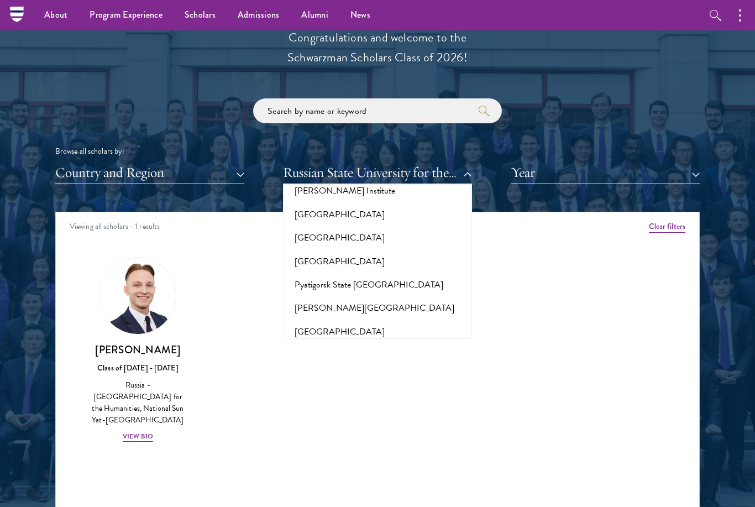
scroll to position [5659, 0]
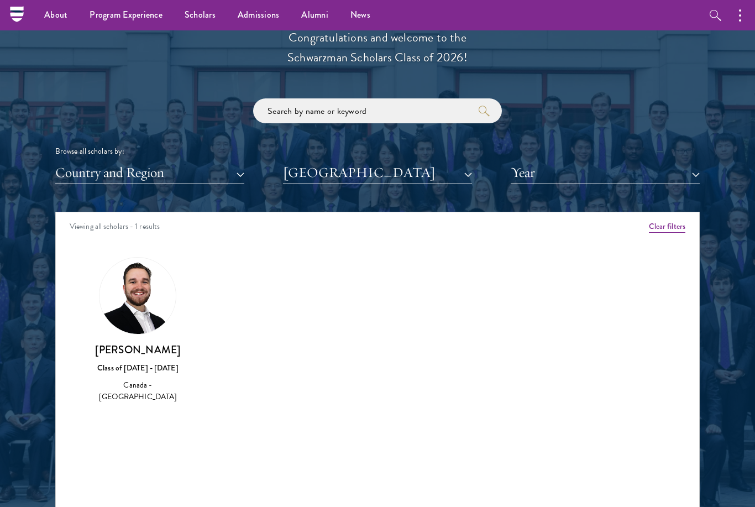
click at [372, 169] on button "[GEOGRAPHIC_DATA]" at bounding box center [377, 172] width 189 height 23
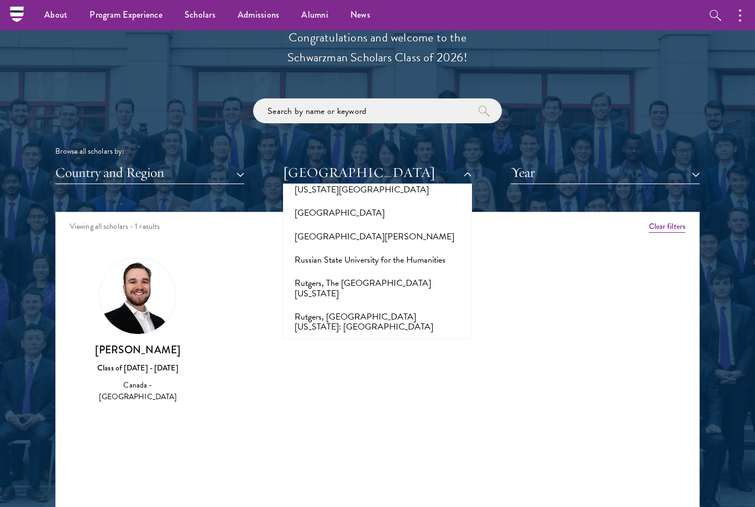
scroll to position [5778, 0]
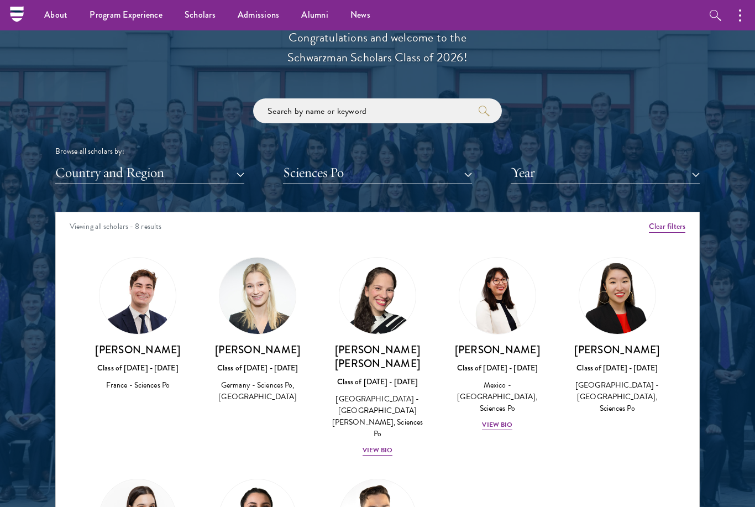
click at [332, 175] on button "Sciences Po" at bounding box center [377, 172] width 189 height 23
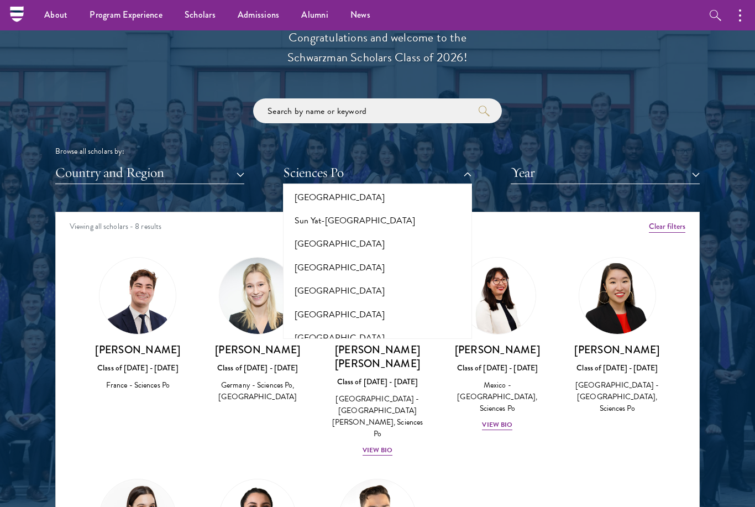
scroll to position [6740, 0]
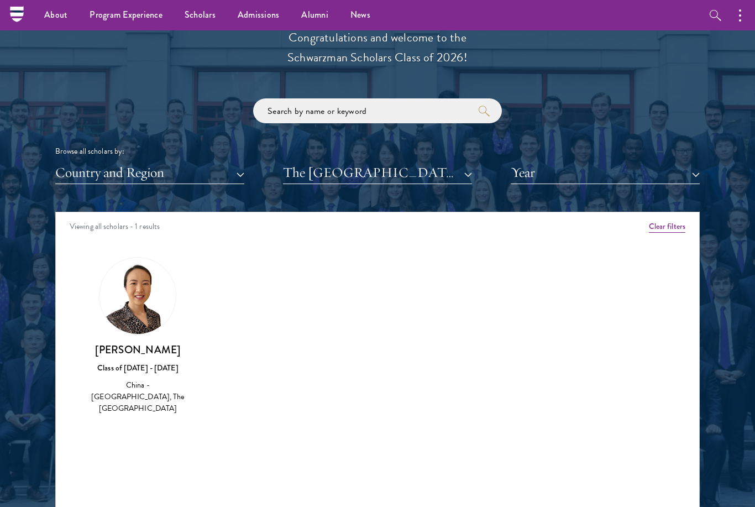
click at [359, 178] on button "The [GEOGRAPHIC_DATA]" at bounding box center [377, 172] width 189 height 23
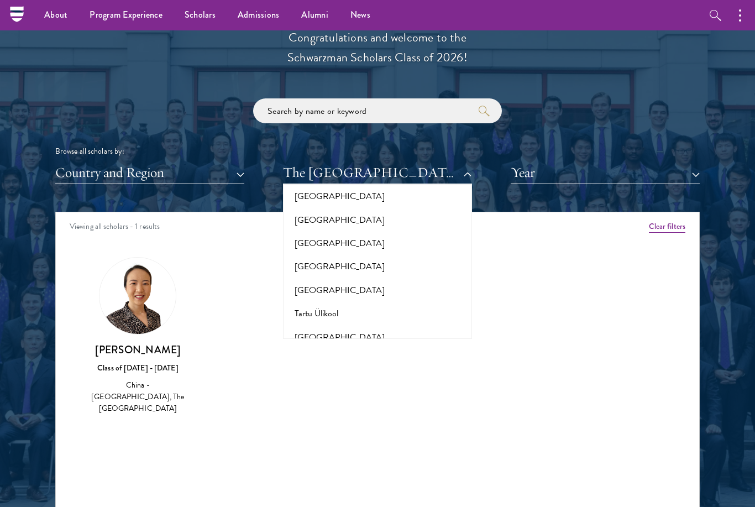
scroll to position [6821, 0]
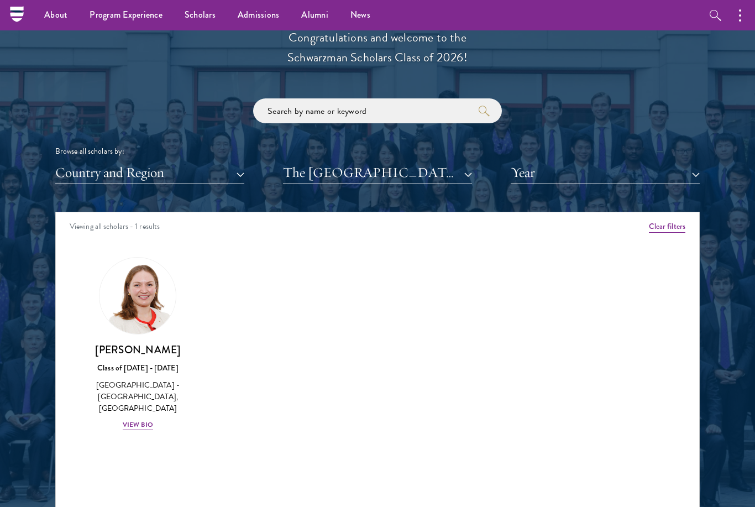
click at [376, 161] on button "The [GEOGRAPHIC_DATA]" at bounding box center [377, 172] width 189 height 23
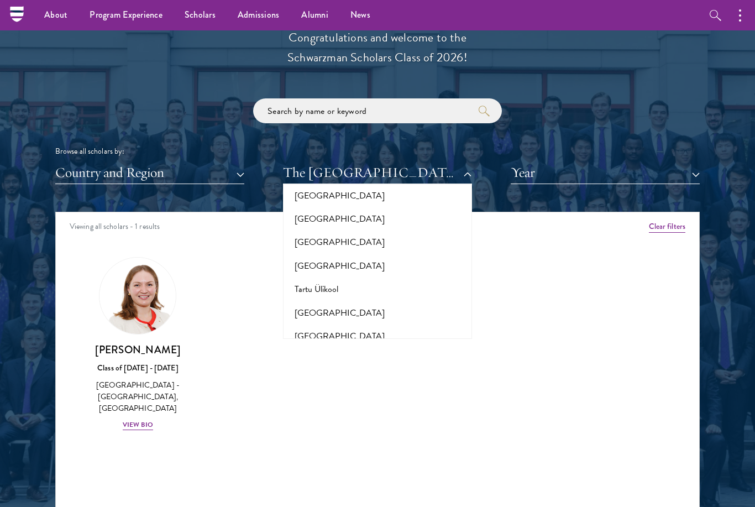
scroll to position [6831, 0]
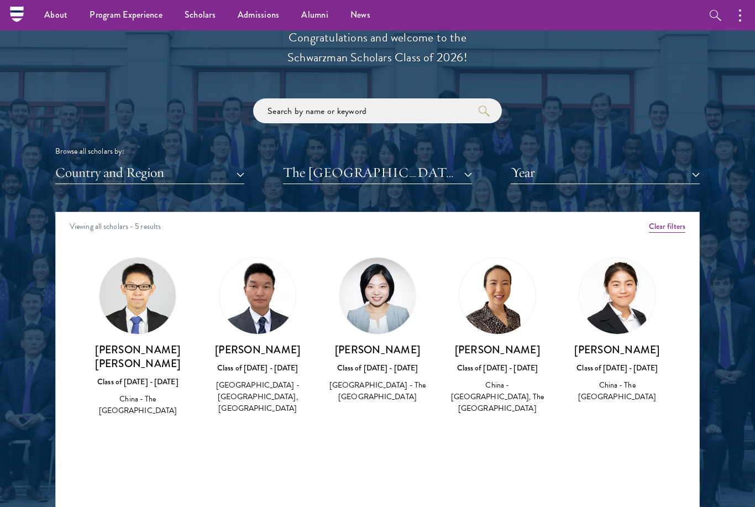
click at [350, 166] on button "The [GEOGRAPHIC_DATA]" at bounding box center [377, 172] width 189 height 23
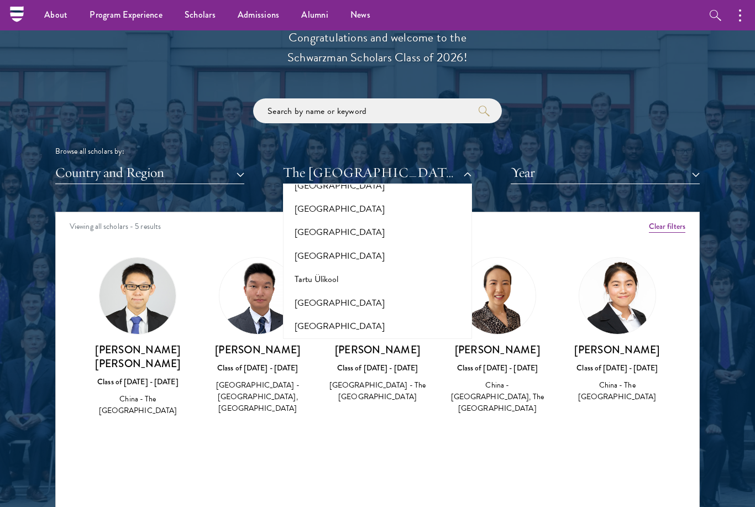
scroll to position [6965, 0]
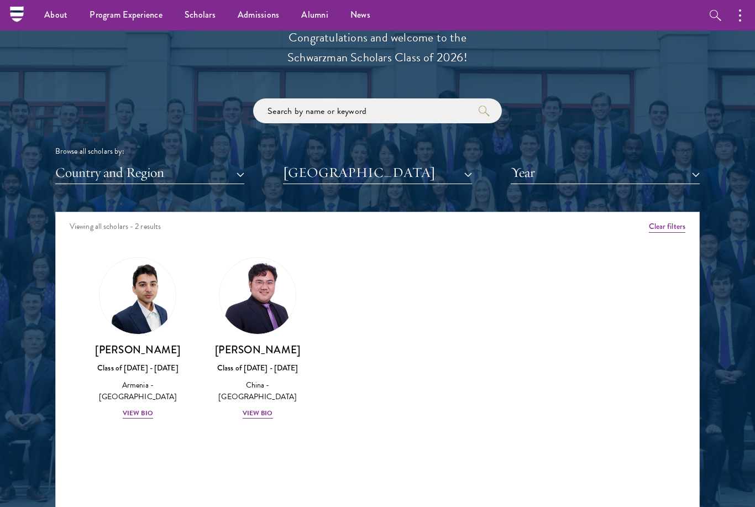
click at [345, 173] on button "[GEOGRAPHIC_DATA]" at bounding box center [377, 172] width 189 height 23
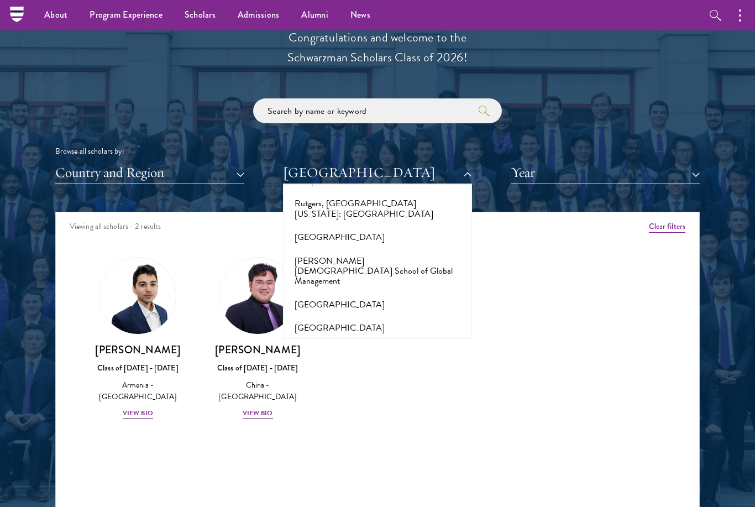
scroll to position [6017, 0]
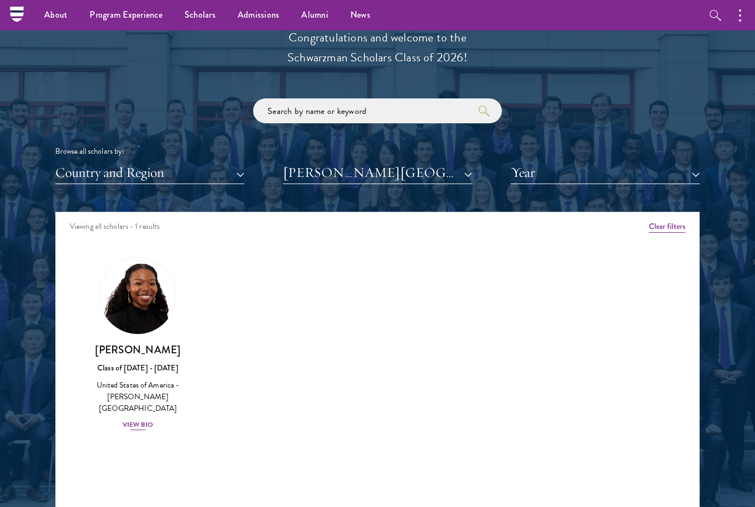
click at [141, 419] on div "View Bio" at bounding box center [138, 424] width 30 height 10
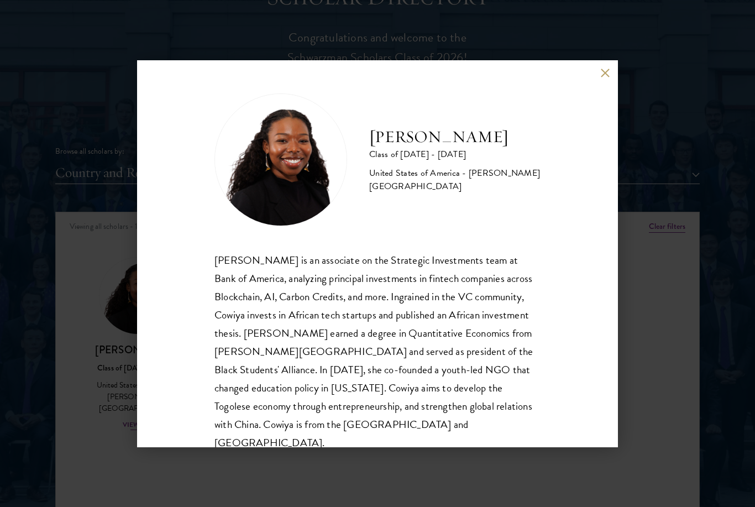
scroll to position [1272, 0]
